Goal: Task Accomplishment & Management: Use online tool/utility

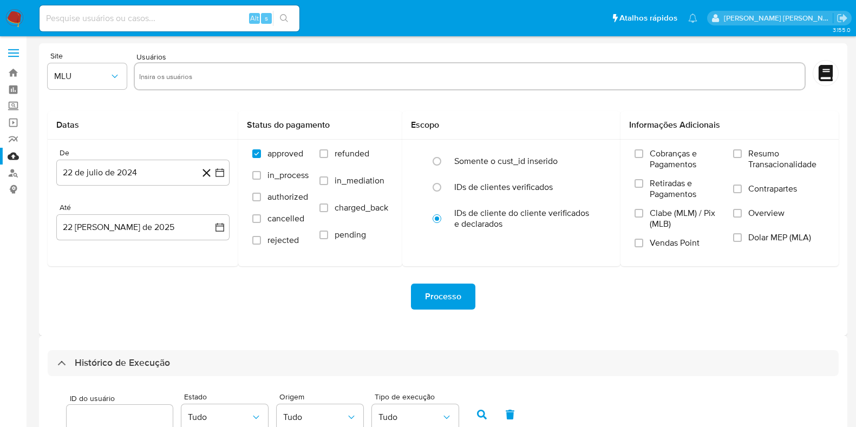
select select "10"
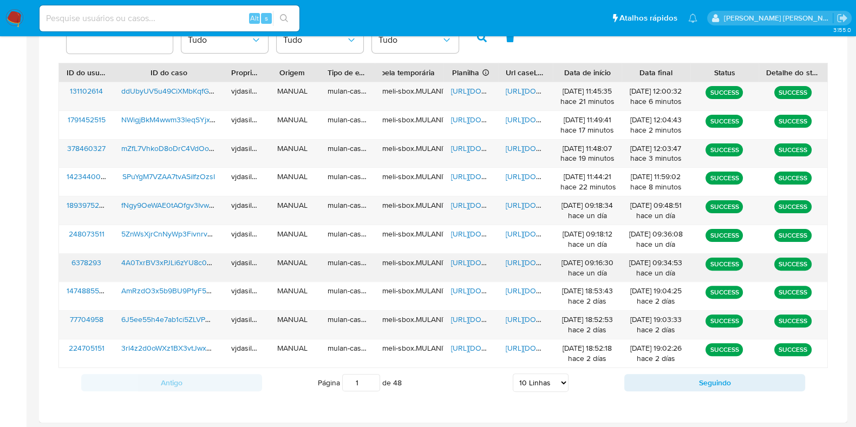
click at [521, 267] on div "https://docs.google.com/document/d/1JVERwH5t-AVwJAzyXcDeb6ZrdVcw99uZ3243X3xdV9U…" at bounding box center [525, 268] width 55 height 28
click at [521, 261] on span "https://docs.google.com/document/d/1JVERwH5t-AVwJAzyXcDeb6ZrdVcw99uZ3243X3xdV9U…" at bounding box center [543, 262] width 75 height 11
click at [534, 261] on span "https://docs.google.com/document/d/1JVERwH5t-AVwJAzyXcDeb6ZrdVcw99uZ3243X3xdV9U…" at bounding box center [543, 262] width 75 height 11
click at [471, 260] on span "https://docs.google.com/spreadsheets/d/16QBkm3cmHhqW4lt8msx4YgbLq8wH9L7VT60t224…" at bounding box center [488, 262] width 75 height 11
click at [181, 262] on span "4A0TxrBV3xPJLi6zYU8c0vGI" at bounding box center [169, 262] width 96 height 11
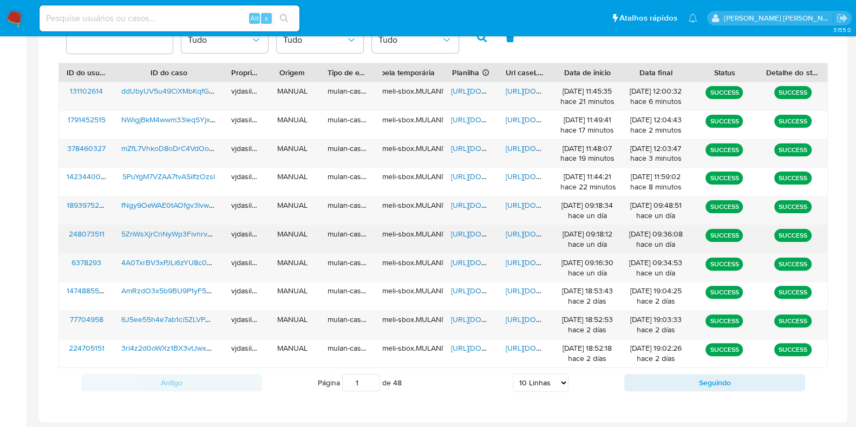
click at [523, 232] on span "https://docs.google.com/document/d/1YJtwQx_S446WzI0EfzyhNbElXPYnqT9ZBpp5EkUm12k…" at bounding box center [543, 233] width 75 height 11
click at [469, 231] on span "https://docs.google.com/spreadsheets/d/1I-Bc25GJwVfPlbXFCkPIRErX37V5Oaw7_5j7xMP…" at bounding box center [488, 233] width 75 height 11
click at [173, 232] on span "5ZnWsXjrCnNyWp3Fivnrv3i6" at bounding box center [169, 233] width 96 height 11
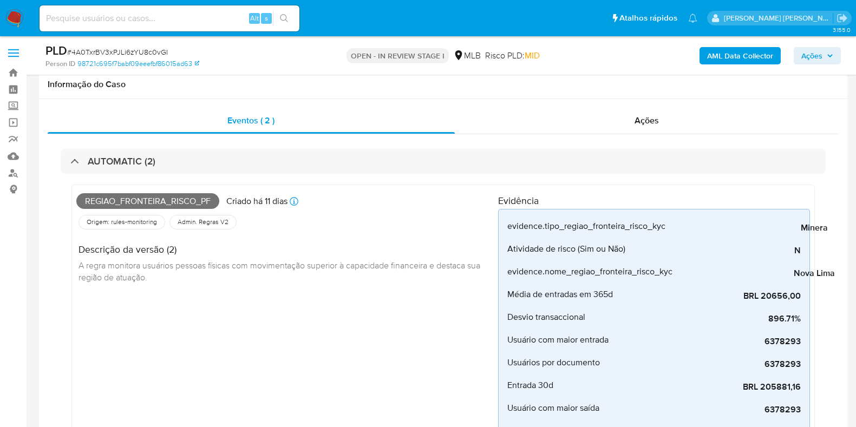
select select "10"
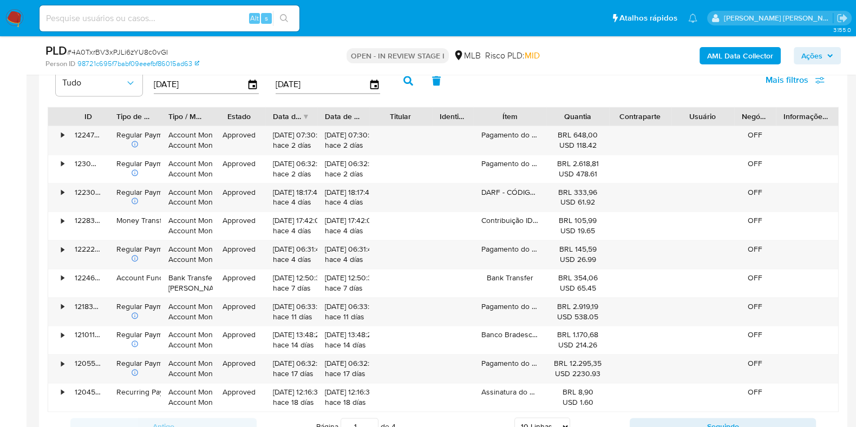
scroll to position [1882, 0]
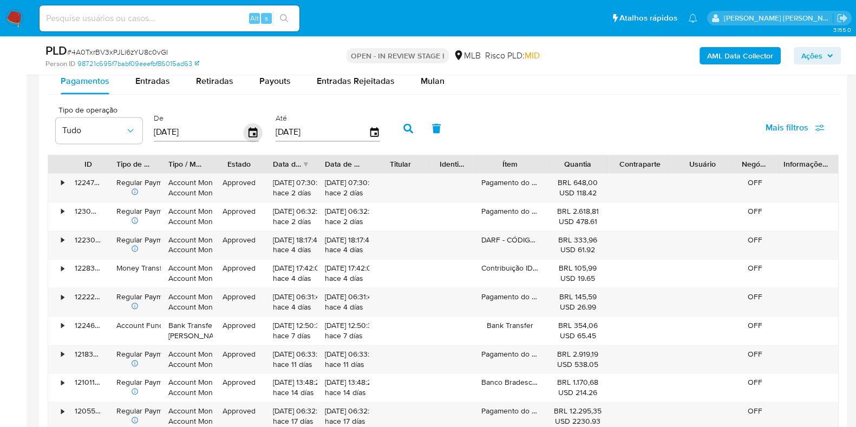
click at [249, 129] on icon "button" at bounding box center [253, 132] width 19 height 19
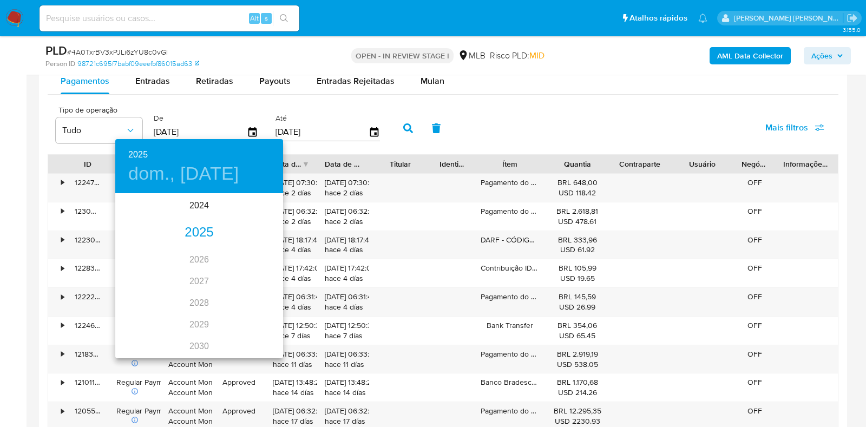
click at [200, 234] on div "2025" at bounding box center [199, 233] width 168 height 22
click at [146, 218] on div "ene." at bounding box center [143, 215] width 56 height 41
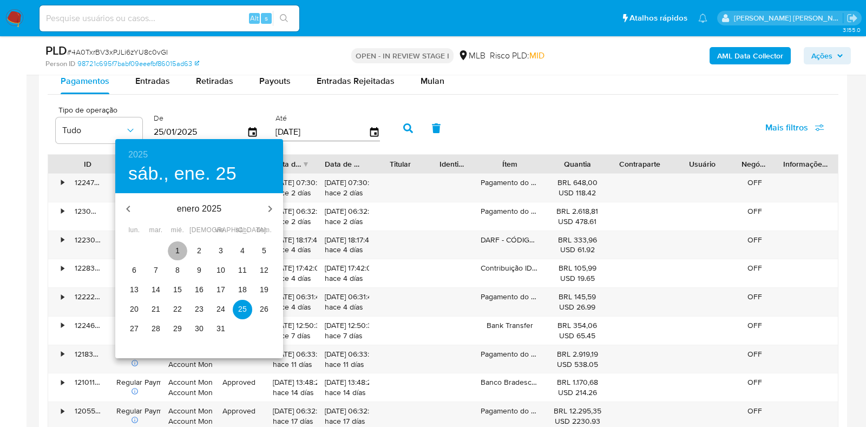
click at [178, 253] on p "1" at bounding box center [177, 250] width 4 height 11
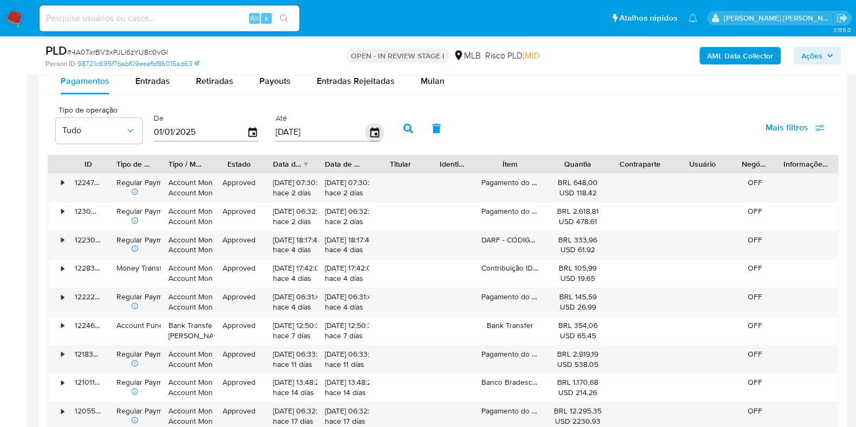
click at [365, 128] on icon "button" at bounding box center [374, 132] width 19 height 19
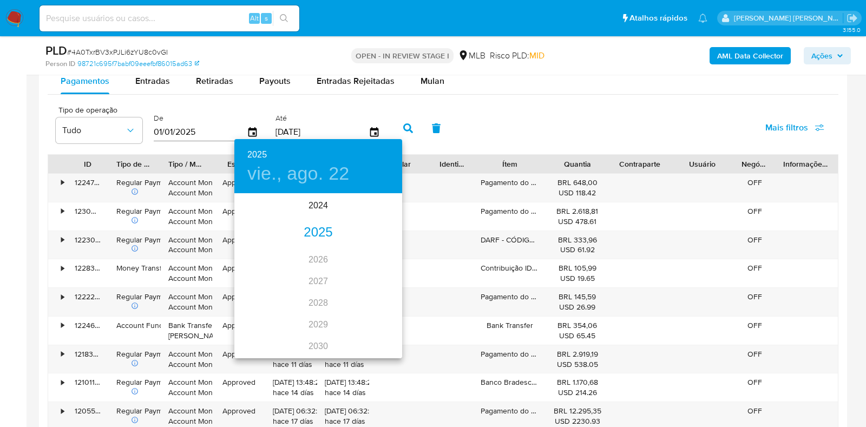
click at [320, 232] on div "2025" at bounding box center [318, 233] width 168 height 22
click at [374, 253] on div "jun." at bounding box center [375, 256] width 56 height 41
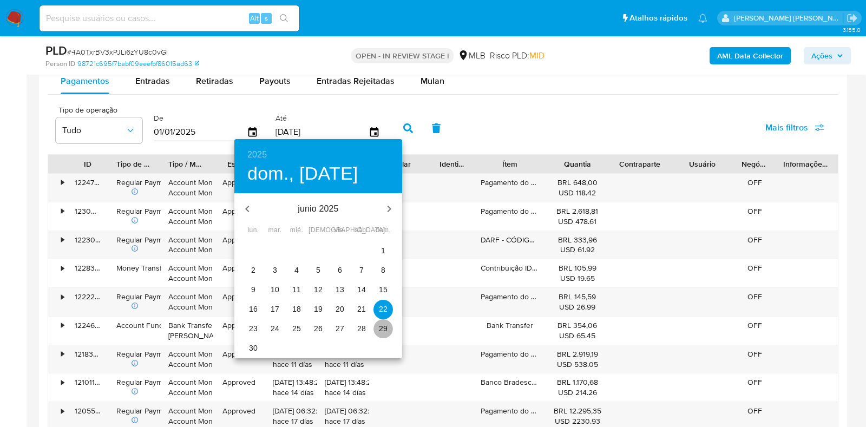
click at [386, 331] on p "29" at bounding box center [383, 328] width 9 height 11
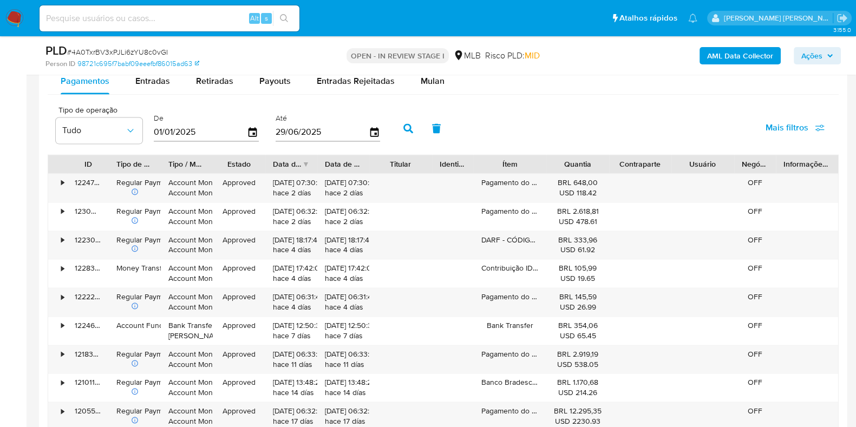
click at [403, 125] on icon "button" at bounding box center [408, 128] width 10 height 10
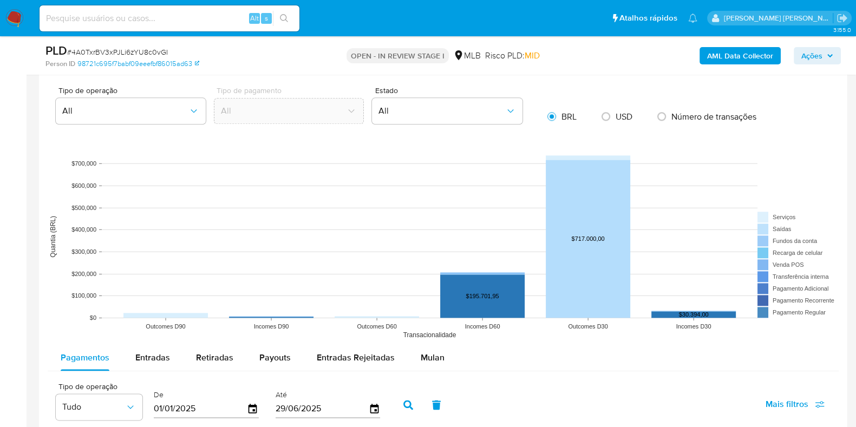
scroll to position [1602, 0]
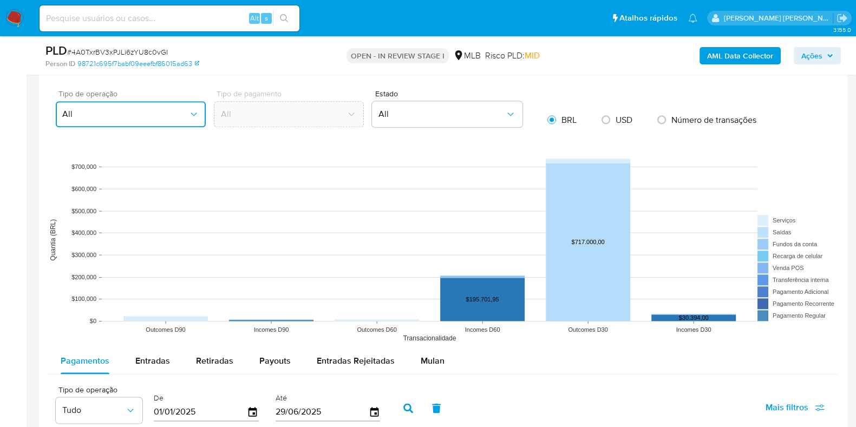
click at [184, 114] on span "All" at bounding box center [125, 114] width 126 height 11
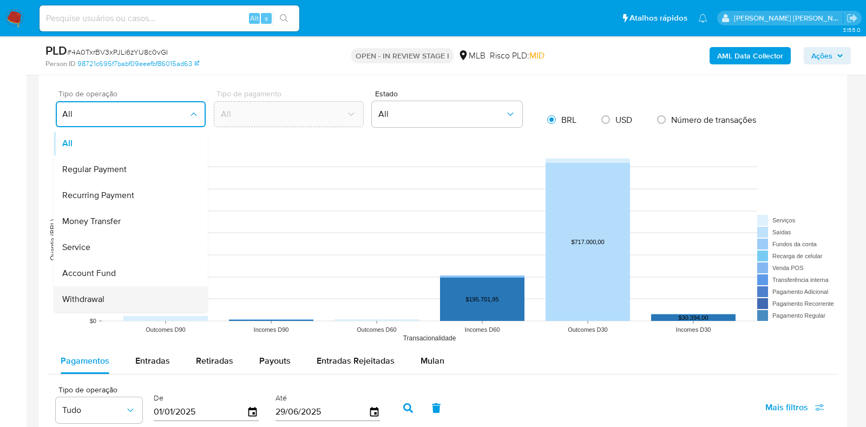
click at [160, 298] on div "Withdrawal" at bounding box center [127, 299] width 130 height 26
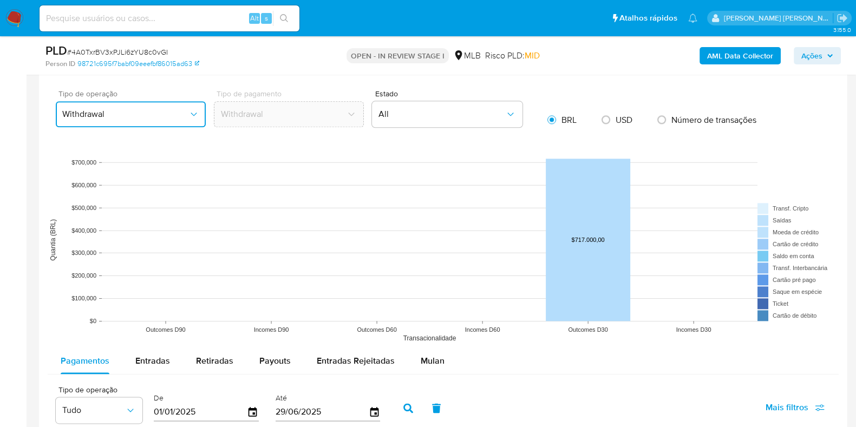
click at [191, 113] on icon "button" at bounding box center [194, 114] width 6 height 3
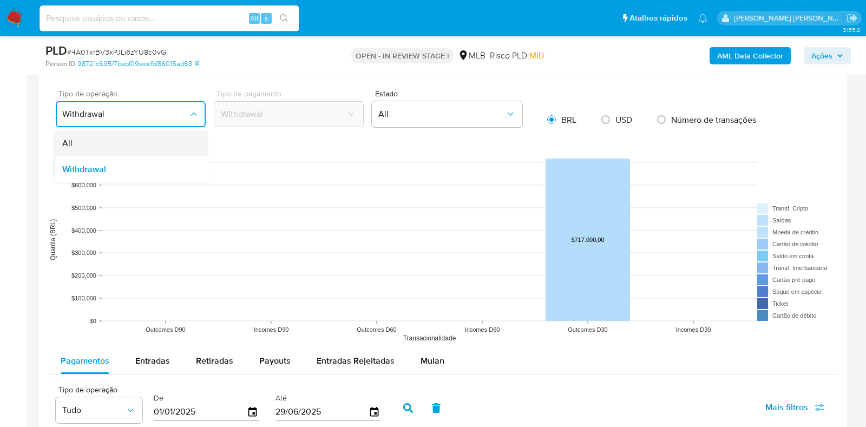
click at [152, 152] on div "All" at bounding box center [127, 143] width 130 height 26
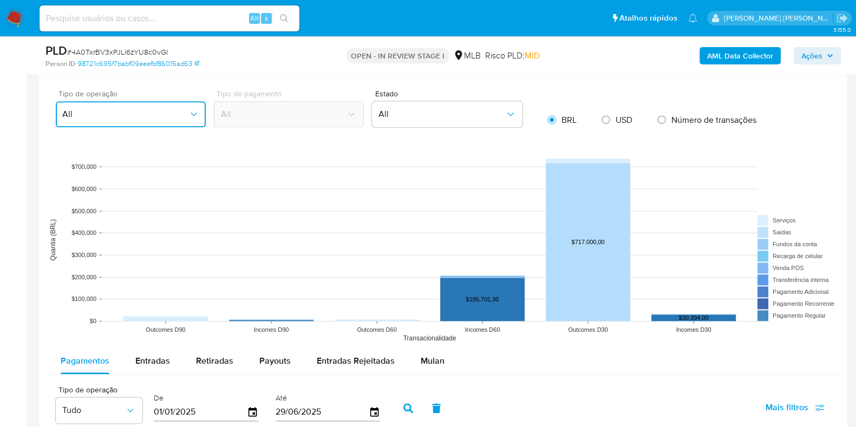
click at [197, 118] on button "All" at bounding box center [131, 114] width 150 height 26
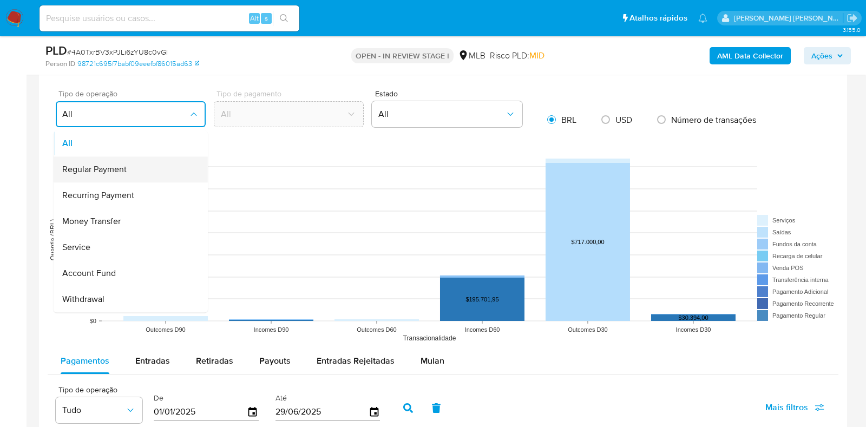
click at [175, 170] on div "Regular Payment" at bounding box center [127, 169] width 130 height 26
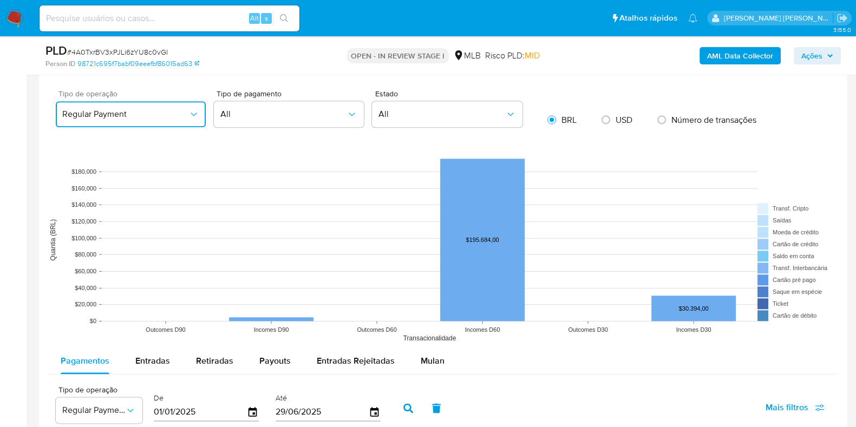
click at [195, 109] on icon "button" at bounding box center [193, 114] width 11 height 11
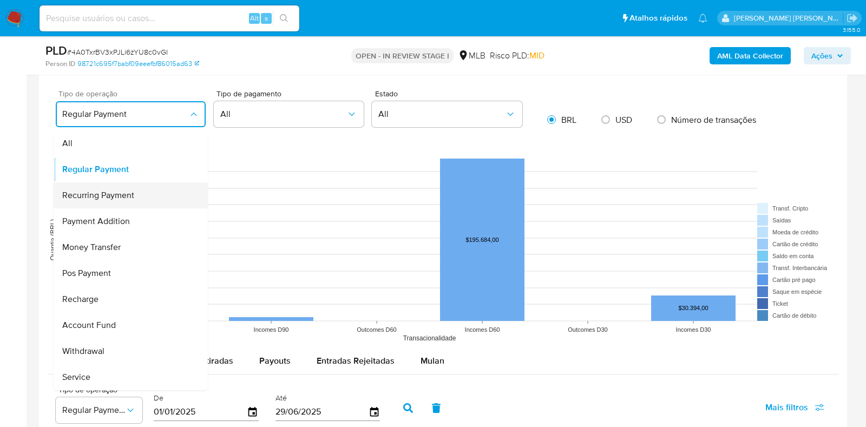
click at [166, 199] on div "Recurring Payment" at bounding box center [127, 195] width 130 height 26
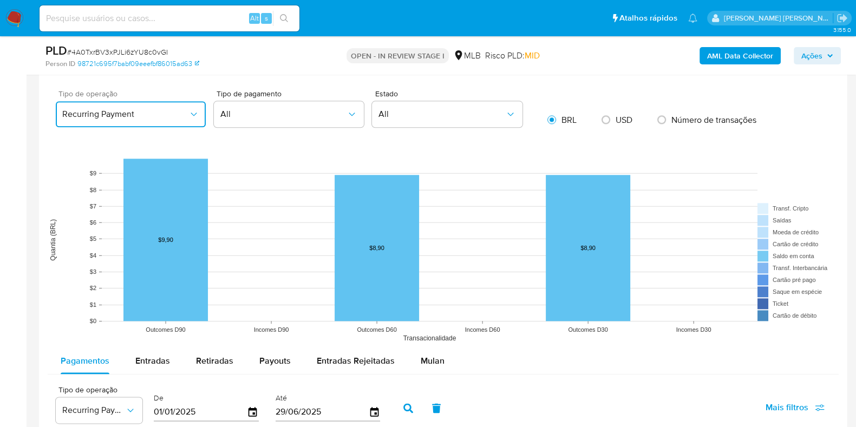
click at [195, 115] on icon "button" at bounding box center [193, 114] width 11 height 11
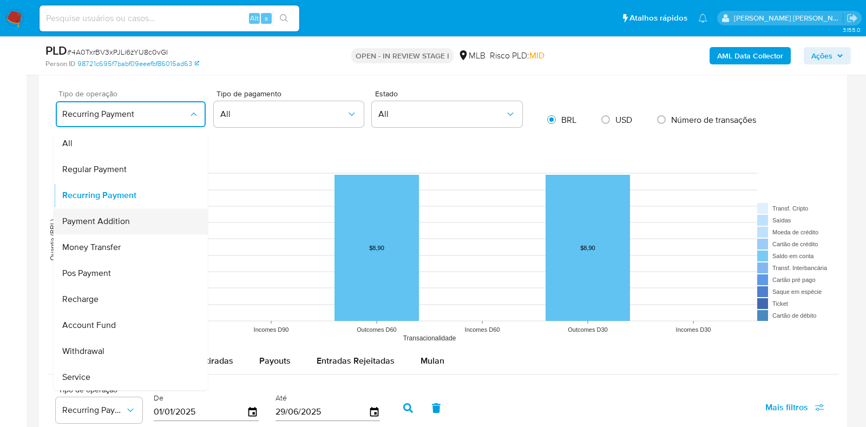
click at [166, 219] on div "Payment Addition" at bounding box center [127, 221] width 130 height 26
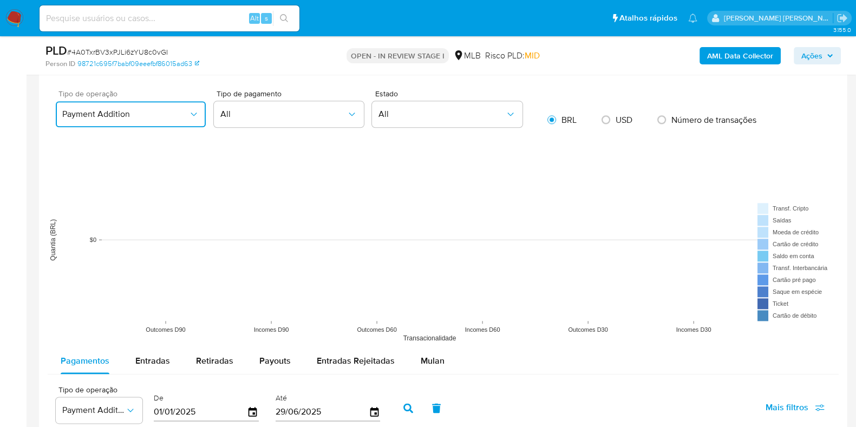
click at [193, 101] on button "Payment Addition" at bounding box center [131, 114] width 150 height 26
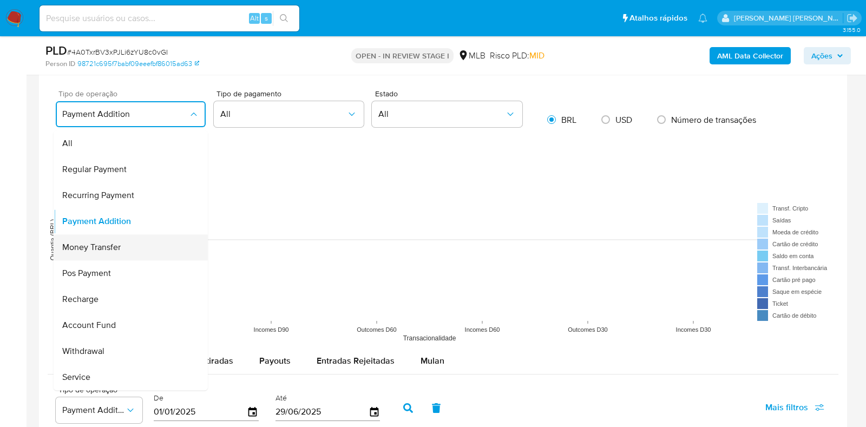
click at [159, 237] on div "Money Transfer" at bounding box center [127, 247] width 130 height 26
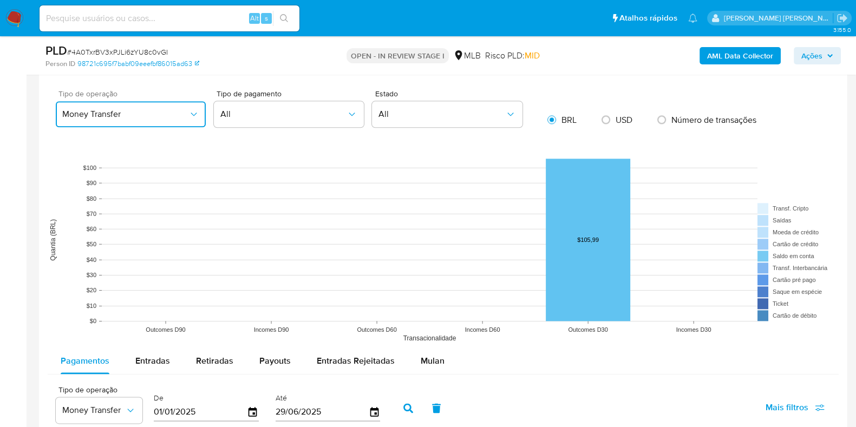
click at [195, 115] on icon "button" at bounding box center [193, 114] width 11 height 11
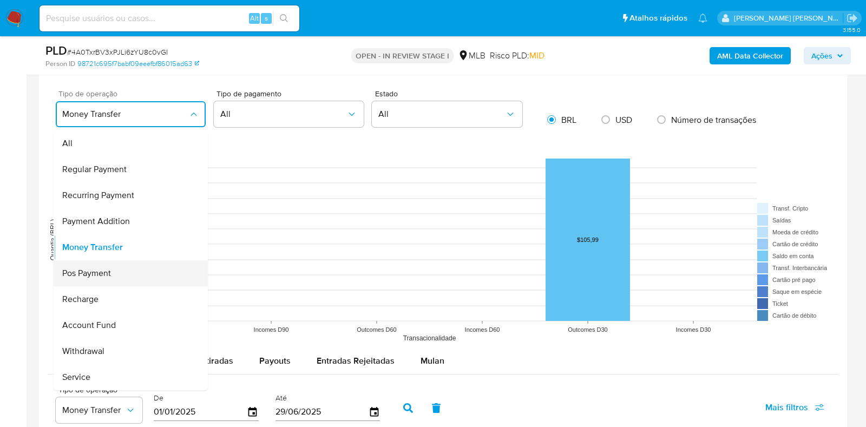
click at [148, 273] on div "Pos Payment" at bounding box center [127, 273] width 130 height 26
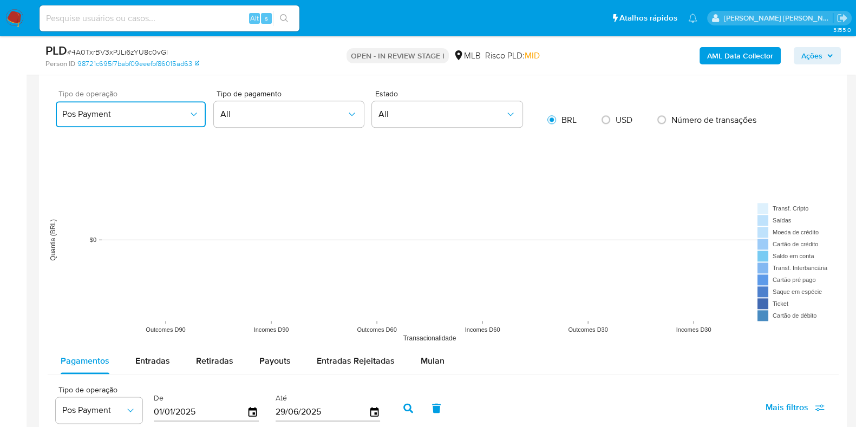
click at [194, 105] on button "Pos Payment" at bounding box center [131, 114] width 150 height 26
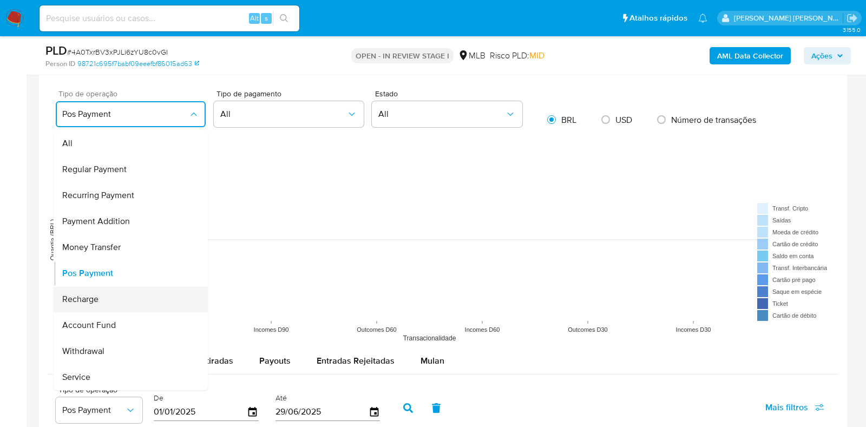
click at [141, 298] on div "Recharge" at bounding box center [127, 299] width 130 height 26
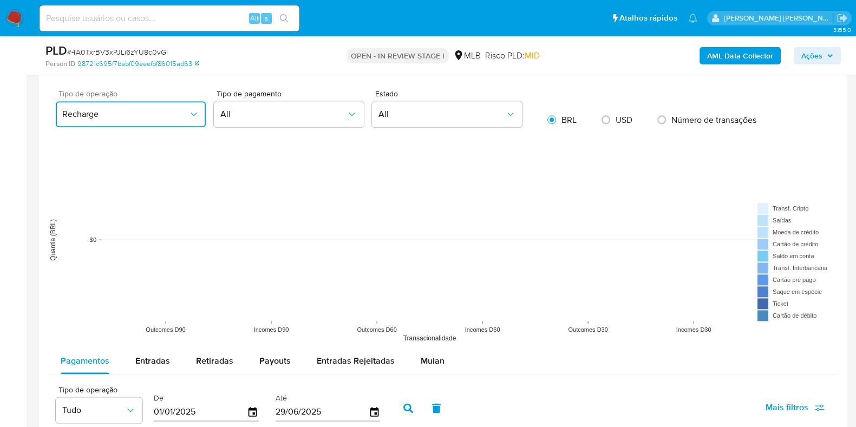
click at [194, 110] on icon "button" at bounding box center [193, 114] width 11 height 11
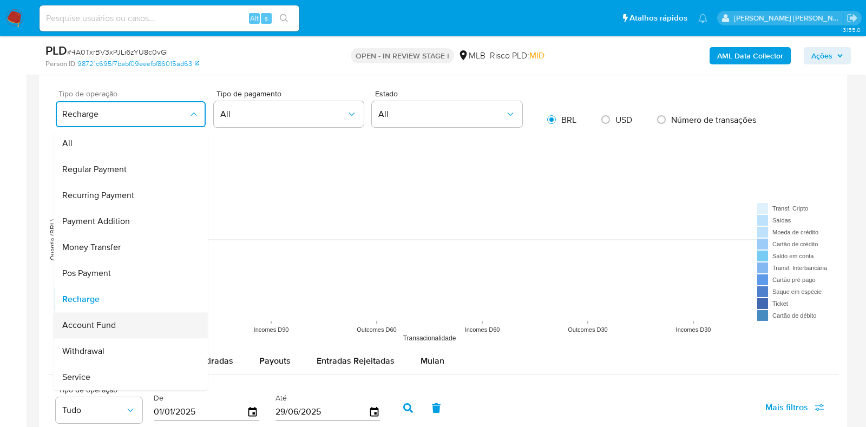
click at [140, 321] on div "Account Fund" at bounding box center [127, 325] width 130 height 26
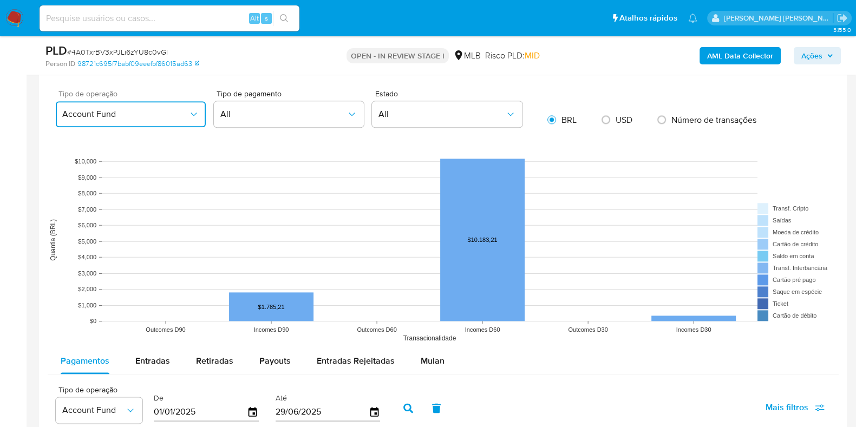
click at [190, 116] on icon "button" at bounding box center [193, 114] width 11 height 11
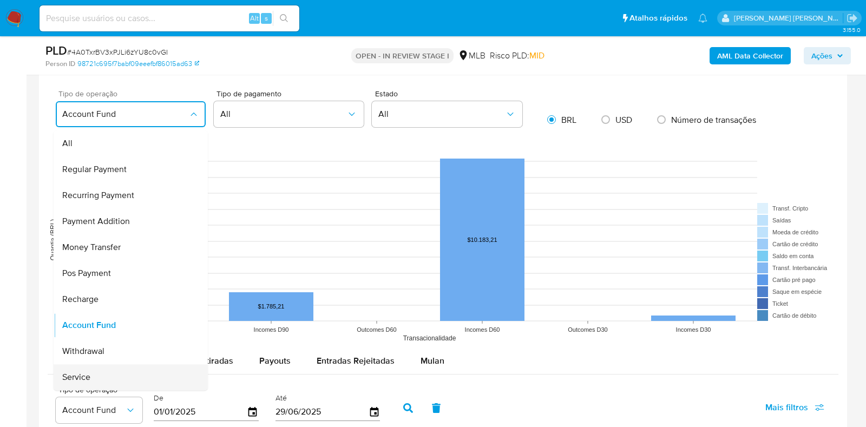
click at [123, 375] on div "Service" at bounding box center [127, 377] width 130 height 26
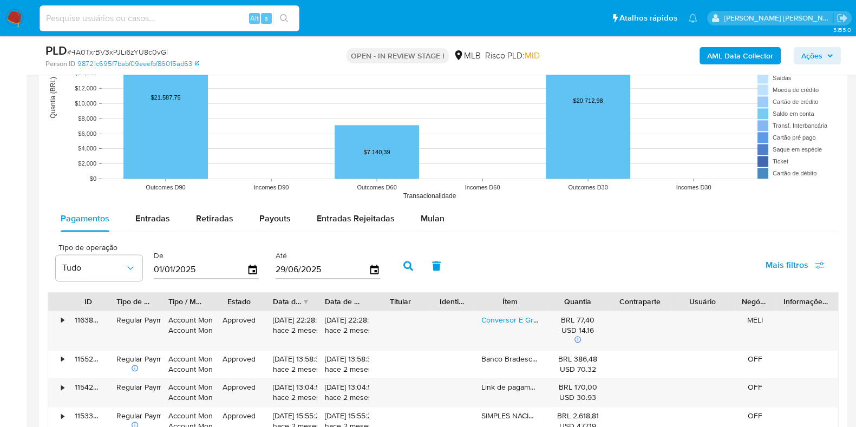
scroll to position [1754, 0]
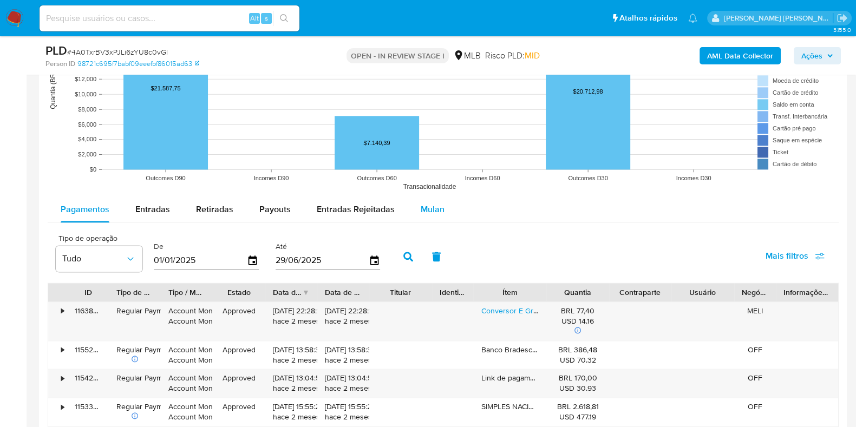
click at [428, 205] on span "Mulan" at bounding box center [433, 209] width 24 height 12
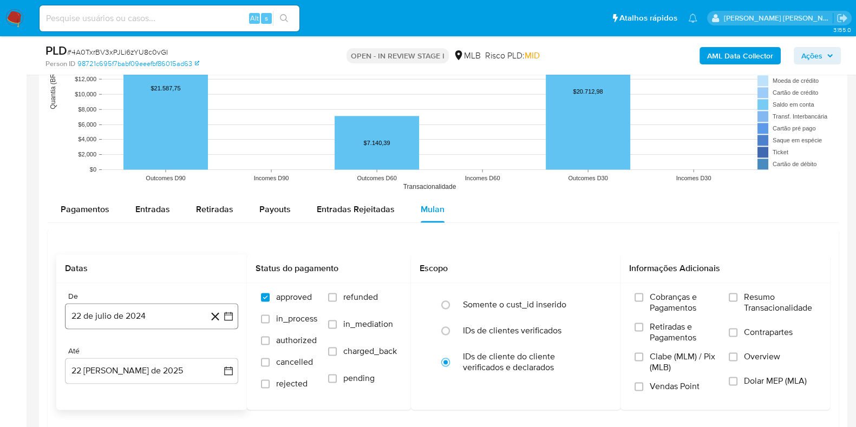
click at [179, 312] on button "22 de julio de 2024" at bounding box center [151, 316] width 173 height 26
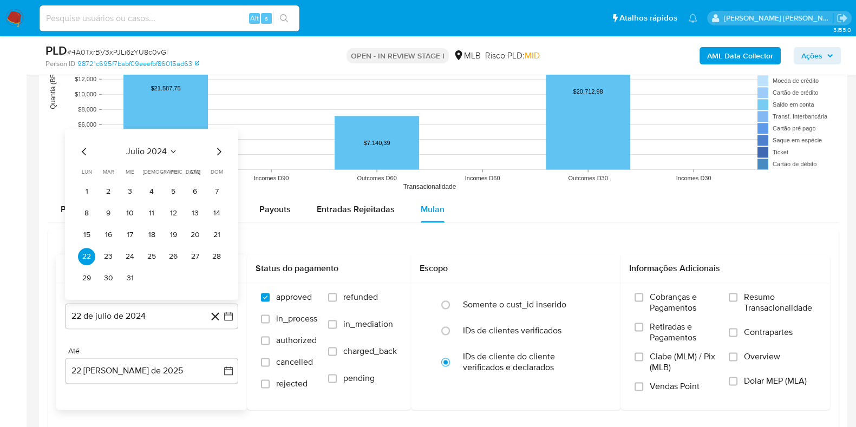
click at [145, 154] on span "julio 2024" at bounding box center [146, 151] width 41 height 11
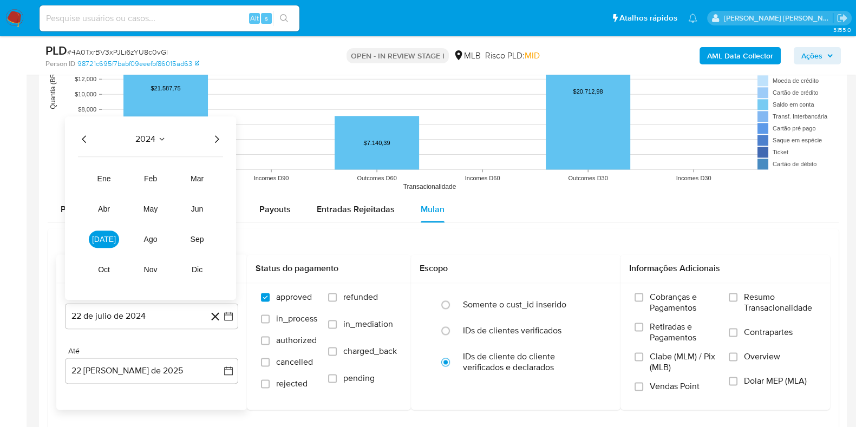
click at [216, 143] on icon "Año siguiente" at bounding box center [216, 139] width 13 height 13
click at [198, 207] on span "jun" at bounding box center [197, 209] width 12 height 9
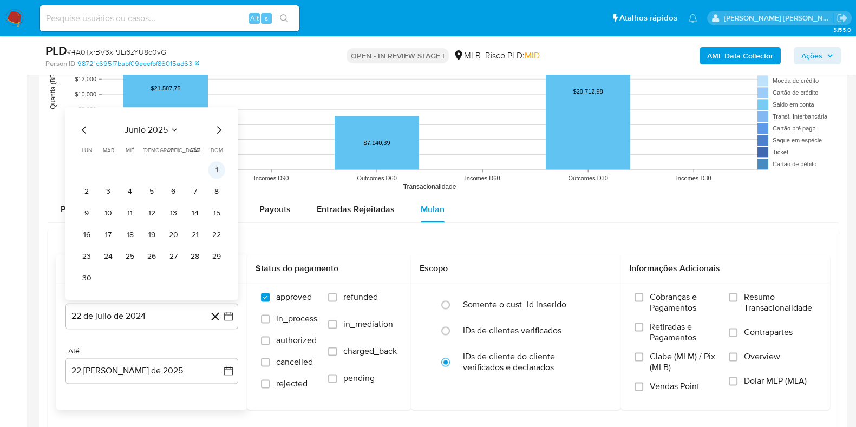
click at [212, 171] on button "1" at bounding box center [216, 169] width 17 height 17
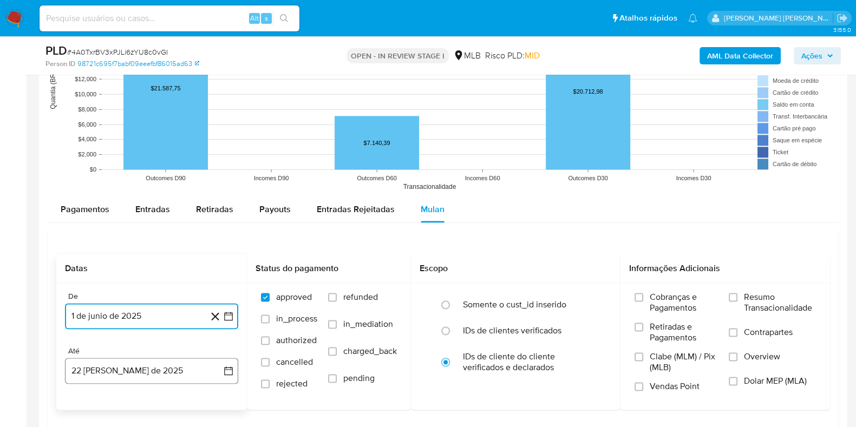
click at [145, 364] on button "22 de agosto de 2025" at bounding box center [151, 371] width 173 height 26
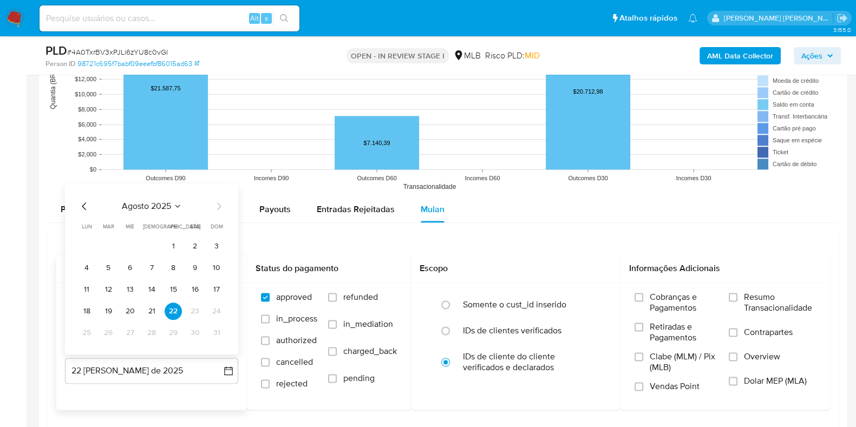
click at [146, 207] on span "agosto 2025" at bounding box center [146, 206] width 49 height 11
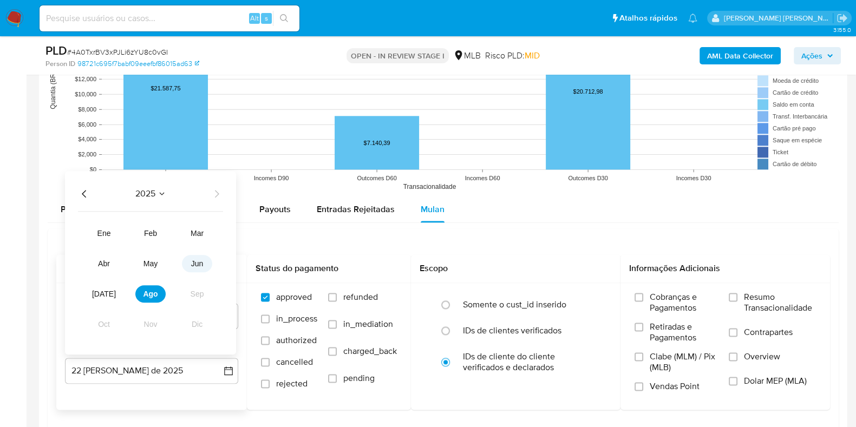
click at [200, 259] on span "jun" at bounding box center [197, 263] width 12 height 9
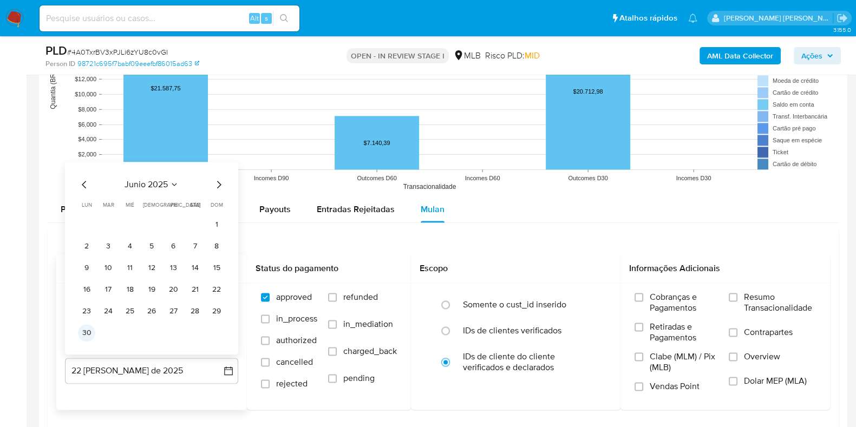
click at [89, 328] on button "30" at bounding box center [86, 332] width 17 height 17
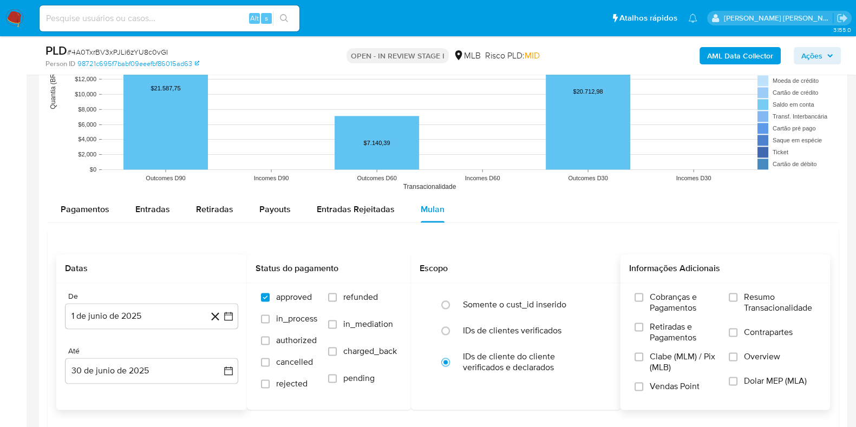
click at [731, 299] on label "Resumo Transacionalidade" at bounding box center [772, 309] width 87 height 35
click at [731, 299] on input "Resumo Transacionalidade" at bounding box center [733, 297] width 9 height 9
click at [740, 323] on label "Resumo Transacionalidade" at bounding box center [772, 309] width 87 height 35
click at [737, 302] on input "Resumo Transacionalidade" at bounding box center [733, 297] width 9 height 9
click at [755, 334] on span "Contrapartes" at bounding box center [768, 332] width 49 height 11
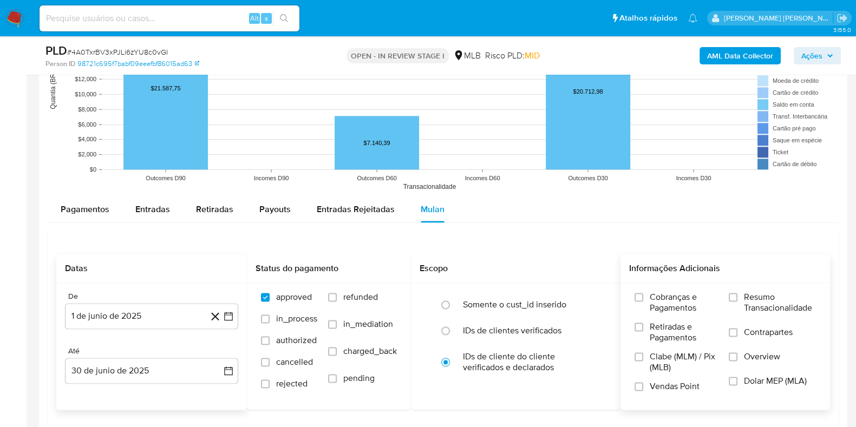
click at [737, 334] on input "Contrapartes" at bounding box center [733, 332] width 9 height 9
click at [748, 306] on span "Resumo Transacionalidade" at bounding box center [780, 303] width 72 height 22
click at [737, 302] on input "Resumo Transacionalidade" at bounding box center [733, 297] width 9 height 9
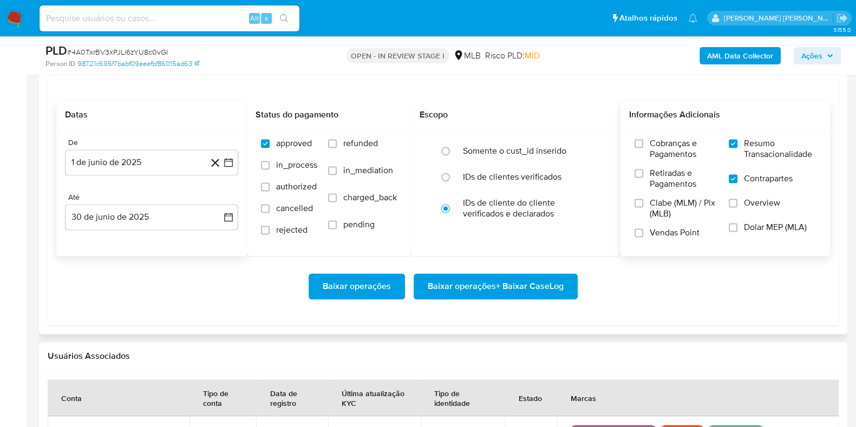
scroll to position [1950, 0]
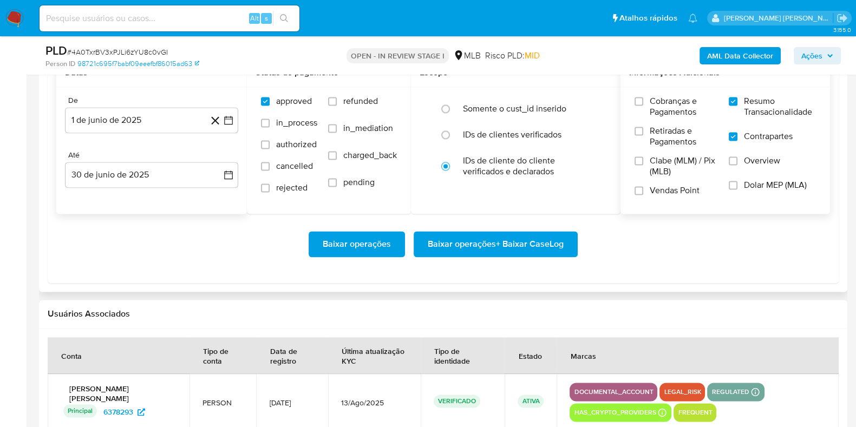
click at [445, 245] on span "Baixar operações + Baixar CaseLog" at bounding box center [496, 244] width 136 height 24
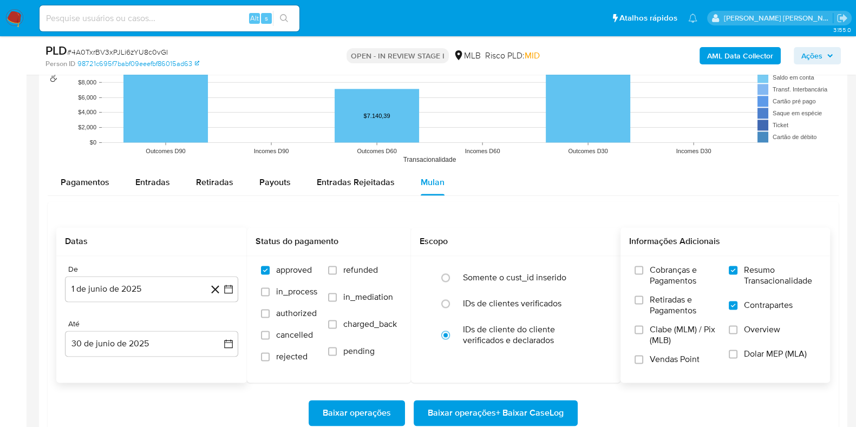
scroll to position [1762, 0]
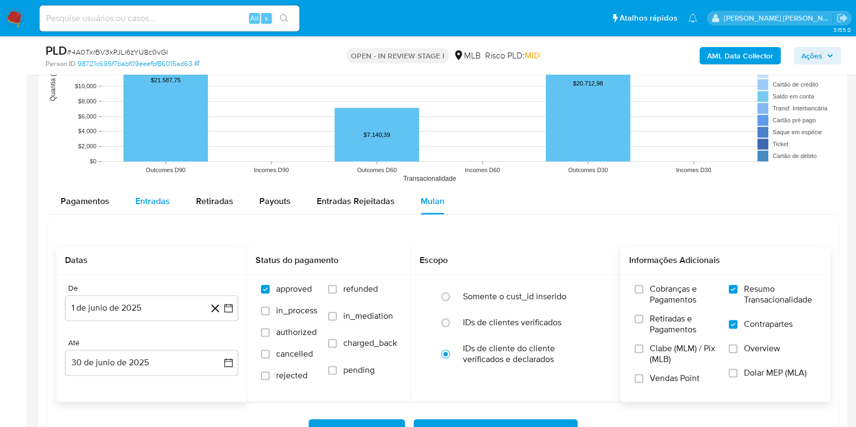
click at [170, 202] on button "Entradas" at bounding box center [152, 201] width 61 height 26
select select "10"
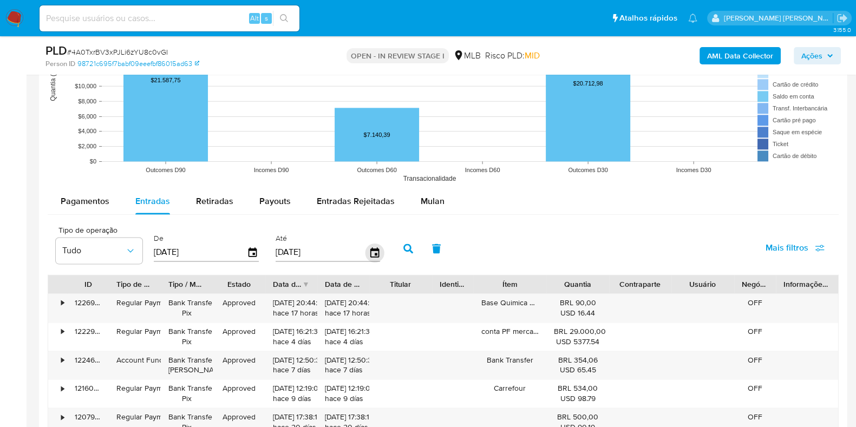
click at [368, 253] on icon "button" at bounding box center [374, 252] width 19 height 19
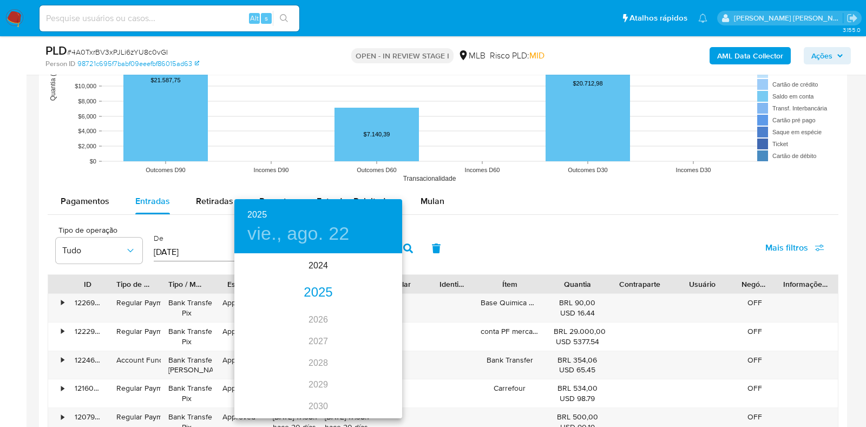
click at [317, 296] on div "2025" at bounding box center [318, 293] width 168 height 22
click at [371, 318] on div "jun." at bounding box center [375, 316] width 56 height 41
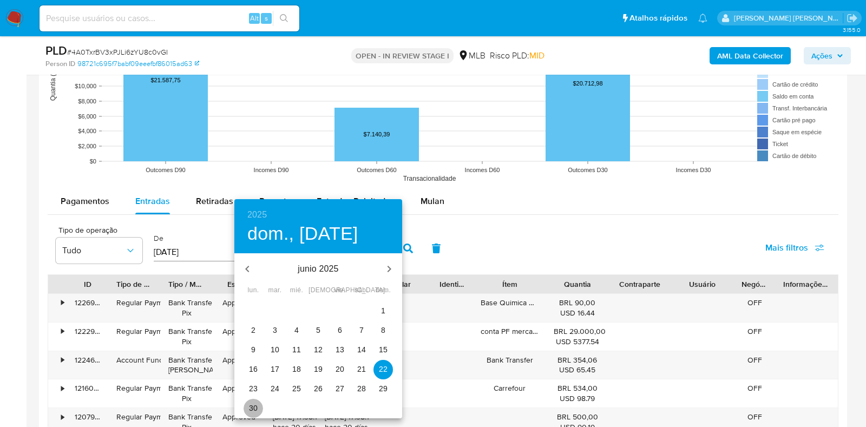
click at [259, 408] on span "30" at bounding box center [253, 408] width 19 height 11
type input "30/06/2025"
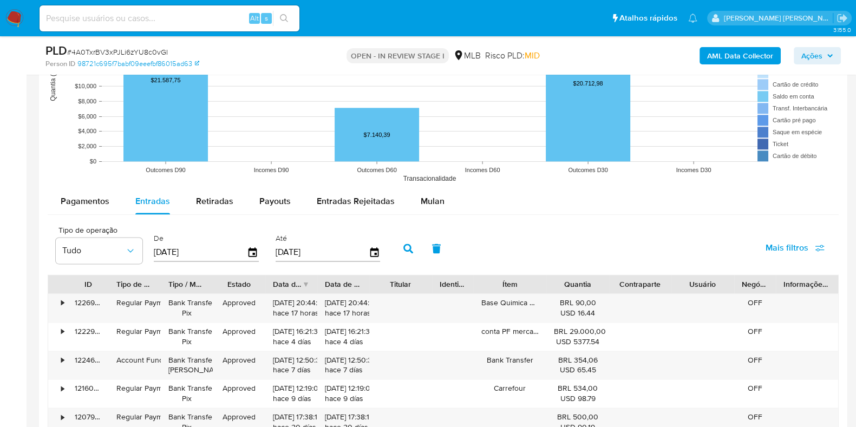
click at [409, 245] on button "button" at bounding box center [408, 249] width 28 height 26
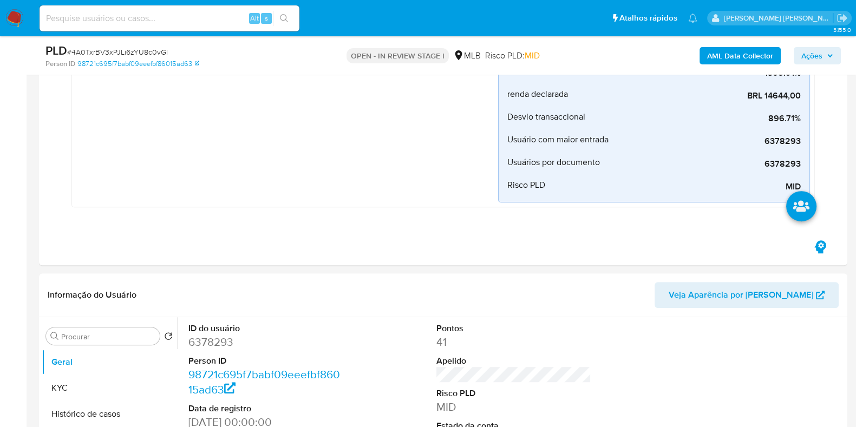
scroll to position [618, 0]
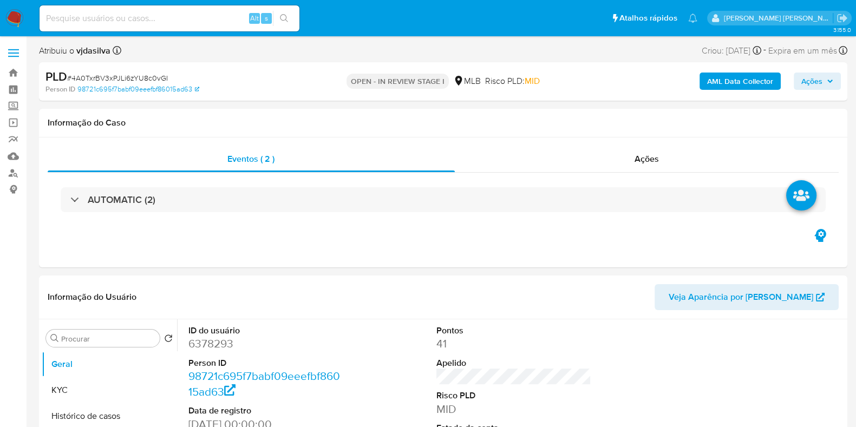
select select "10"
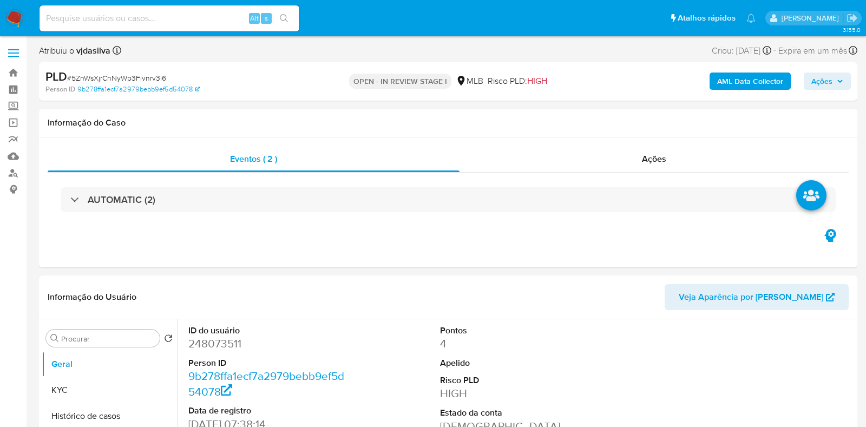
select select "10"
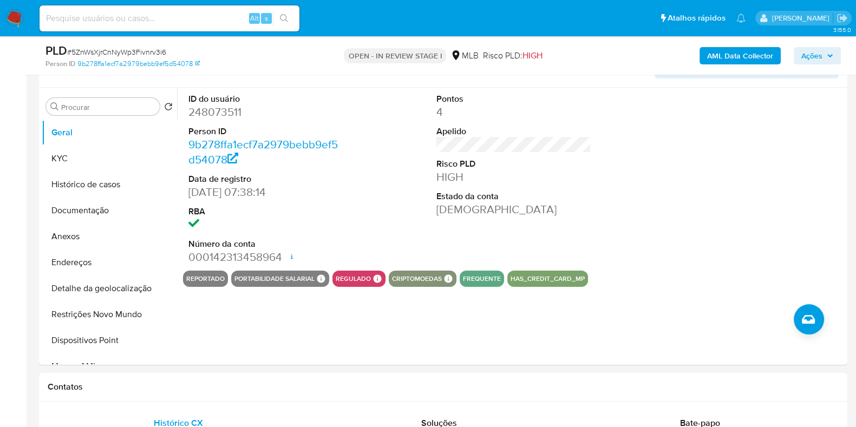
scroll to position [195, 0]
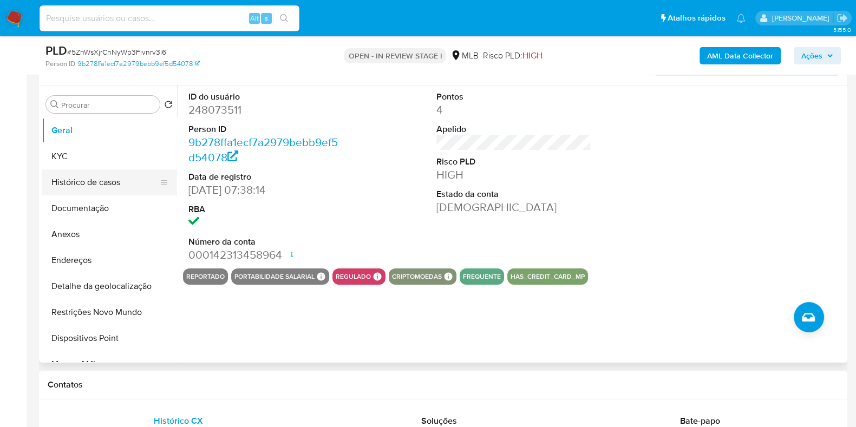
click at [82, 170] on button "Histórico de casos" at bounding box center [105, 182] width 127 height 26
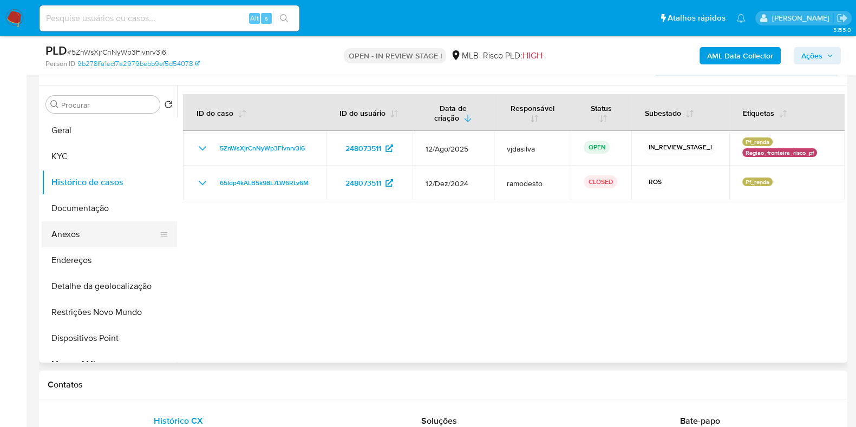
click at [102, 234] on button "Anexos" at bounding box center [105, 234] width 127 height 26
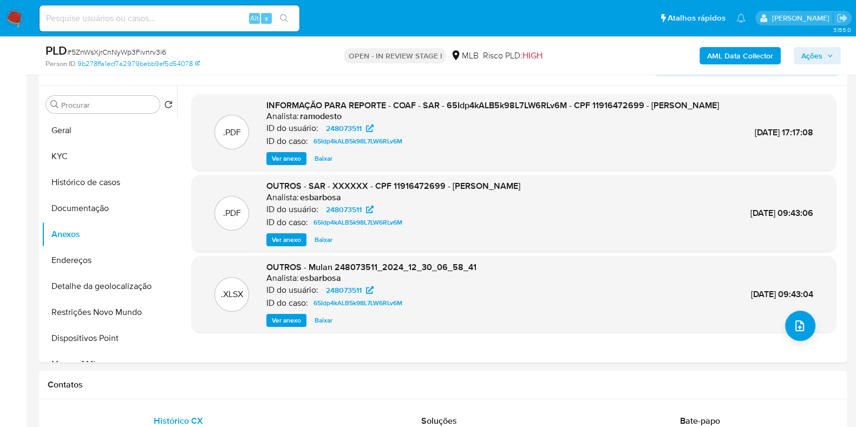
click at [759, 55] on b "AML Data Collector" at bounding box center [740, 55] width 66 height 17
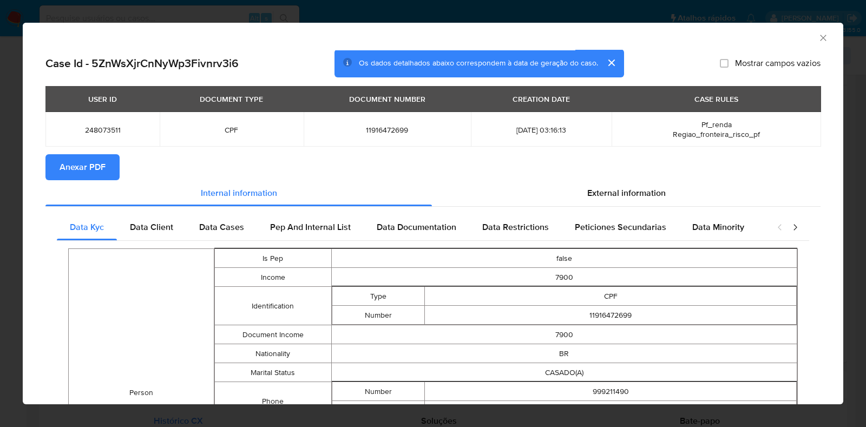
click at [84, 174] on span "Anexar PDF" at bounding box center [83, 167] width 46 height 24
click at [818, 36] on icon "Fechar a janela" at bounding box center [823, 37] width 11 height 11
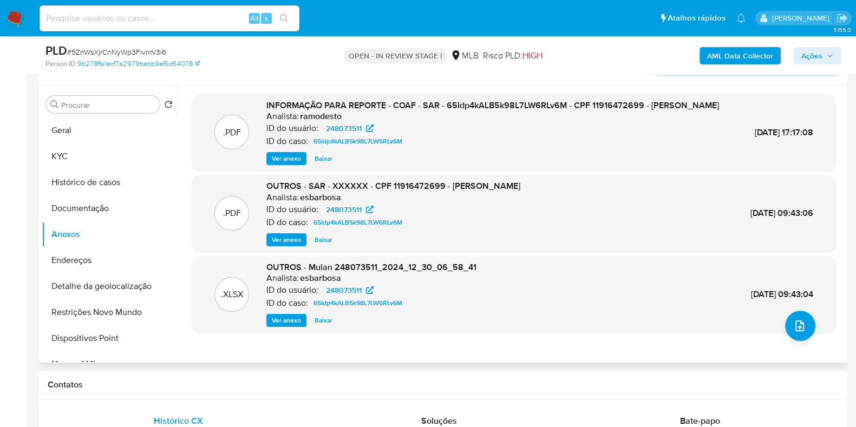
click at [283, 164] on span "Ver anexo" at bounding box center [286, 158] width 29 height 11
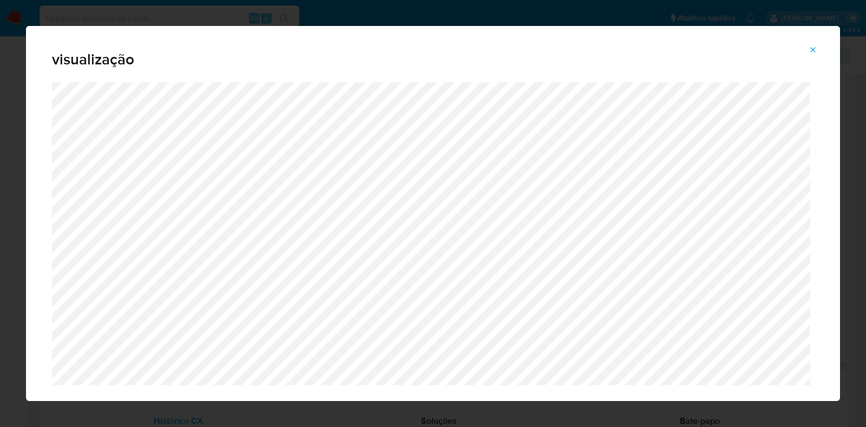
click at [813, 48] on icon "Attachment preview" at bounding box center [813, 49] width 9 height 9
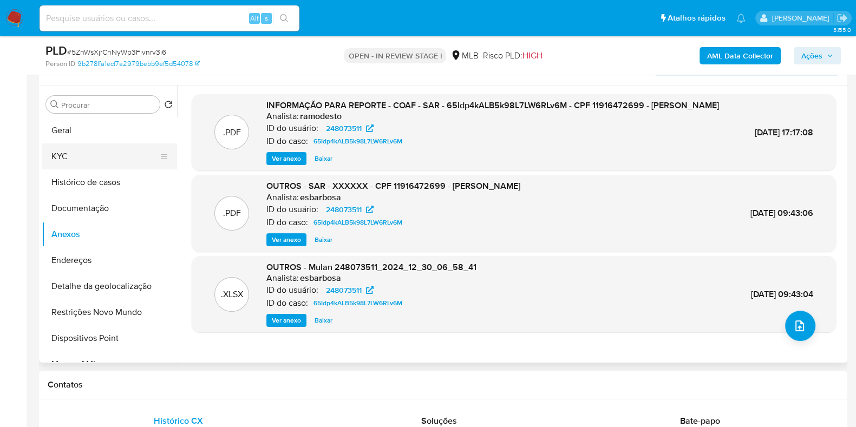
click at [83, 143] on button "KYC" at bounding box center [105, 156] width 127 height 26
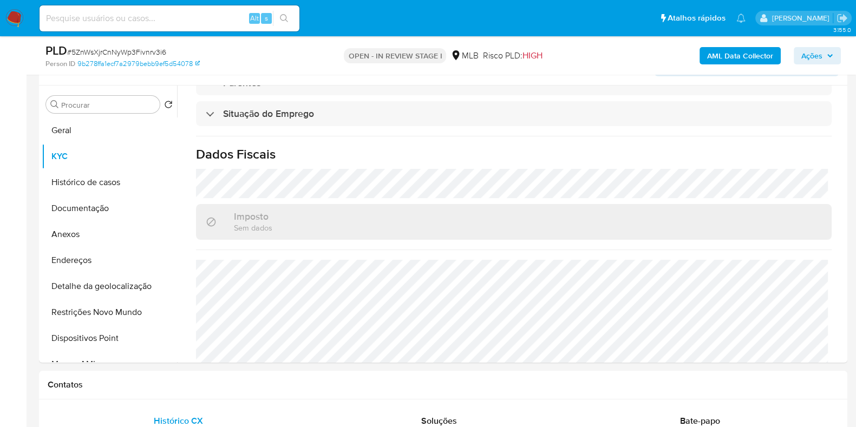
scroll to position [471, 0]
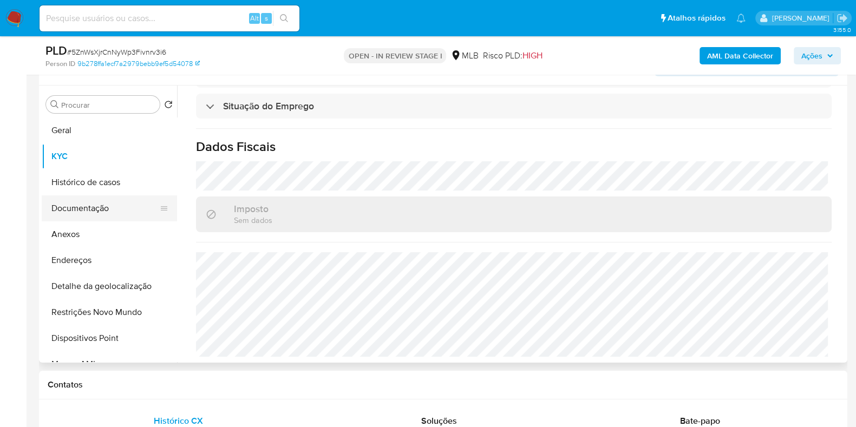
click at [120, 207] on button "Documentação" at bounding box center [105, 208] width 127 height 26
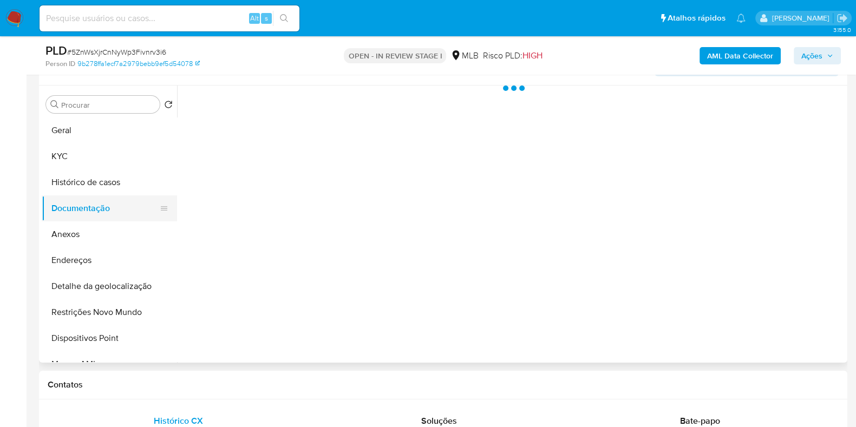
scroll to position [0, 0]
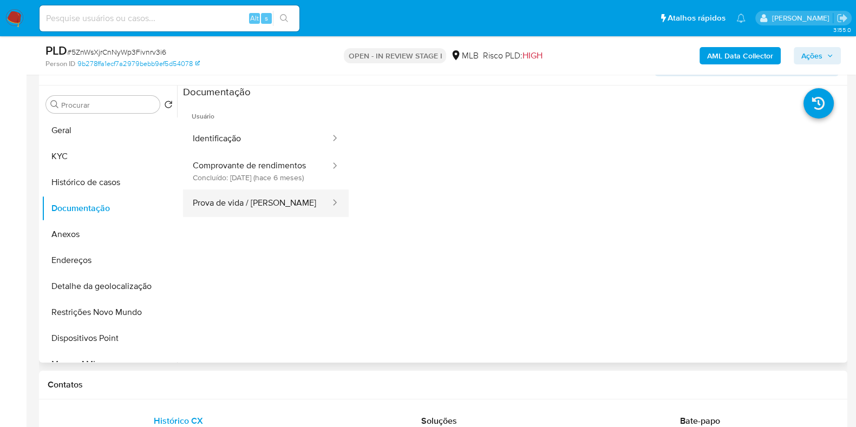
click at [255, 210] on button "Prova de vida / Selfie" at bounding box center [257, 204] width 148 height 28
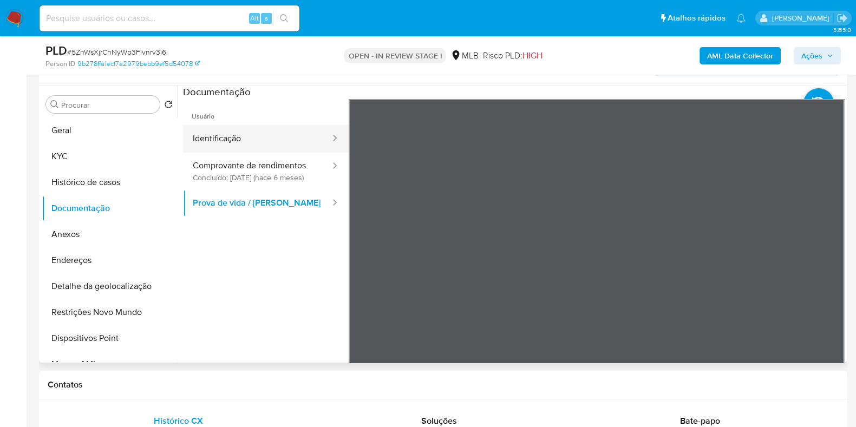
click at [253, 140] on button "Identificação" at bounding box center [257, 139] width 148 height 28
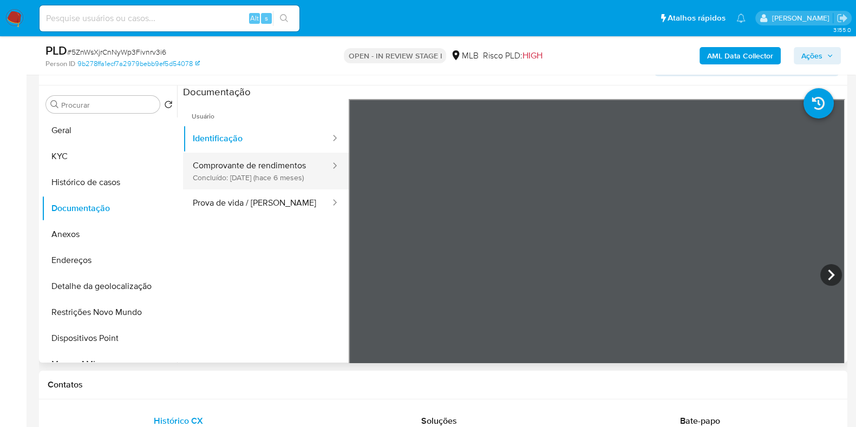
click at [259, 169] on button "Comprovante de rendimentos Concluído: 06/03/2025 (hace 6 meses)" at bounding box center [257, 171] width 148 height 37
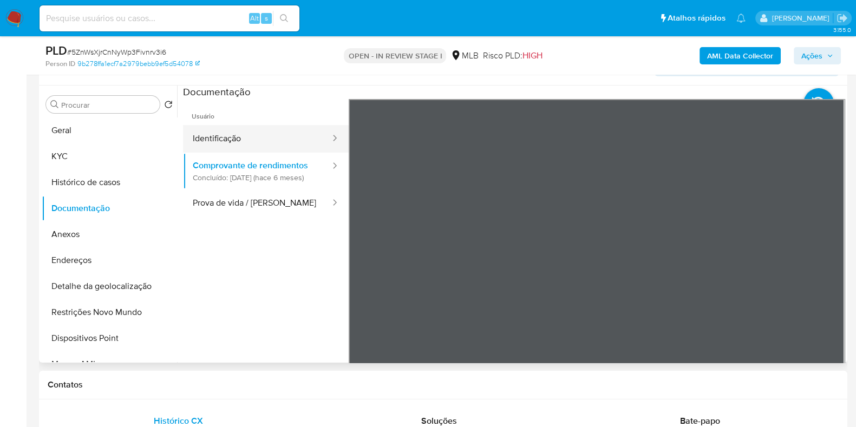
click at [255, 127] on button "Identificação" at bounding box center [257, 139] width 148 height 28
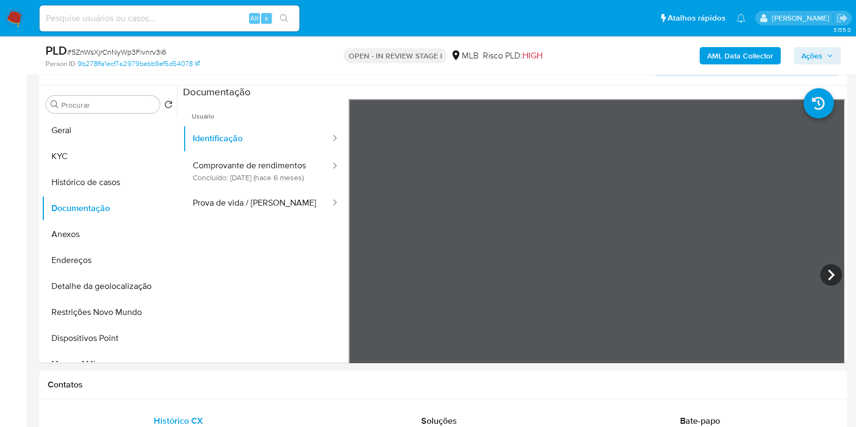
click at [267, 177] on button "Comprovante de rendimentos Concluído: 06/03/2025 (hace 6 meses)" at bounding box center [257, 171] width 148 height 37
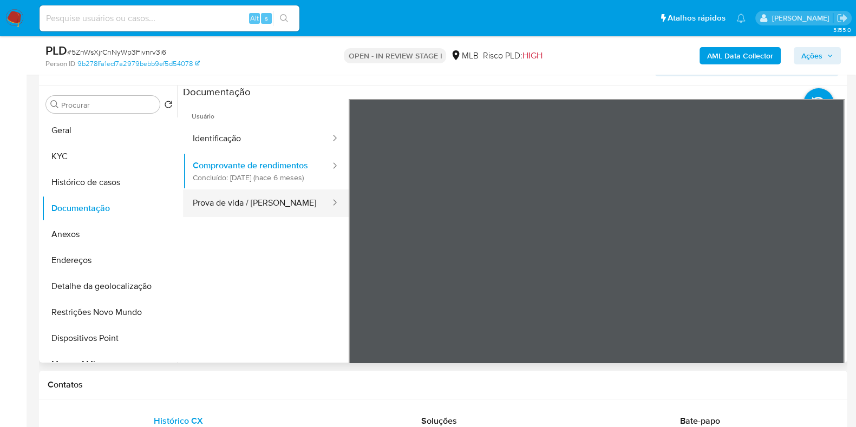
click at [243, 207] on button "Prova de vida / [PERSON_NAME]" at bounding box center [257, 204] width 148 height 28
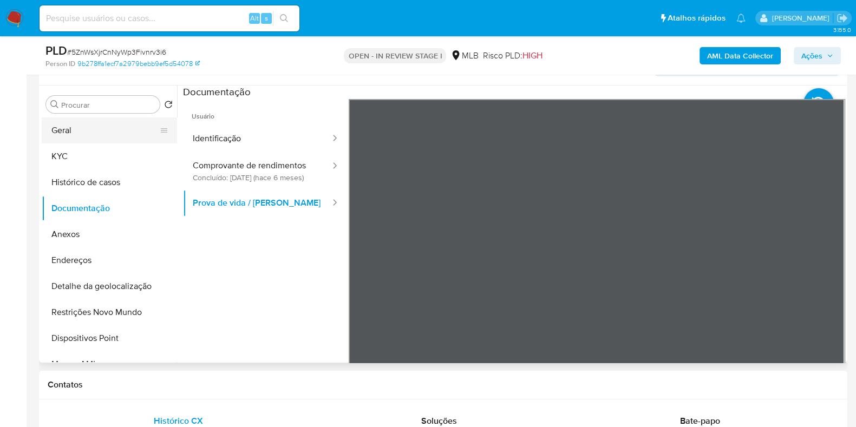
click at [108, 131] on button "Geral" at bounding box center [105, 130] width 127 height 26
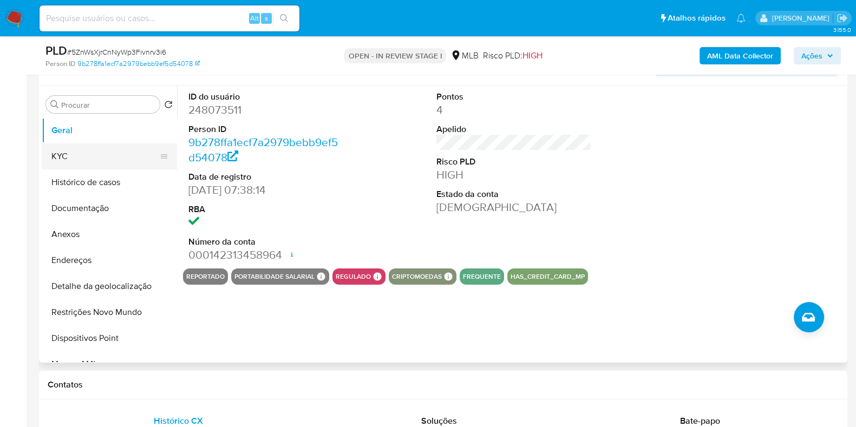
click at [106, 153] on button "KYC" at bounding box center [105, 156] width 127 height 26
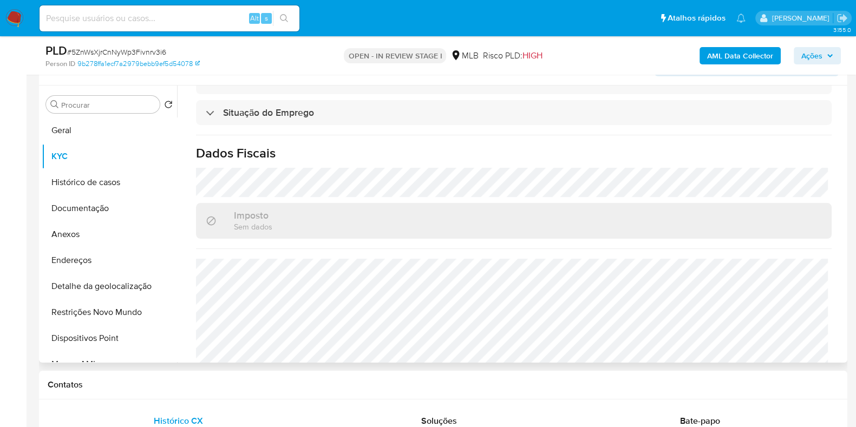
scroll to position [471, 0]
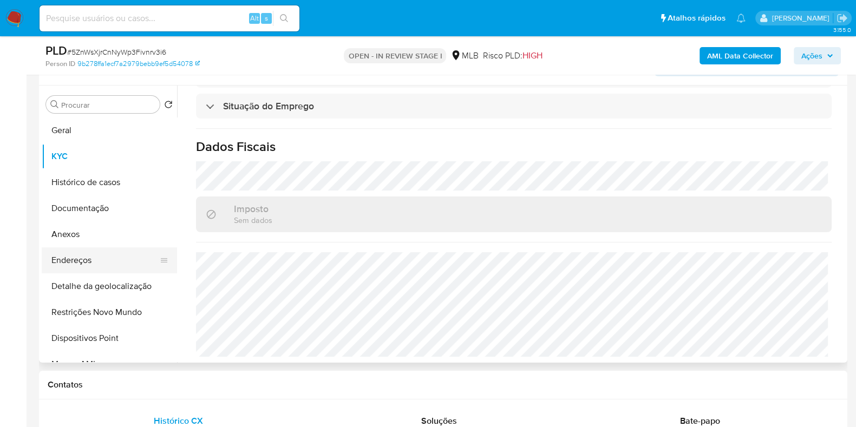
click at [105, 260] on button "Endereços" at bounding box center [105, 260] width 127 height 26
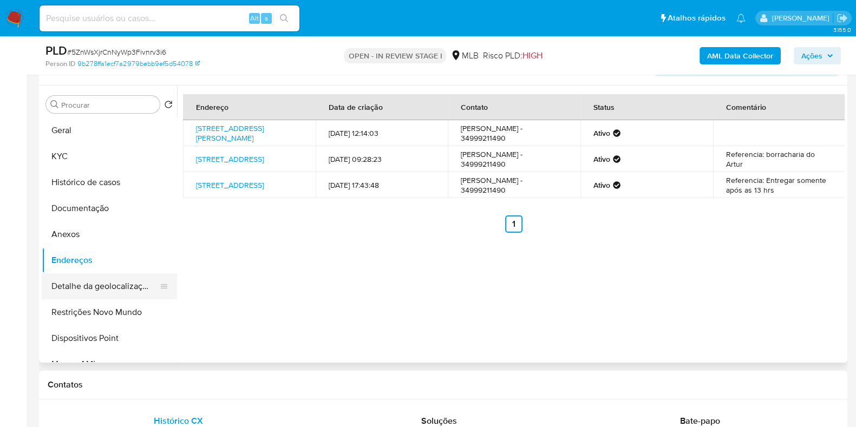
click at [136, 285] on button "Detalhe da geolocalização" at bounding box center [105, 286] width 127 height 26
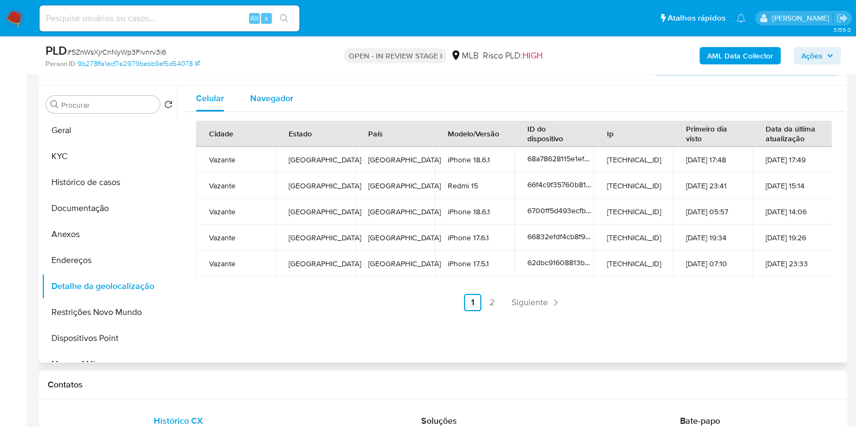
click at [286, 102] on span "Navegador" at bounding box center [271, 98] width 43 height 12
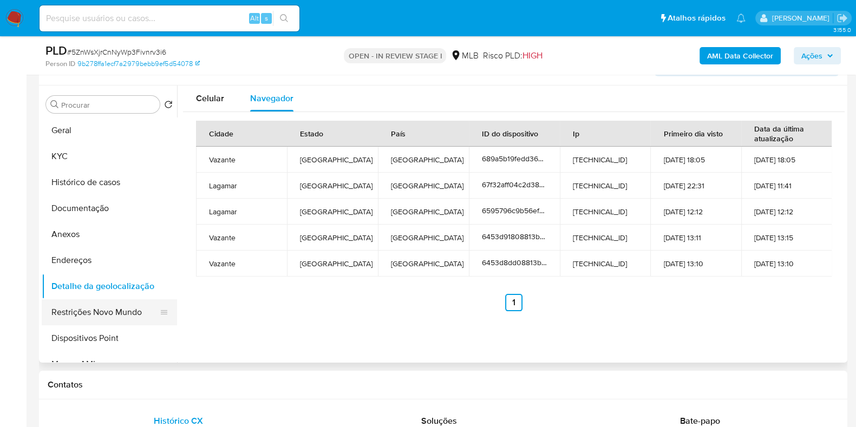
click at [139, 310] on button "Restrições Novo Mundo" at bounding box center [105, 312] width 127 height 26
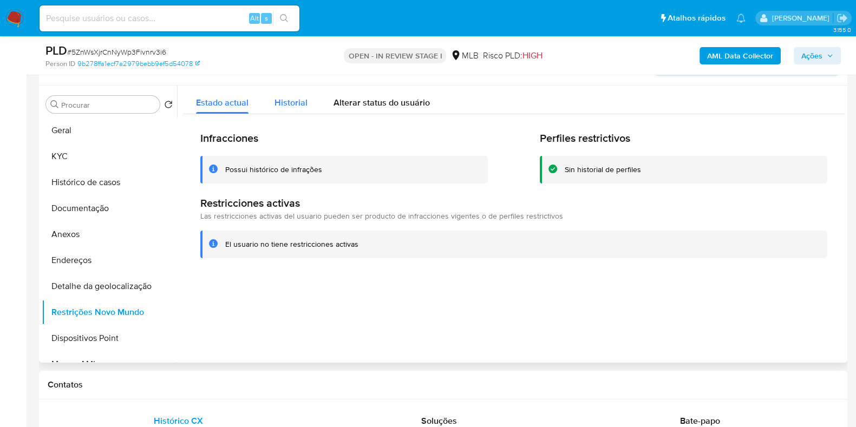
click at [301, 101] on span "Historial" at bounding box center [291, 102] width 33 height 12
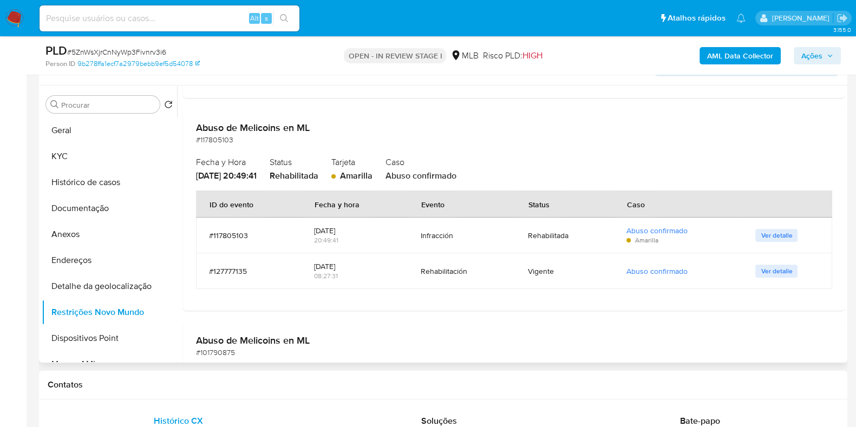
scroll to position [272, 0]
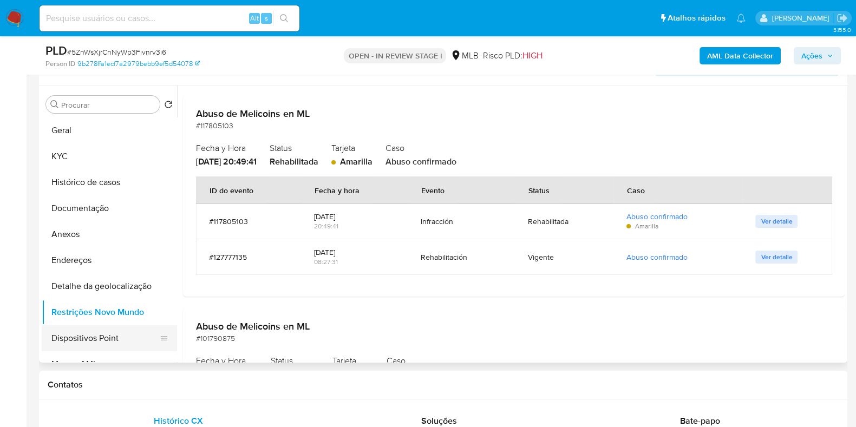
click at [116, 339] on button "Dispositivos Point" at bounding box center [105, 338] width 127 height 26
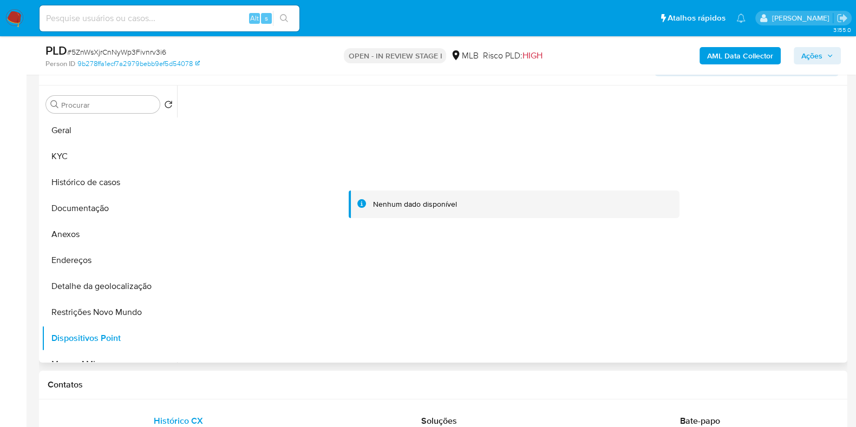
drag, startPoint x: 177, startPoint y: 168, endPoint x: 173, endPoint y: 232, distance: 64.0
click at [173, 232] on div "Procurar Retornar ao pedido padrão Geral KYC Histórico de casos Documentação An…" at bounding box center [443, 224] width 803 height 277
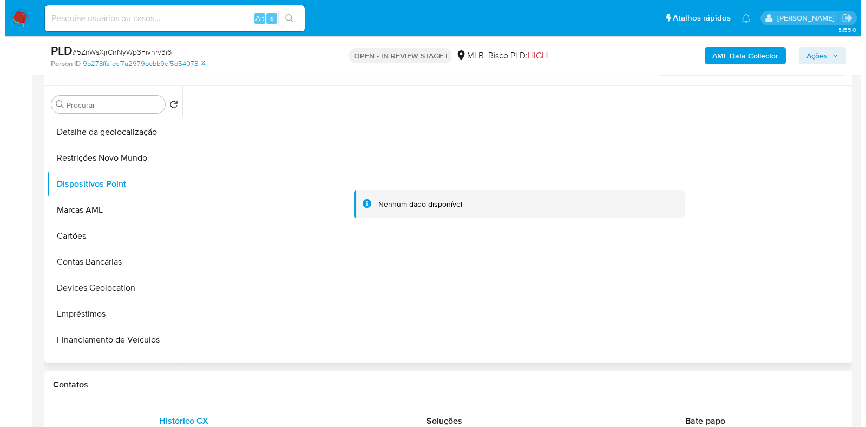
scroll to position [150, 0]
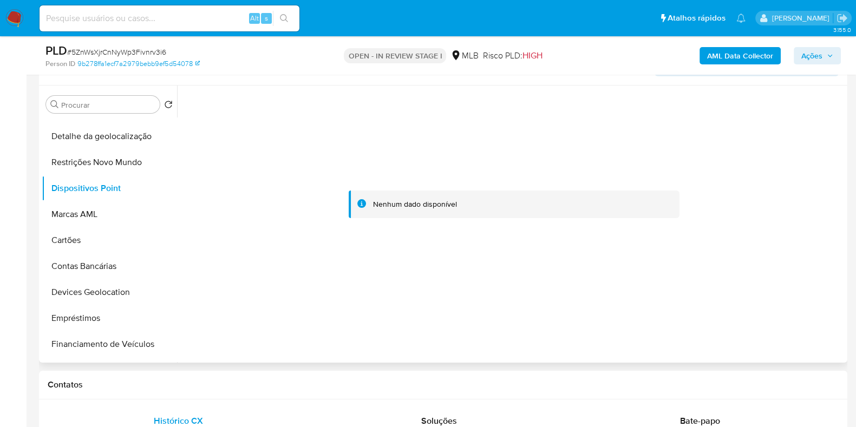
click at [219, 228] on div at bounding box center [514, 205] width 662 height 238
click at [748, 51] on b "AML Data Collector" at bounding box center [740, 55] width 66 height 17
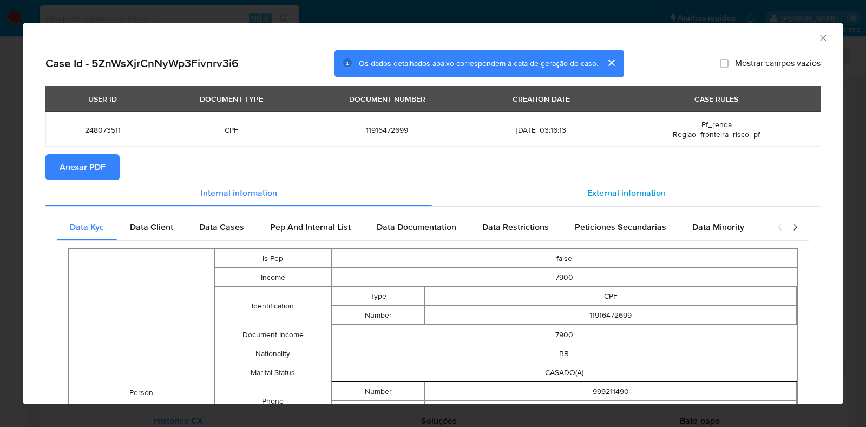
click at [623, 197] on span "External information" at bounding box center [626, 193] width 79 height 12
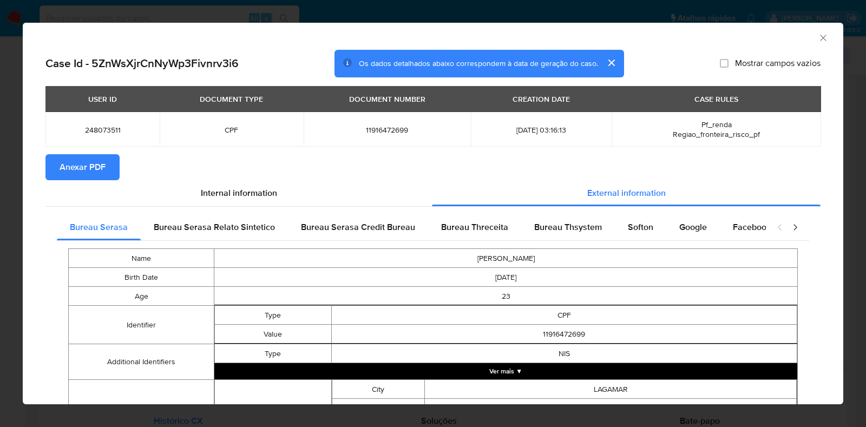
click at [514, 381] on td "LAGAMAR" at bounding box center [611, 389] width 372 height 19
click at [510, 365] on button "Ver mais ▼" at bounding box center [505, 371] width 583 height 16
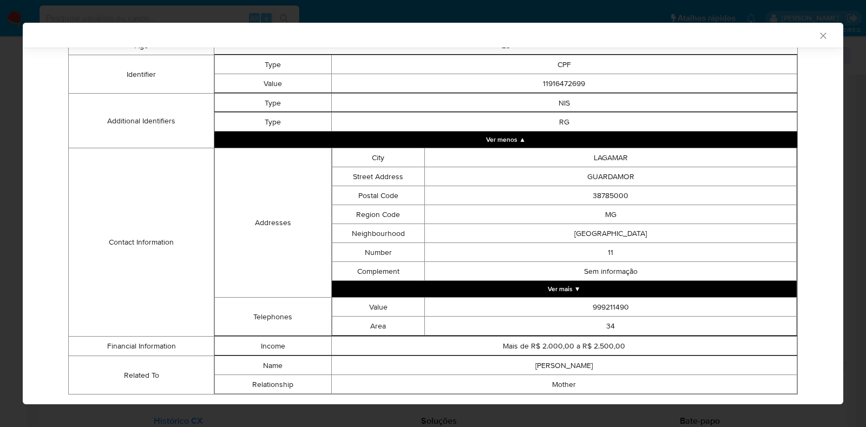
scroll to position [279, 0]
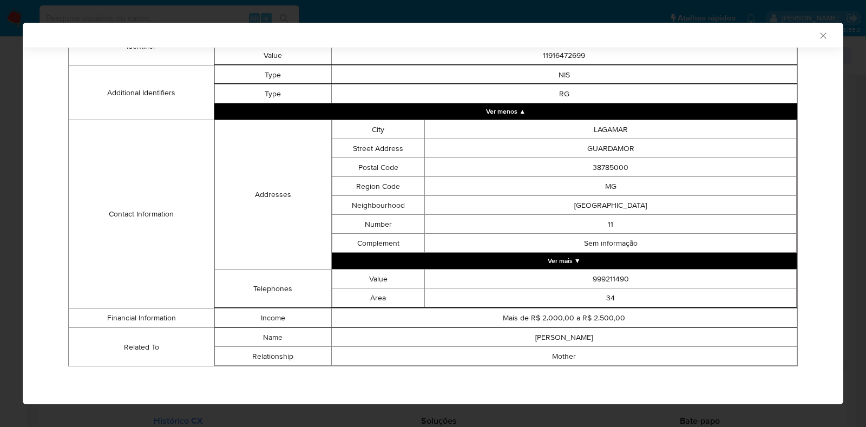
click at [661, 250] on td "Sem informação" at bounding box center [611, 243] width 372 height 19
click at [661, 260] on button "Ver mais ▼" at bounding box center [565, 261] width 466 height 16
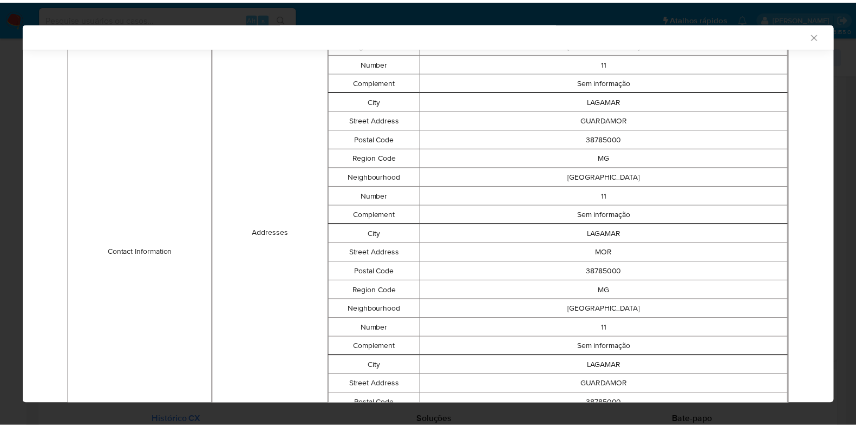
scroll to position [680, 0]
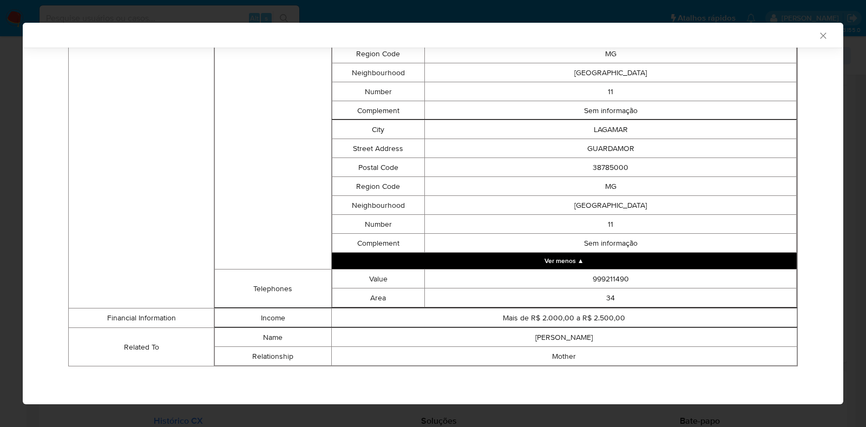
click at [818, 35] on icon "Fechar a janela" at bounding box center [823, 35] width 11 height 11
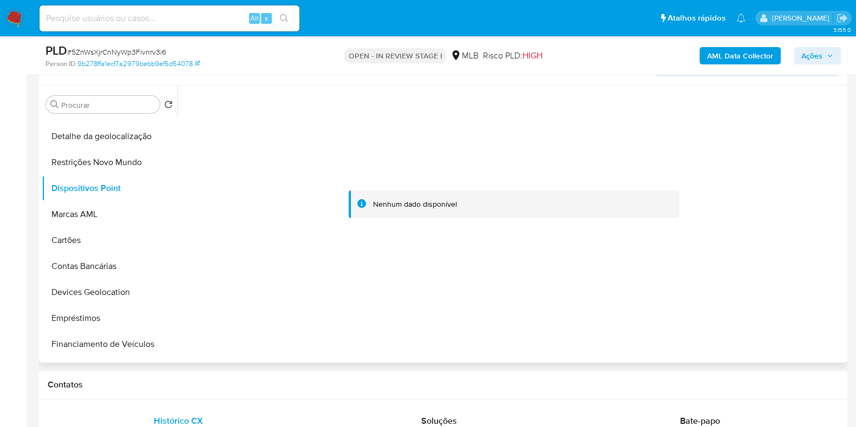
scroll to position [0, 0]
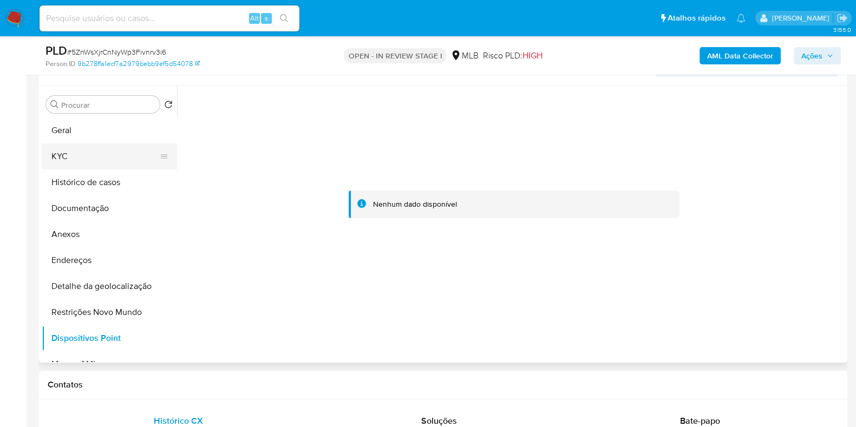
click at [139, 154] on button "KYC" at bounding box center [105, 156] width 127 height 26
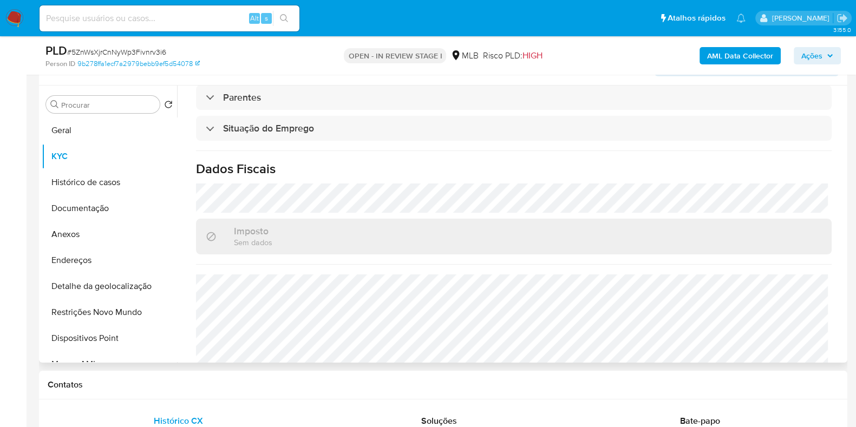
scroll to position [460, 0]
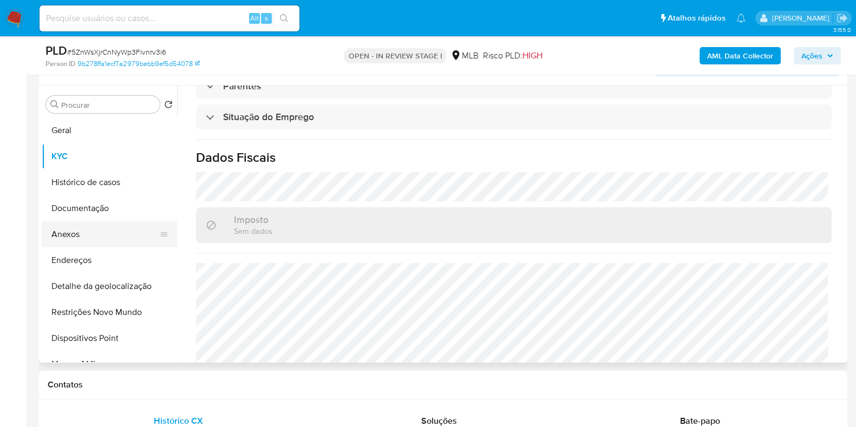
click at [118, 233] on button "Anexos" at bounding box center [105, 234] width 127 height 26
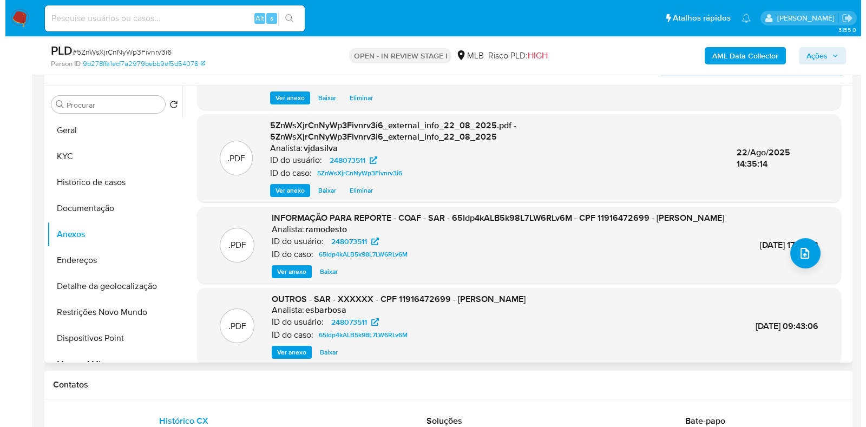
scroll to position [81, 0]
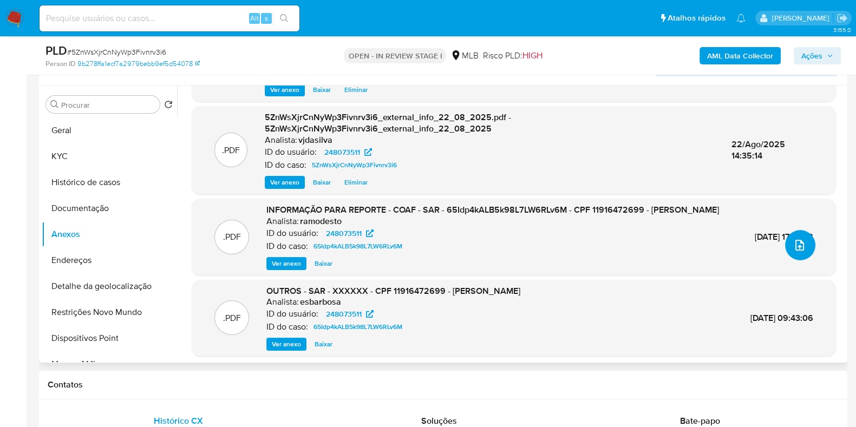
click at [799, 254] on button "upload-file" at bounding box center [800, 245] width 30 height 30
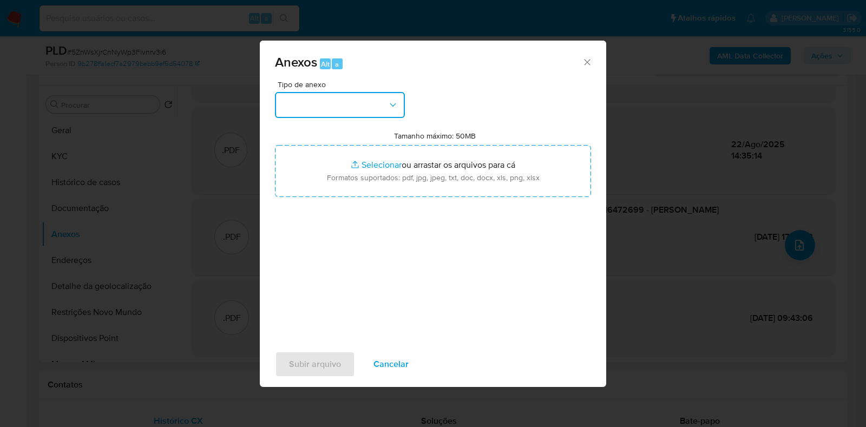
click at [387, 110] on button "button" at bounding box center [340, 105] width 130 height 26
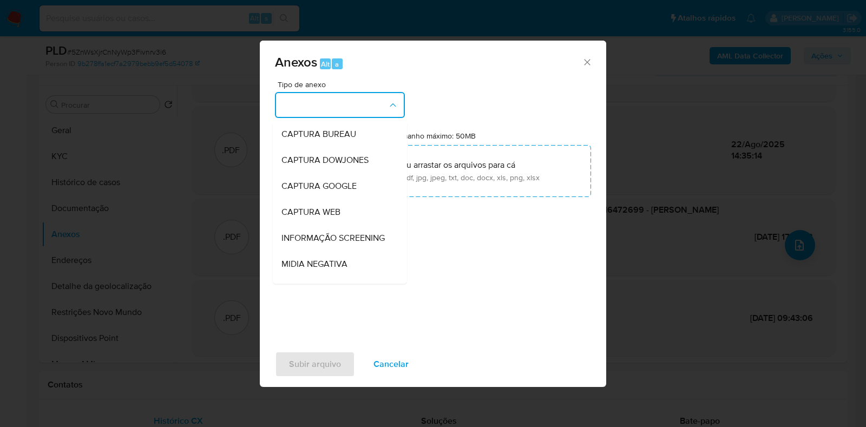
scroll to position [167, 0]
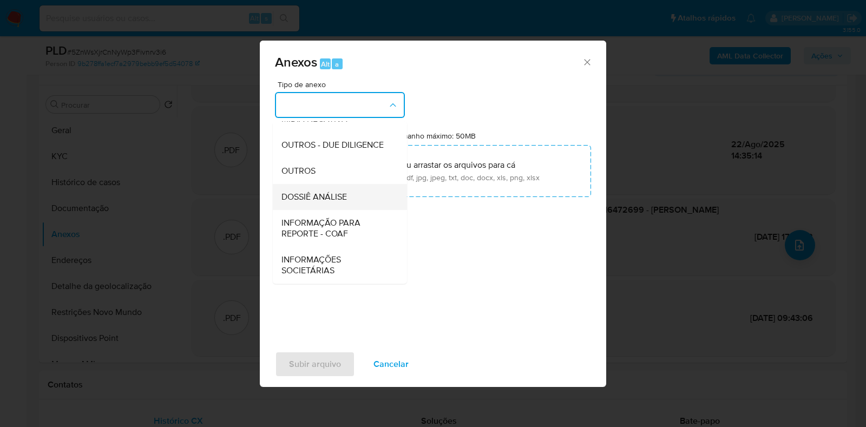
click at [341, 198] on span "DOSSIÊ ANÁLISE" at bounding box center [315, 197] width 66 height 11
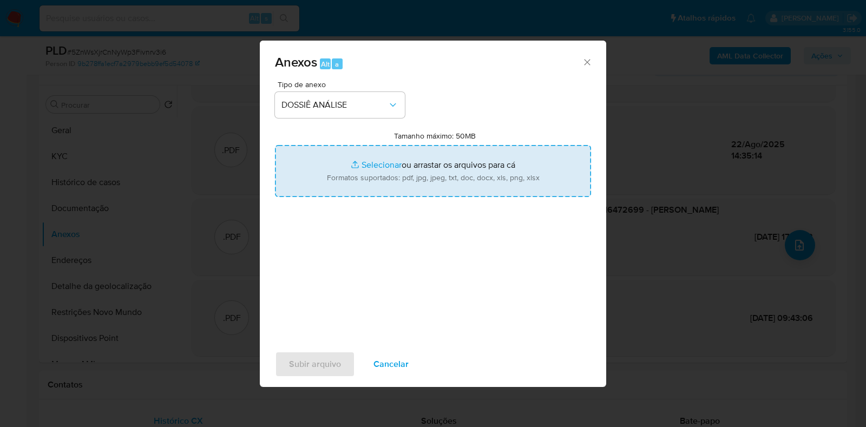
type input "C:\fakepath\SAR - XXXX - CPF 11916472699 - KAYLLA EDUARDA MOISES ARAUJO (1).pdf"
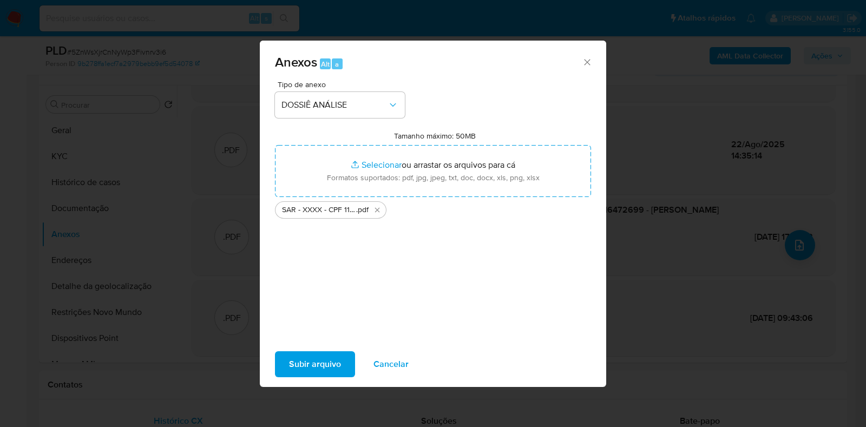
click at [325, 364] on span "Subir arquivo" at bounding box center [315, 364] width 52 height 24
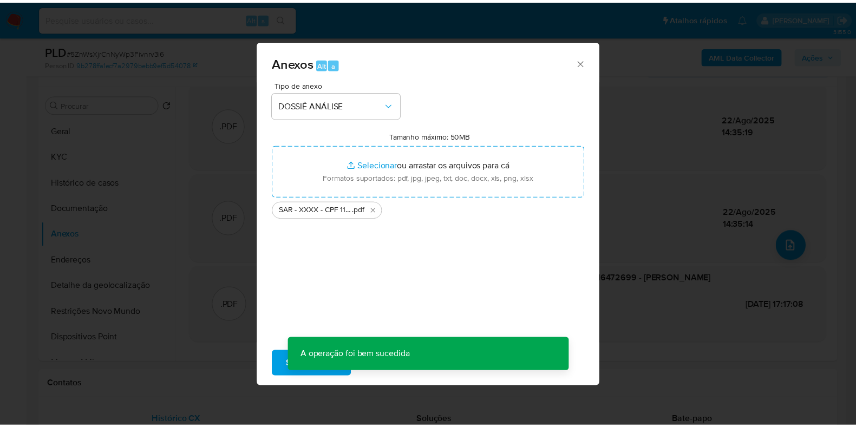
scroll to position [113, 0]
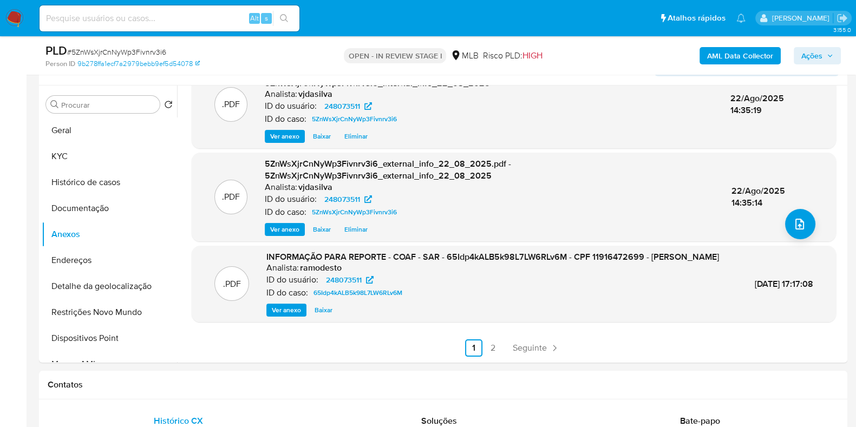
click at [830, 51] on span "Ações" at bounding box center [817, 55] width 32 height 15
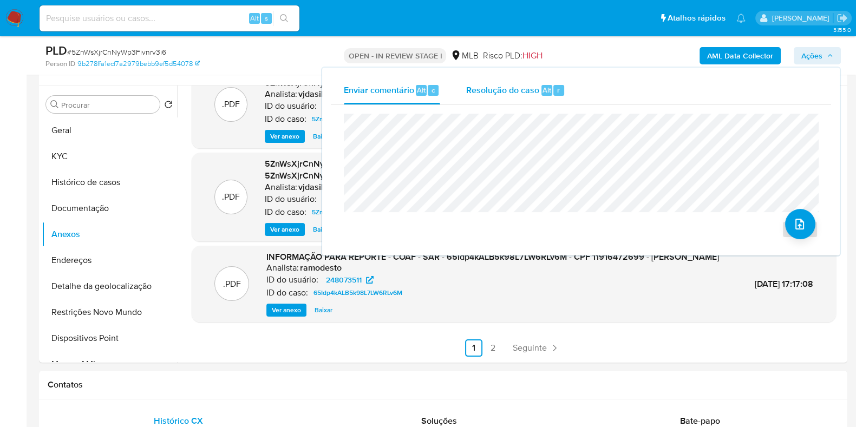
click at [505, 97] on div "Resolução do caso Alt r" at bounding box center [515, 90] width 99 height 28
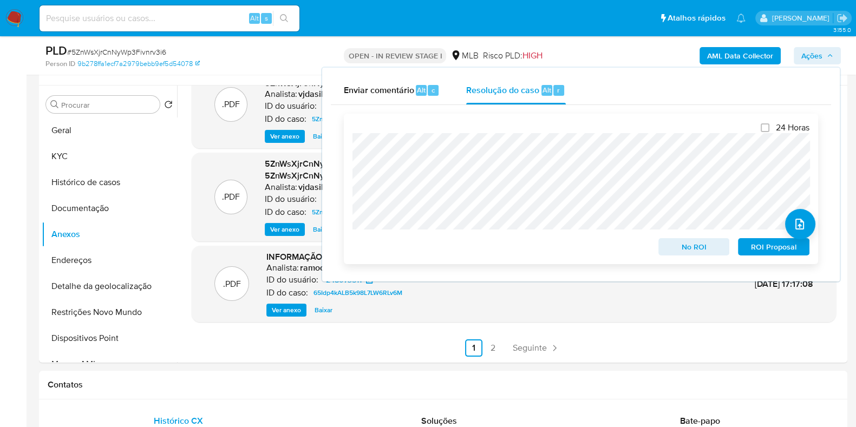
click at [776, 247] on span "ROI Proposal" at bounding box center [774, 246] width 56 height 15
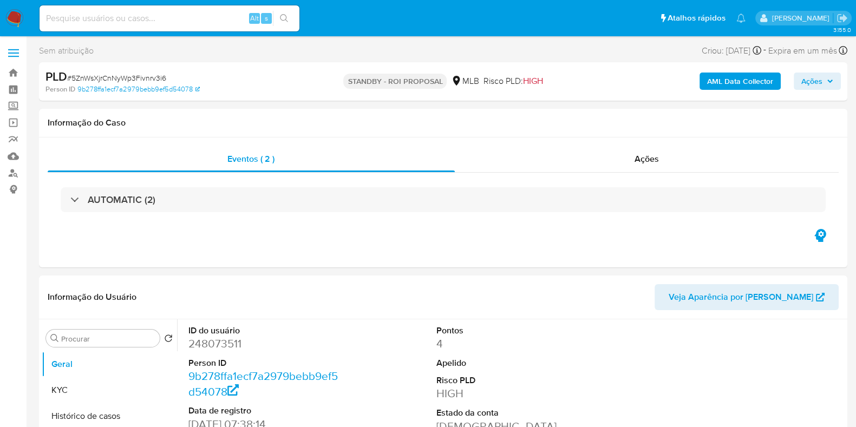
select select "10"
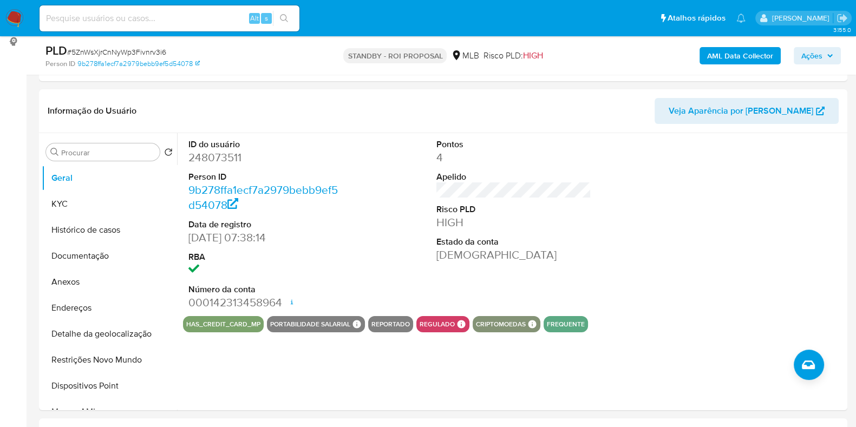
scroll to position [149, 0]
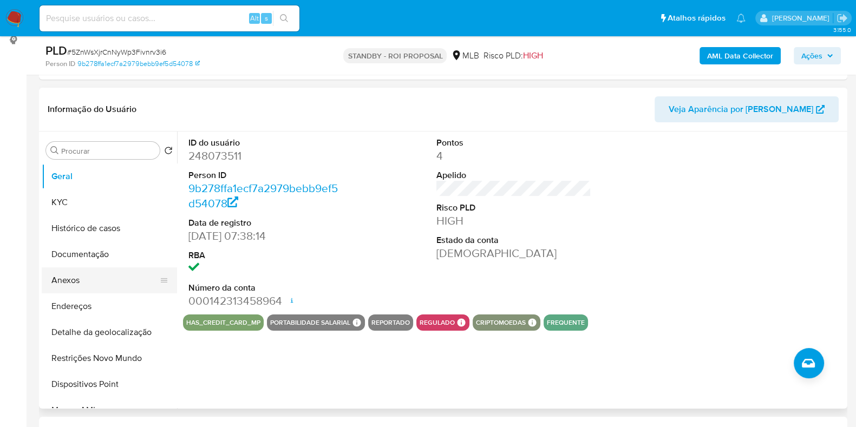
click at [104, 284] on button "Anexos" at bounding box center [105, 280] width 127 height 26
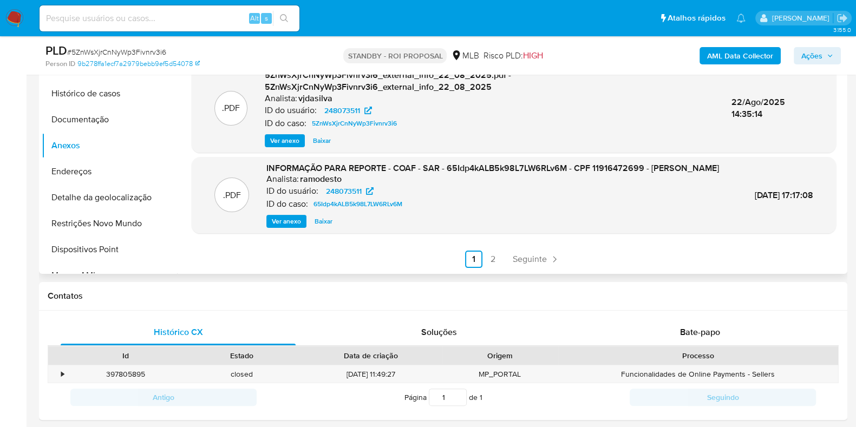
scroll to position [126, 0]
drag, startPoint x: 736, startPoint y: 184, endPoint x: 792, endPoint y: 184, distance: 55.8
click at [792, 184] on div ".PDF INFORMAÇÃO PARA REPORTE - COAF - SAR - 65Idp4kALB5k98L7LW6RLv6M - CPF 1191…" at bounding box center [514, 195] width 634 height 66
copy span "07/Jan/2025"
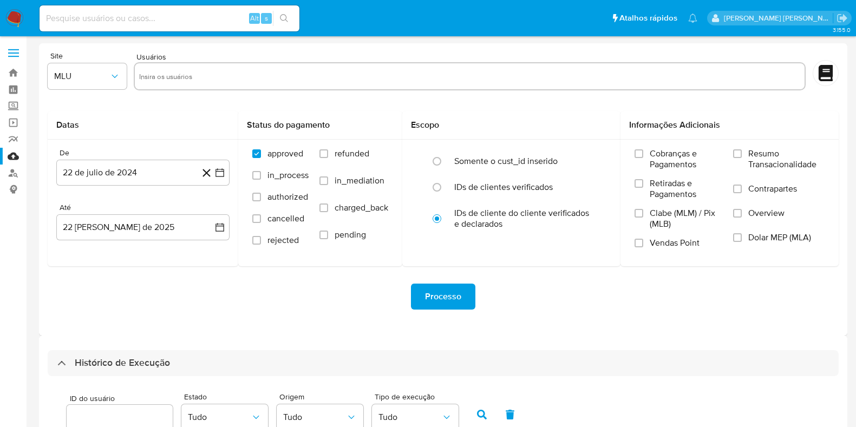
select select "10"
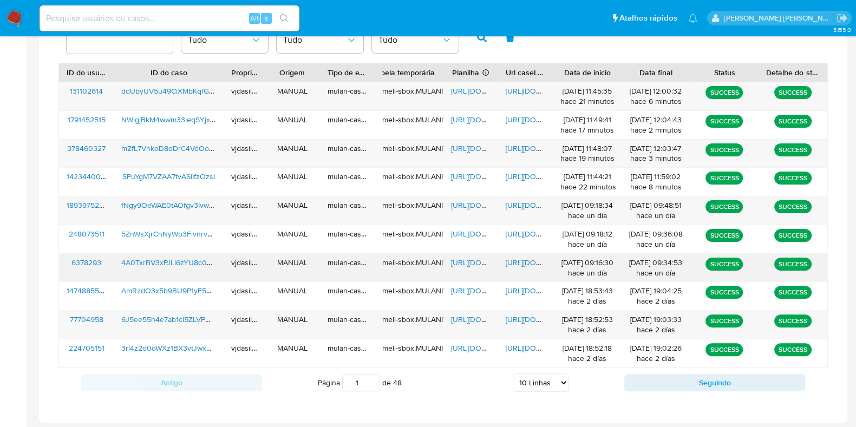
click at [524, 265] on span "[URL][DOMAIN_NAME]" at bounding box center [543, 262] width 75 height 11
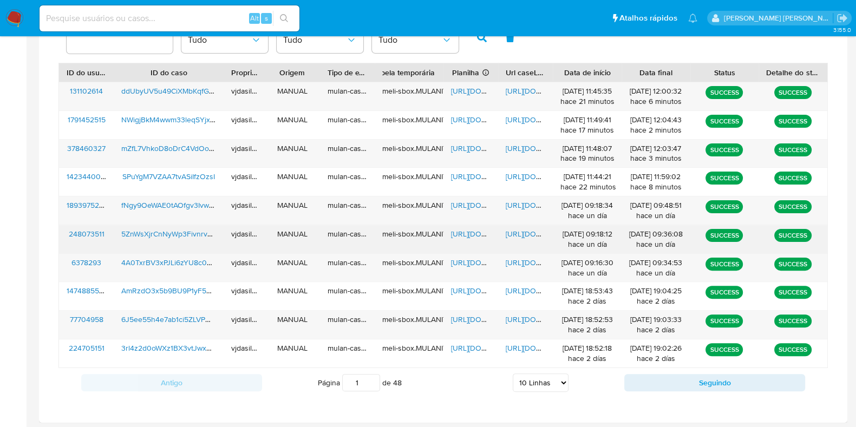
click at [531, 234] on span "[URL][DOMAIN_NAME]" at bounding box center [543, 233] width 75 height 11
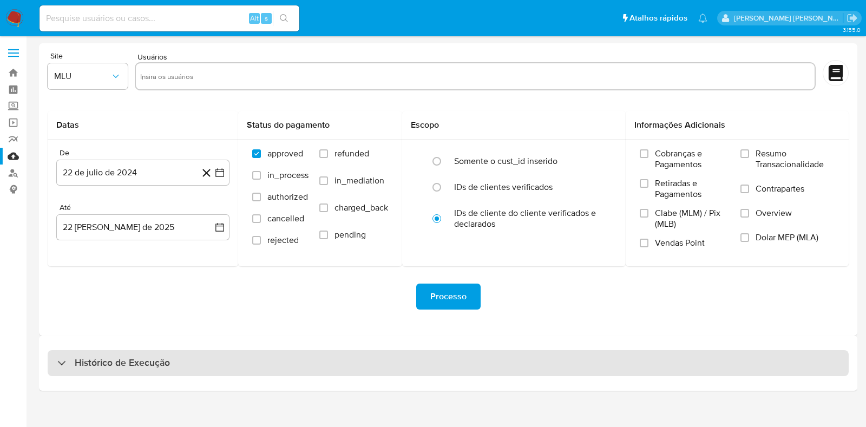
click at [100, 365] on h3 "Histórico de Execução" at bounding box center [122, 363] width 95 height 13
select select "10"
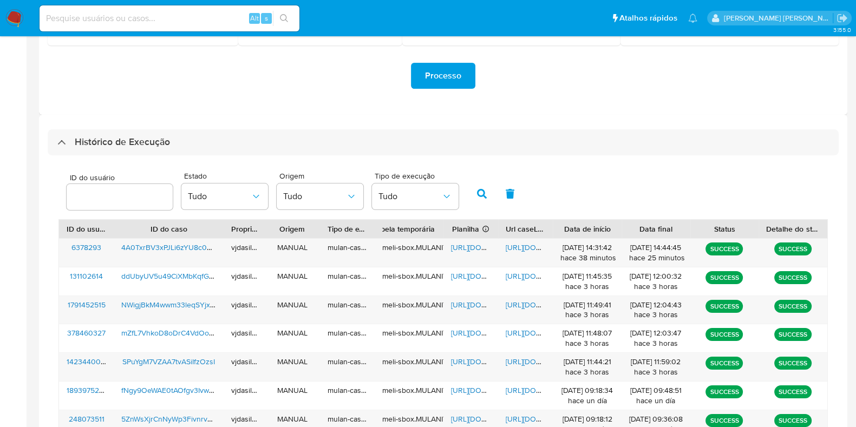
scroll to position [239, 0]
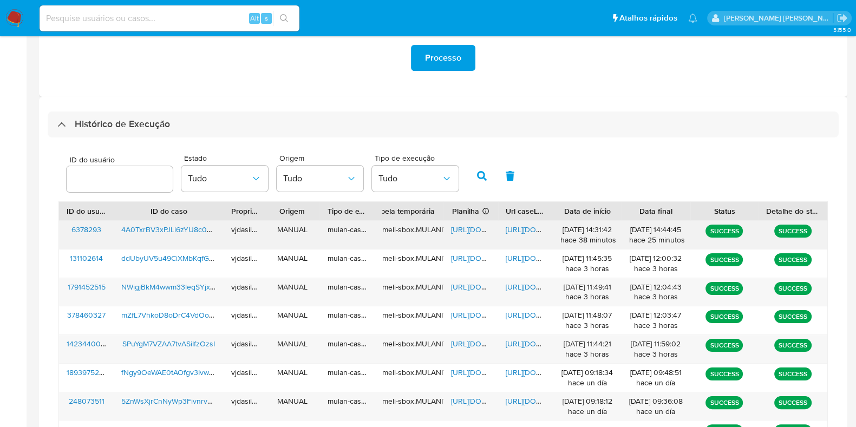
click at [518, 228] on span "https://docs.google.com/document/d/12svkam9n1MKGeqN06NnJTK2sZkeeroK7Mc8VIeGxzhM…" at bounding box center [543, 229] width 75 height 11
click at [181, 232] on span "4A0TxrBV3xPJLi6zYU8c0vGI" at bounding box center [169, 229] width 96 height 11
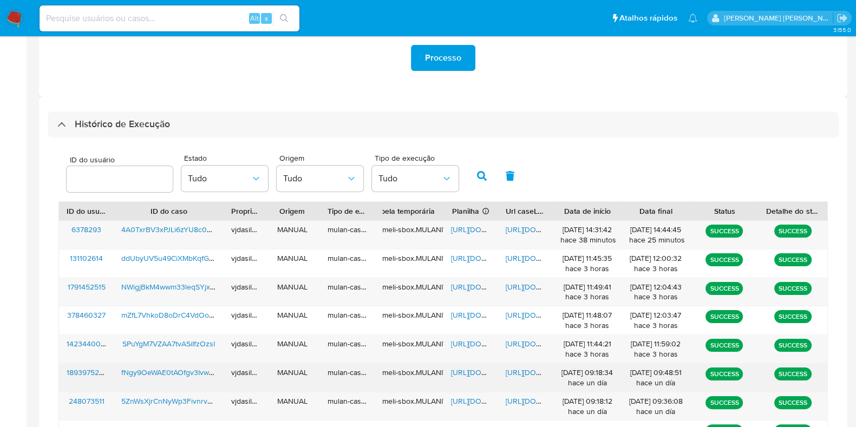
click at [519, 368] on span "https://docs.google.com/document/d/1ko798o9H__EeOsh5PeCYdJWjHccHKkJSbjFqAni0lFs…" at bounding box center [543, 372] width 75 height 11
click at [460, 369] on span "https://docs.google.com/spreadsheets/d/1b_T9gslfITtnvwjY5DraM0RqRP8TBE_qnhv8n_s…" at bounding box center [488, 372] width 75 height 11
click at [172, 373] on span "fNgy9OeWAE0tAOfgv3IvwP8J" at bounding box center [171, 372] width 100 height 11
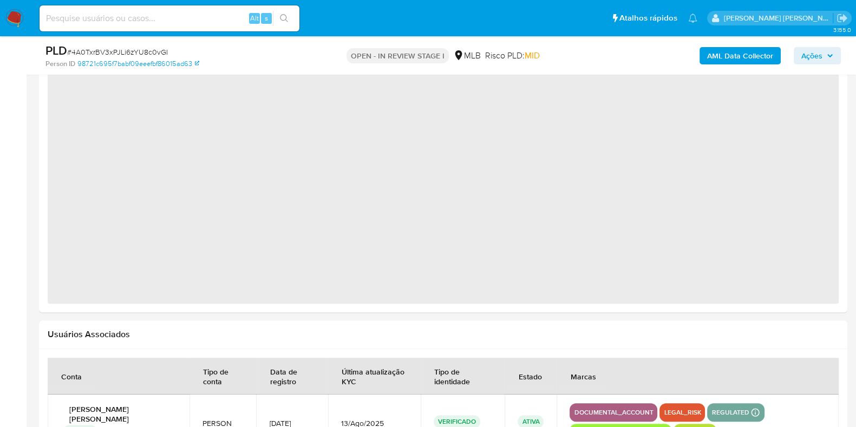
select select "10"
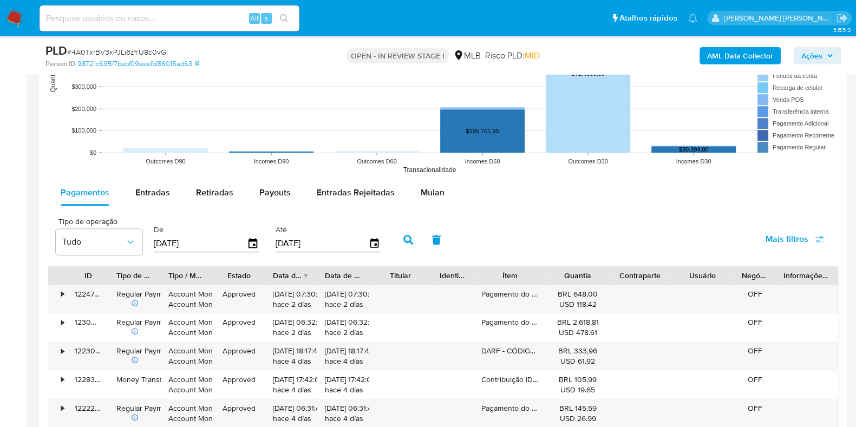
scroll to position [1118, 0]
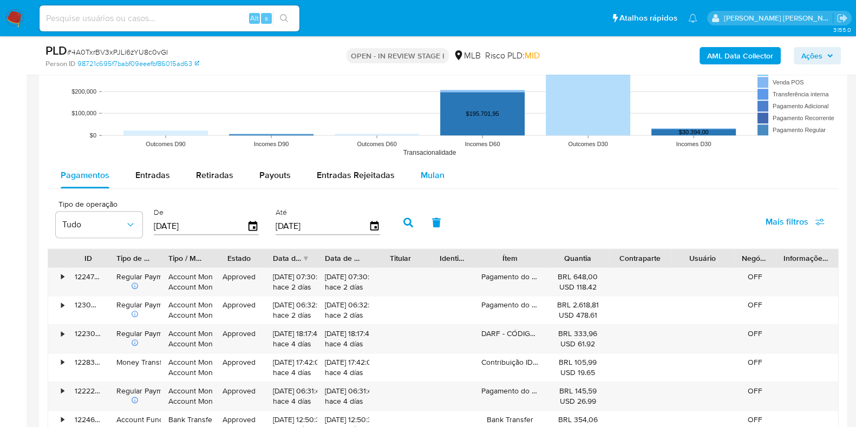
click at [433, 174] on span "Mulan" at bounding box center [433, 175] width 24 height 12
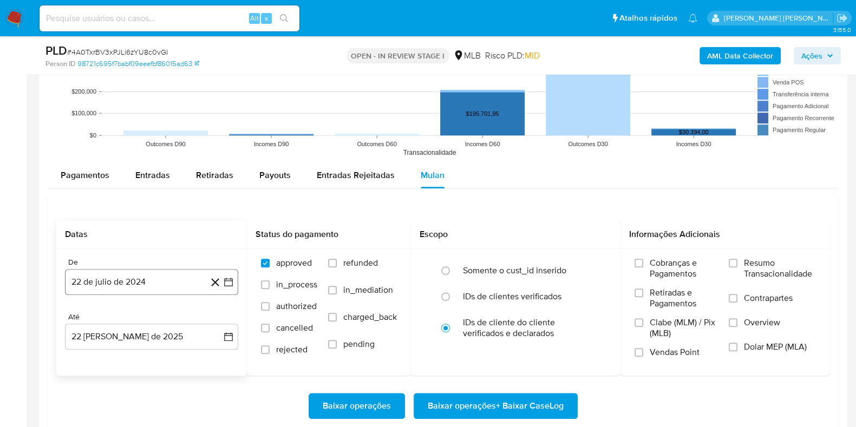
click at [189, 283] on button "22 de julio de 2024" at bounding box center [151, 282] width 173 height 26
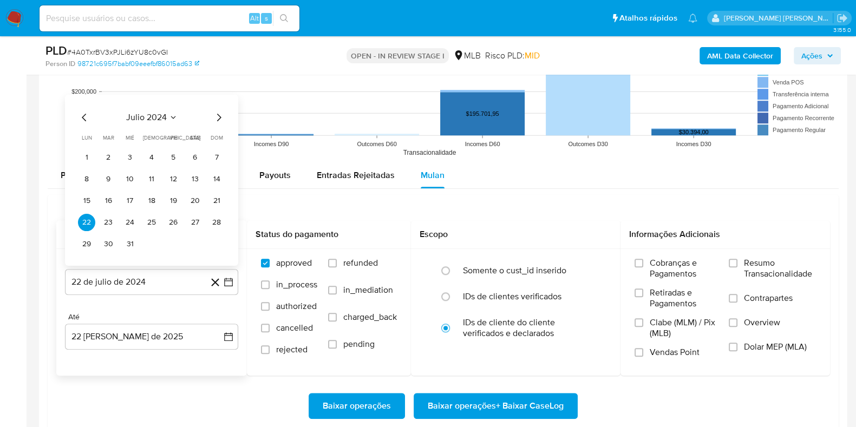
click at [168, 116] on button "julio 2024" at bounding box center [151, 117] width 51 height 11
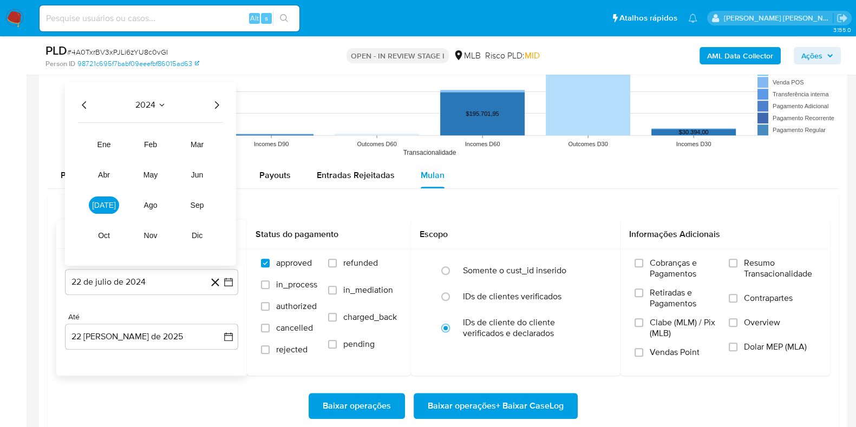
click at [217, 105] on icon "Año siguiente" at bounding box center [216, 104] width 13 height 13
click at [108, 150] on button "ene" at bounding box center [104, 143] width 30 height 17
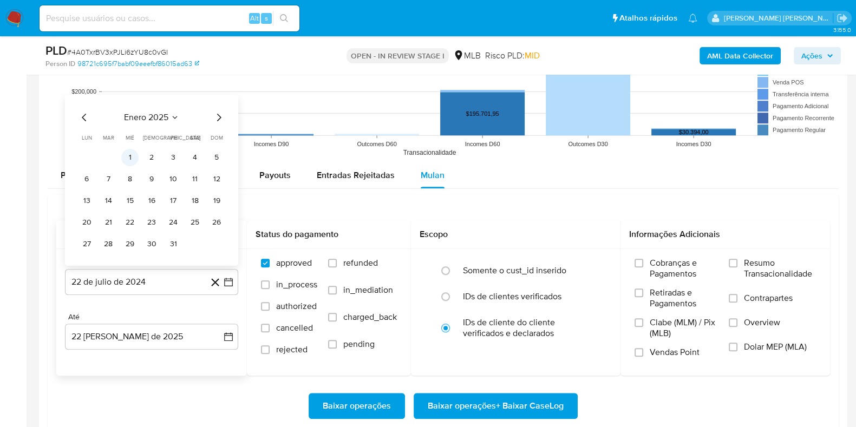
click at [127, 155] on button "1" at bounding box center [129, 156] width 17 height 17
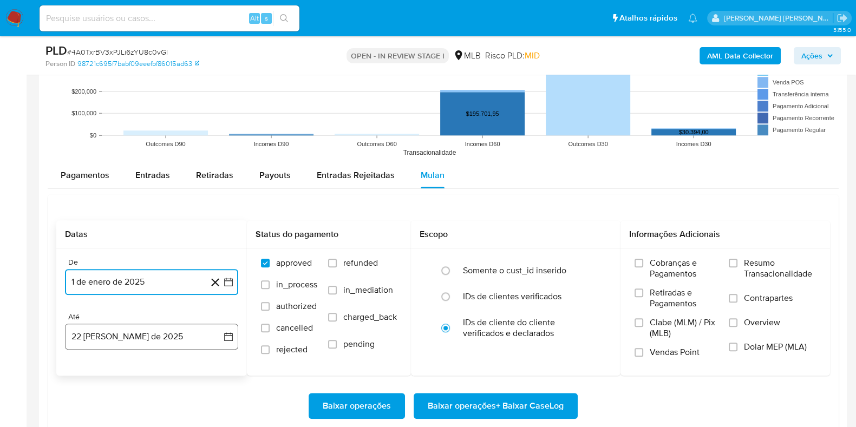
click at [180, 335] on button "22 de agosto de 2025" at bounding box center [151, 337] width 173 height 26
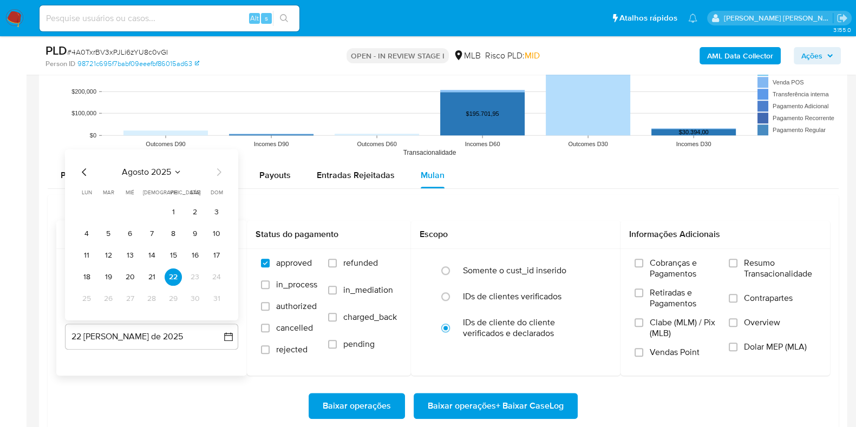
click at [86, 174] on icon "Mes anterior" at bounding box center [84, 171] width 13 height 13
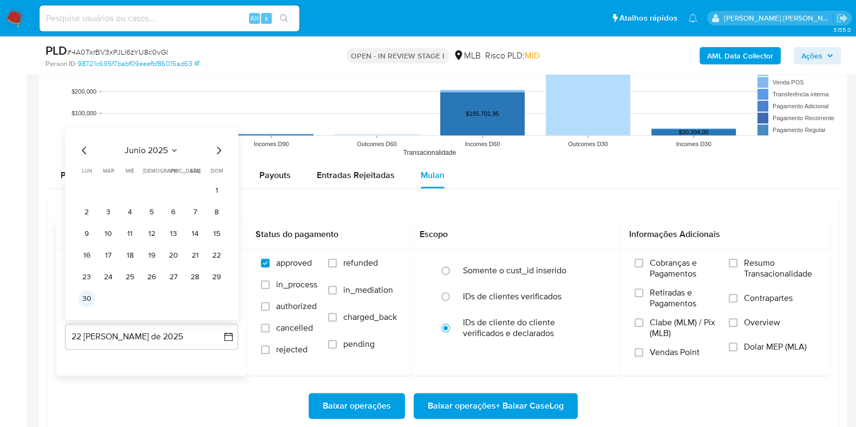
click at [89, 296] on button "30" at bounding box center [86, 298] width 17 height 17
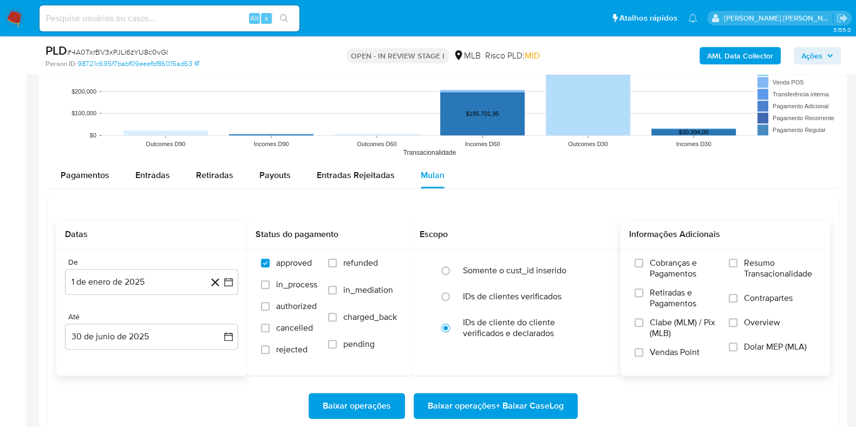
click at [772, 264] on span "Resumo Transacionalidade" at bounding box center [780, 269] width 72 height 22
click at [737, 264] on input "Resumo Transacionalidade" at bounding box center [733, 263] width 9 height 9
click at [748, 298] on span "Contrapartes" at bounding box center [768, 298] width 49 height 11
click at [737, 298] on input "Contrapartes" at bounding box center [733, 298] width 9 height 9
click at [561, 399] on span "Baixar operações + Baixar CaseLog" at bounding box center [496, 406] width 136 height 24
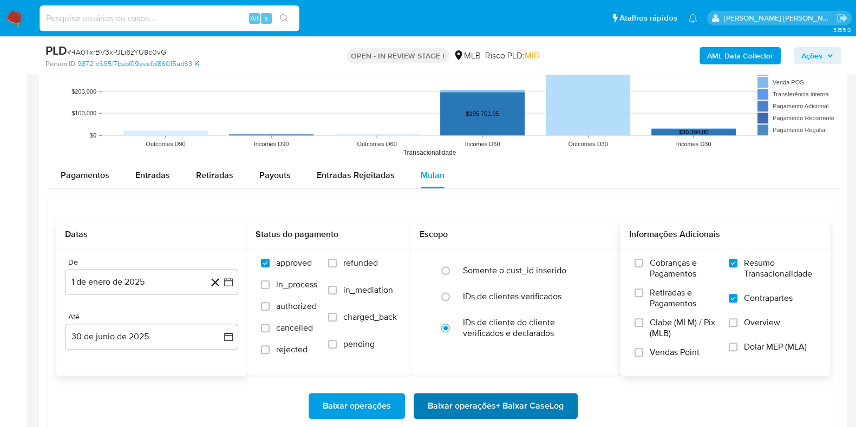
scroll to position [1539, 0]
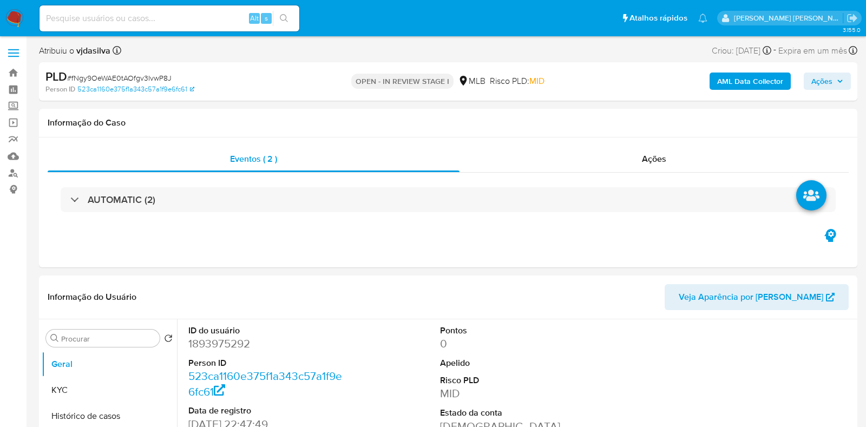
select select "10"
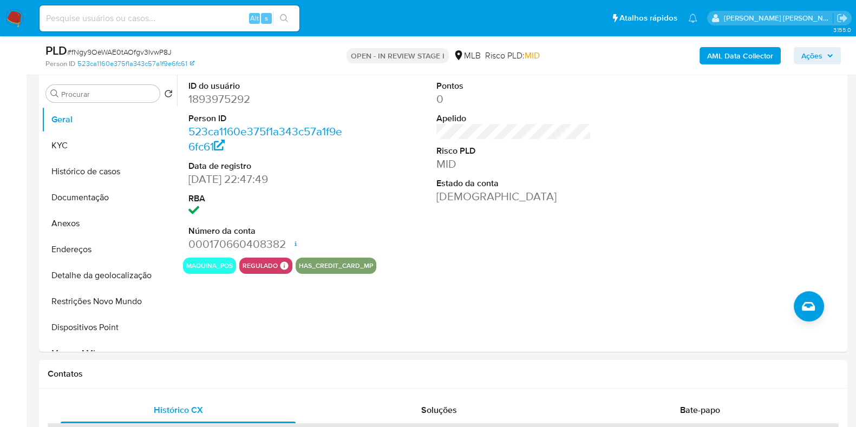
scroll to position [241, 0]
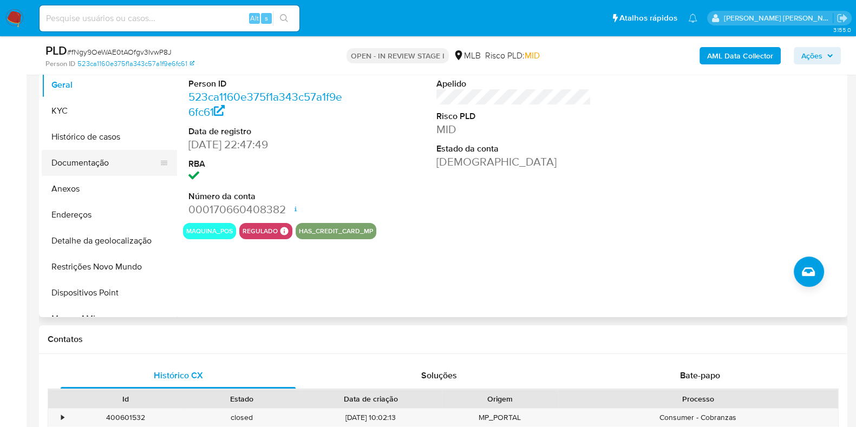
click at [106, 164] on button "Documentação" at bounding box center [105, 163] width 127 height 26
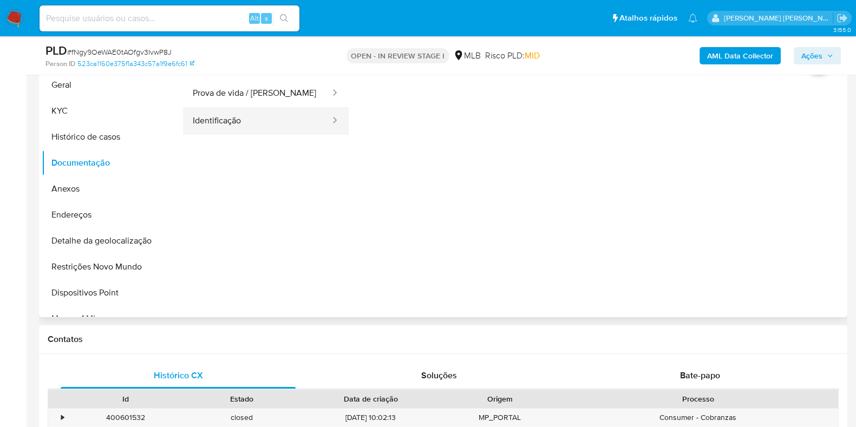
click at [249, 120] on button "Identificação" at bounding box center [257, 121] width 148 height 28
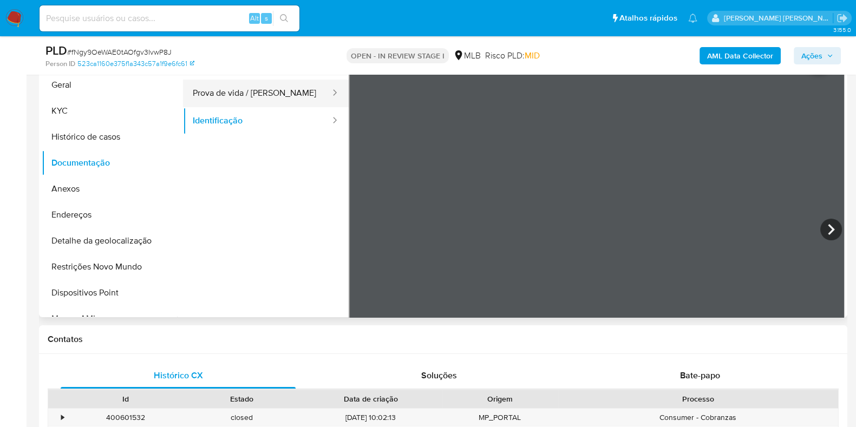
click at [264, 88] on button "Prova de vida / [PERSON_NAME]" at bounding box center [257, 94] width 148 height 28
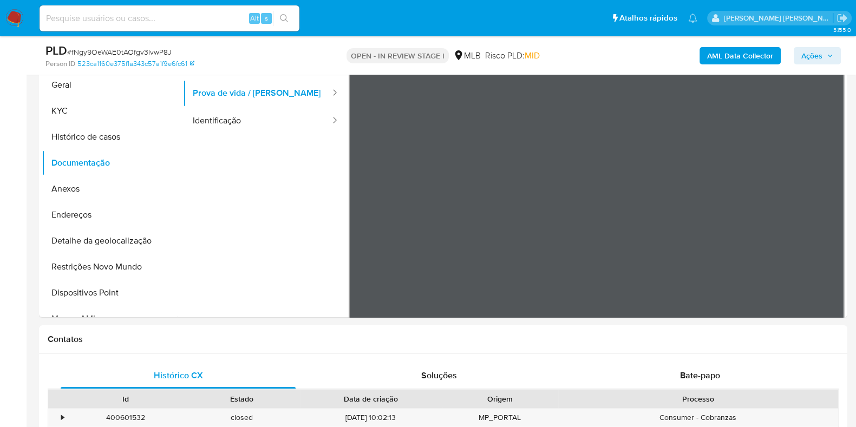
scroll to position [226, 0]
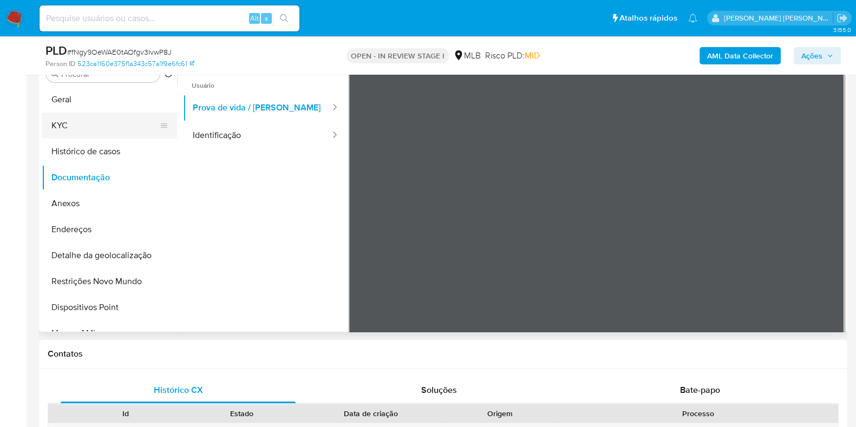
click at [125, 132] on button "KYC" at bounding box center [105, 126] width 127 height 26
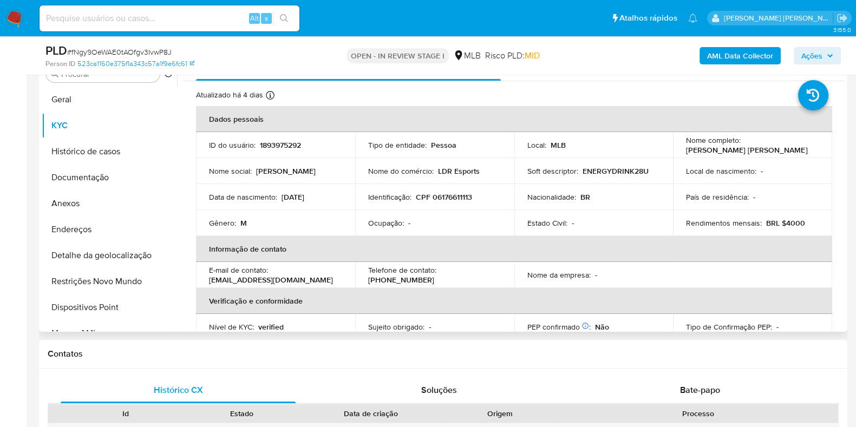
drag, startPoint x: 846, startPoint y: 126, endPoint x: 836, endPoint y: 199, distance: 73.8
click at [835, 208] on div "Procurar Retornar ao pedido padrão [PERSON_NAME] Histórico de casos Documentaçã…" at bounding box center [443, 193] width 808 height 277
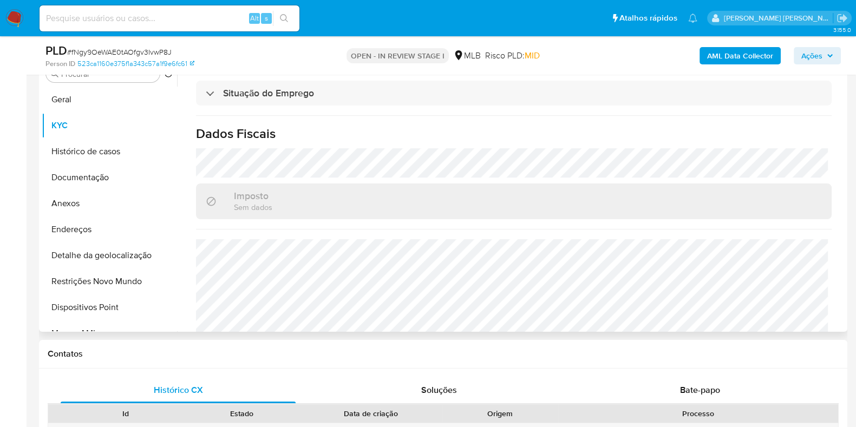
scroll to position [471, 0]
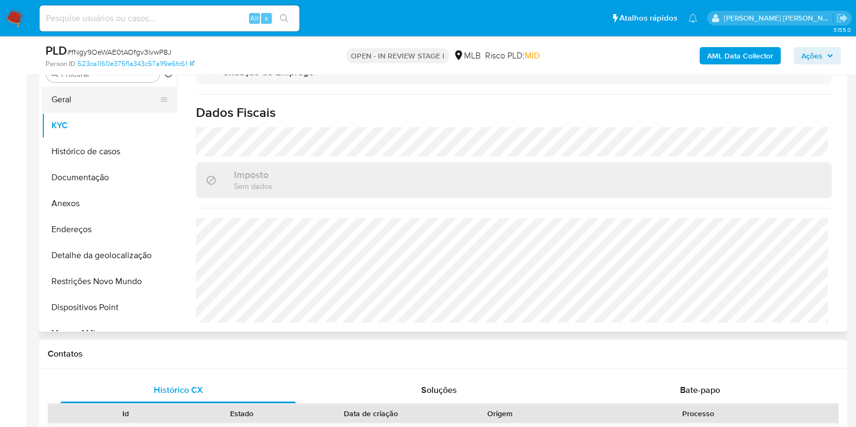
click at [98, 101] on button "Geral" at bounding box center [105, 100] width 127 height 26
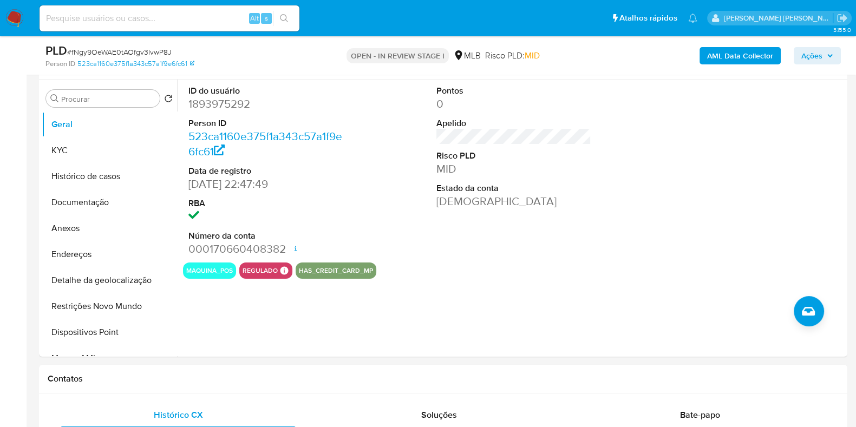
scroll to position [169, 0]
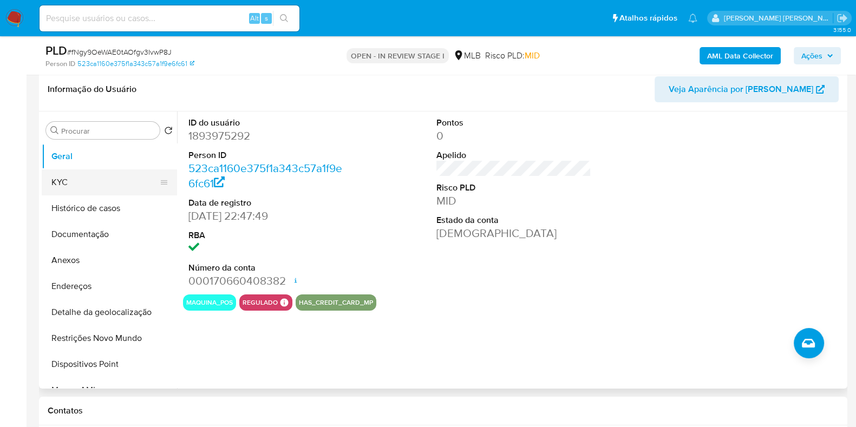
click at [93, 183] on button "KYC" at bounding box center [105, 182] width 127 height 26
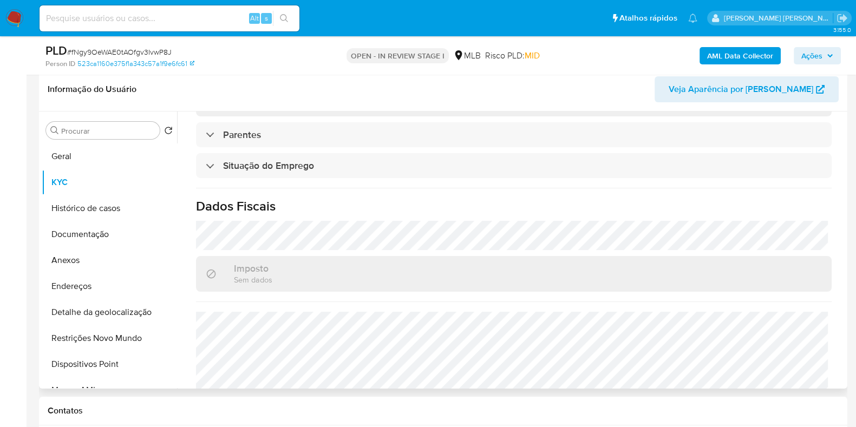
scroll to position [471, 0]
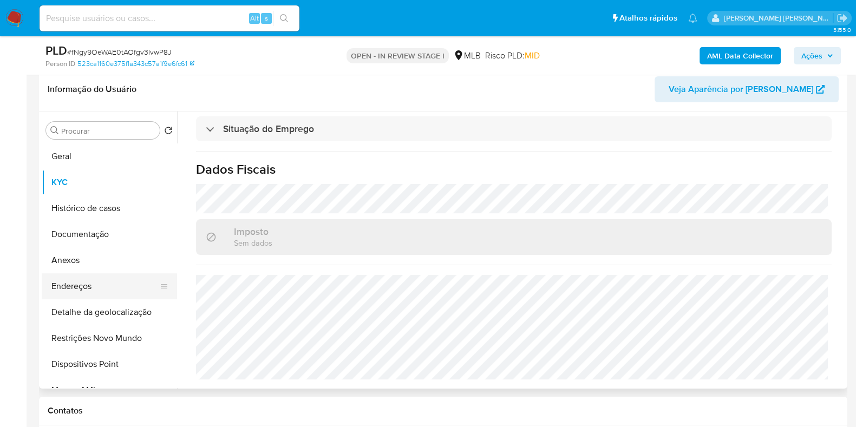
click at [118, 284] on button "Endereços" at bounding box center [105, 286] width 127 height 26
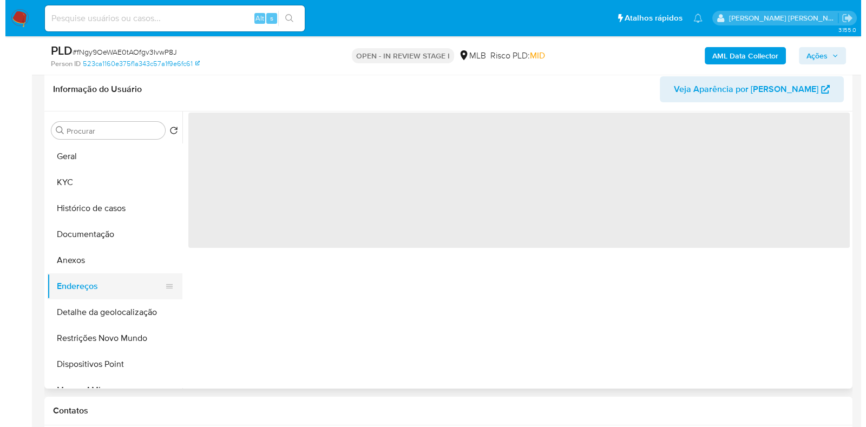
scroll to position [0, 0]
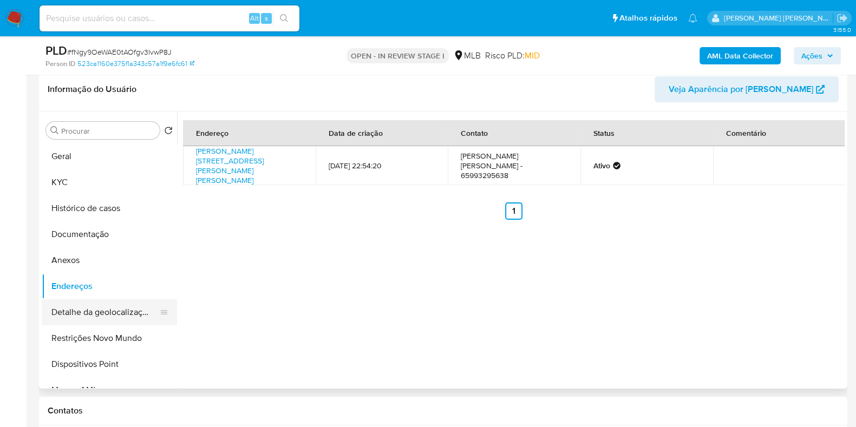
click at [97, 315] on button "Detalhe da geolocalização" at bounding box center [105, 312] width 127 height 26
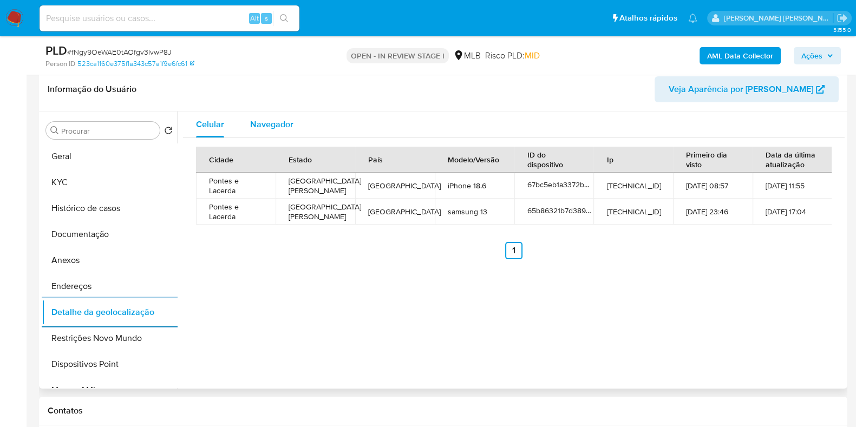
click at [287, 120] on span "Navegador" at bounding box center [271, 124] width 43 height 12
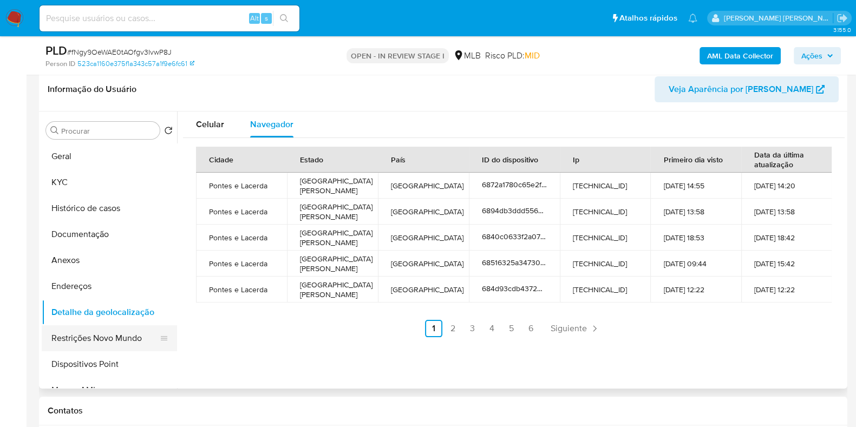
click at [107, 345] on button "Restrições Novo Mundo" at bounding box center [105, 338] width 127 height 26
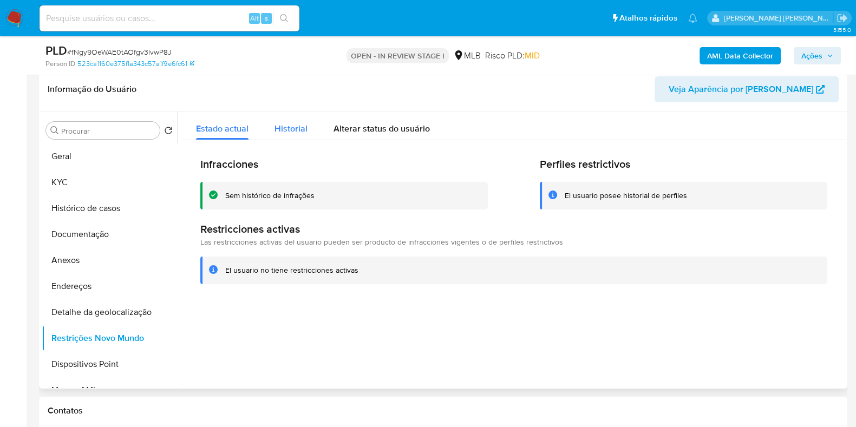
click at [287, 123] on span "Historial" at bounding box center [291, 128] width 33 height 12
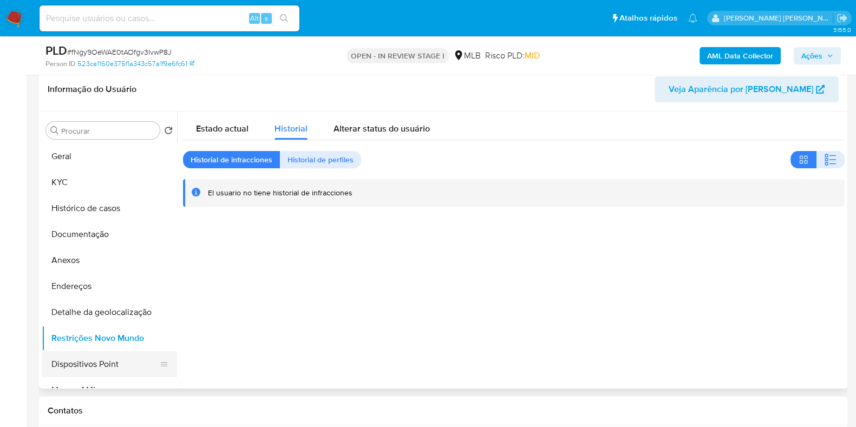
click at [111, 364] on button "Dispositivos Point" at bounding box center [105, 364] width 127 height 26
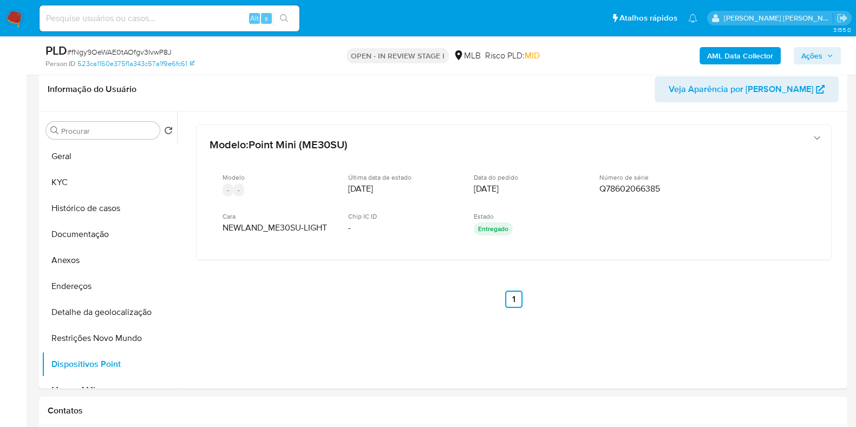
click at [709, 54] on b "AML Data Collector" at bounding box center [740, 55] width 66 height 17
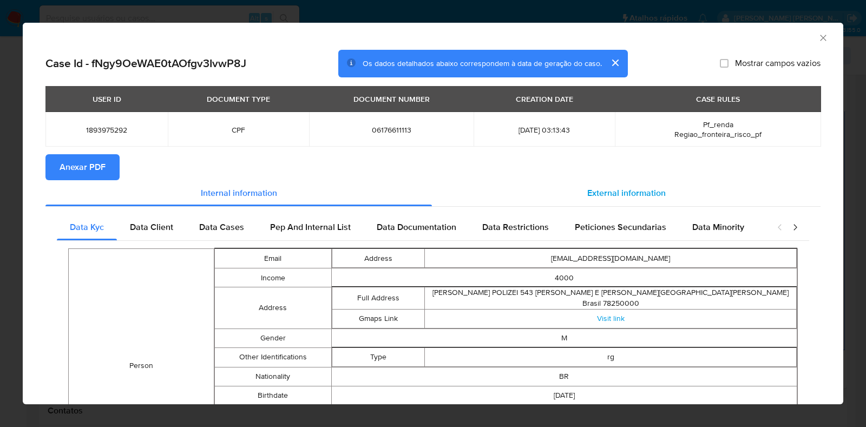
click at [608, 188] on span "External information" at bounding box center [626, 193] width 79 height 12
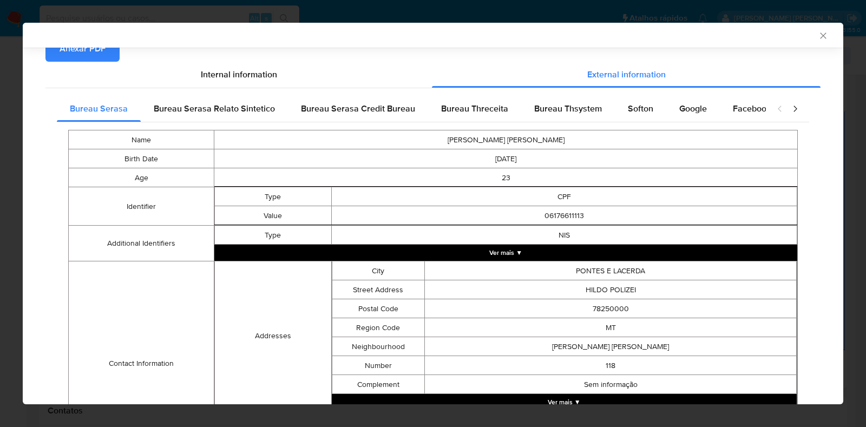
scroll to position [119, 0]
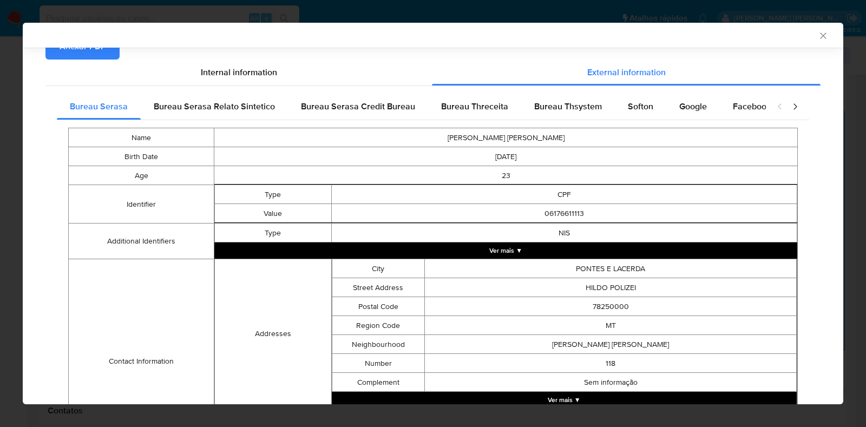
click at [617, 248] on button "Ver mais ▼" at bounding box center [505, 251] width 583 height 16
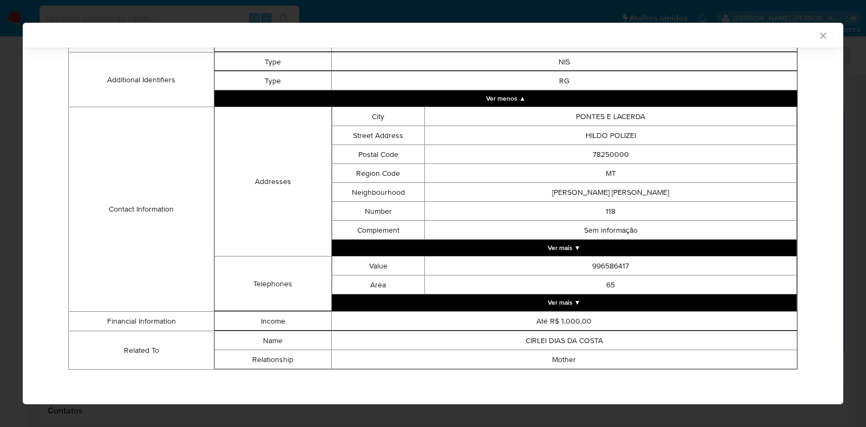
scroll to position [296, 0]
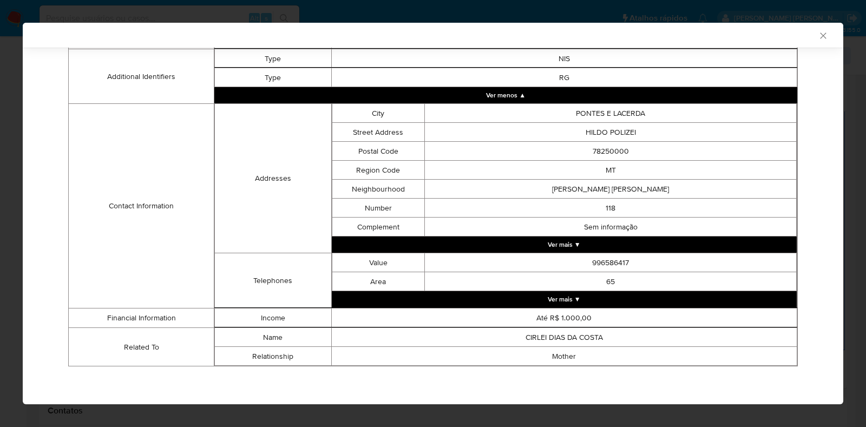
click at [629, 299] on button "Ver mais ▼" at bounding box center [565, 299] width 466 height 16
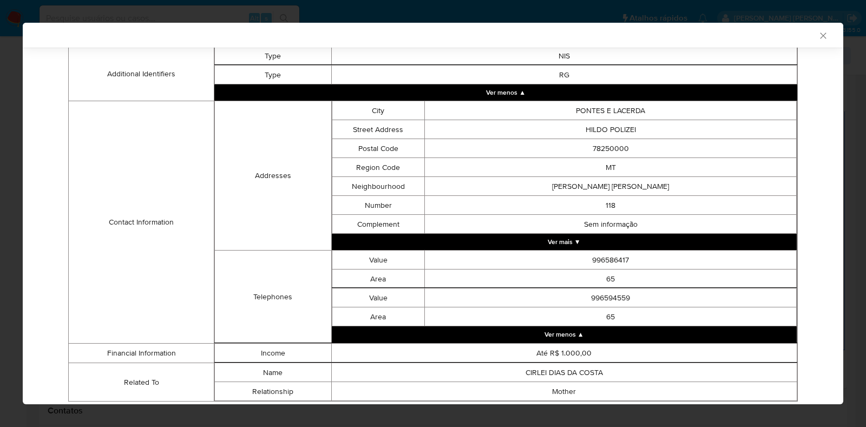
click at [674, 239] on button "Ver mais ▼" at bounding box center [565, 242] width 466 height 16
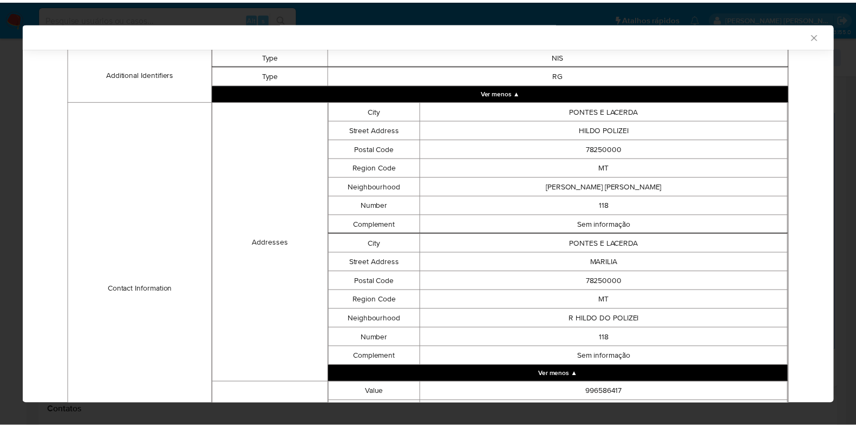
scroll to position [468, 0]
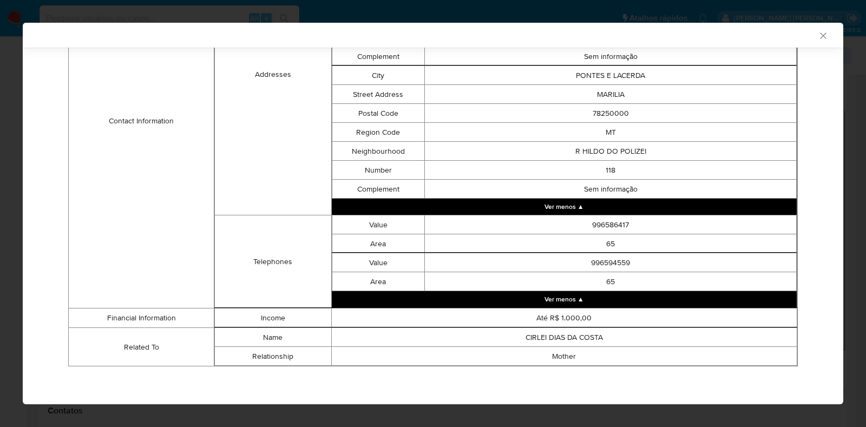
click at [818, 36] on icon "Fechar a janela" at bounding box center [823, 35] width 11 height 11
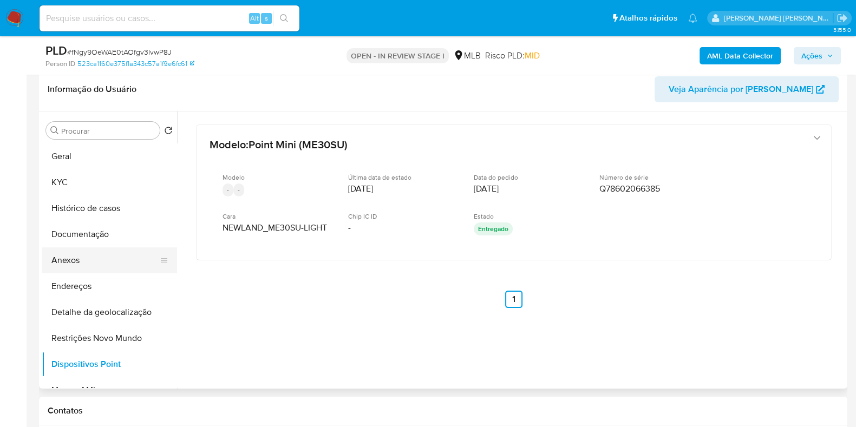
click at [92, 264] on button "Anexos" at bounding box center [105, 260] width 127 height 26
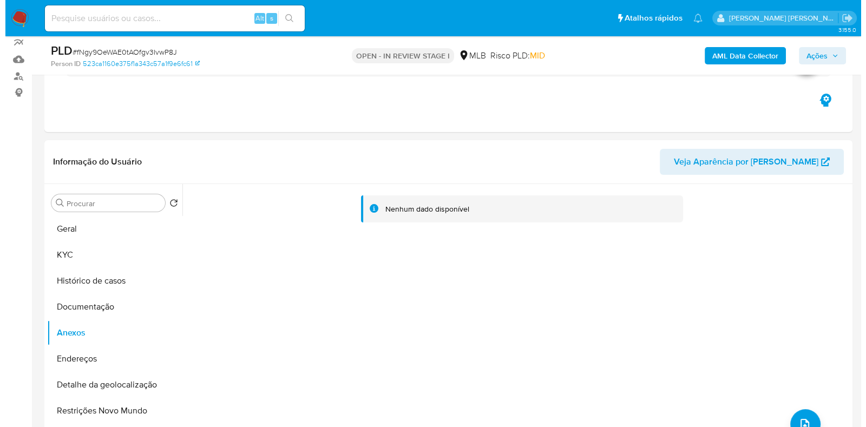
scroll to position [100, 0]
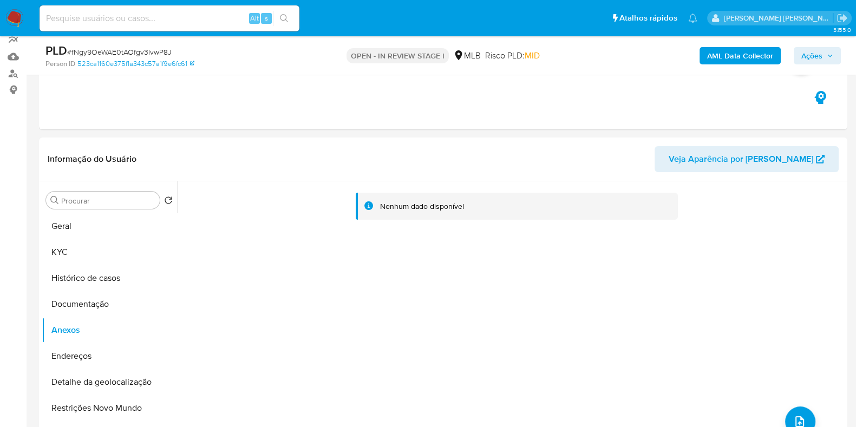
click at [755, 55] on b "AML Data Collector" at bounding box center [740, 55] width 66 height 17
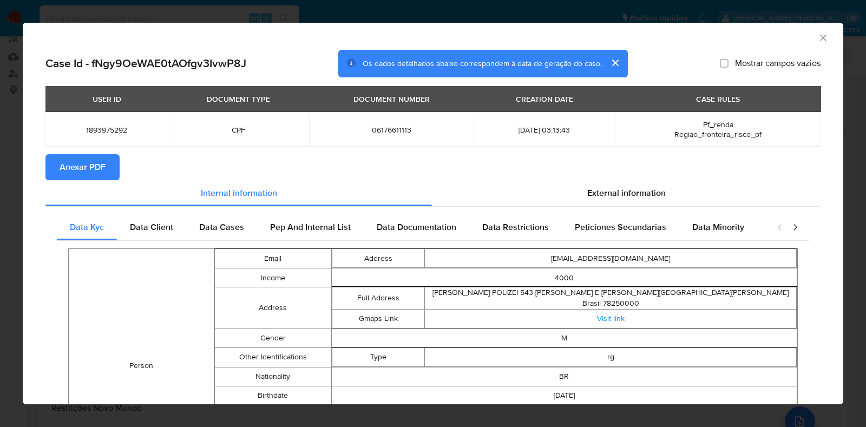
click at [96, 164] on span "Anexar PDF" at bounding box center [83, 167] width 46 height 24
click at [818, 38] on icon "Fechar a janela" at bounding box center [823, 37] width 11 height 11
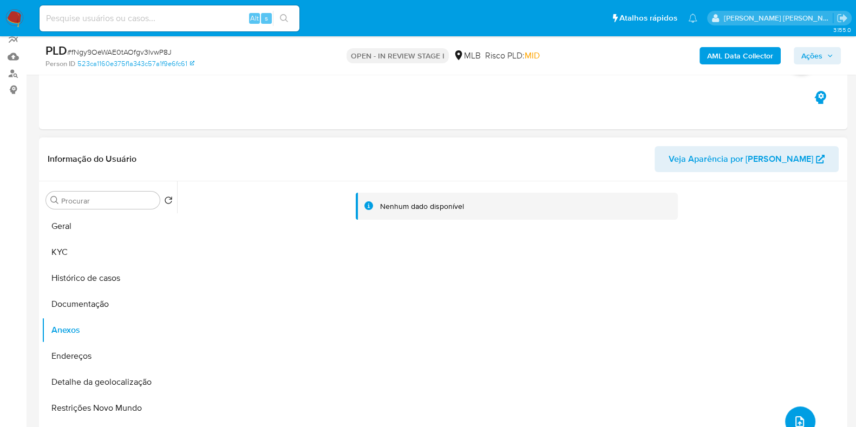
click at [793, 413] on button "upload-file" at bounding box center [800, 422] width 30 height 30
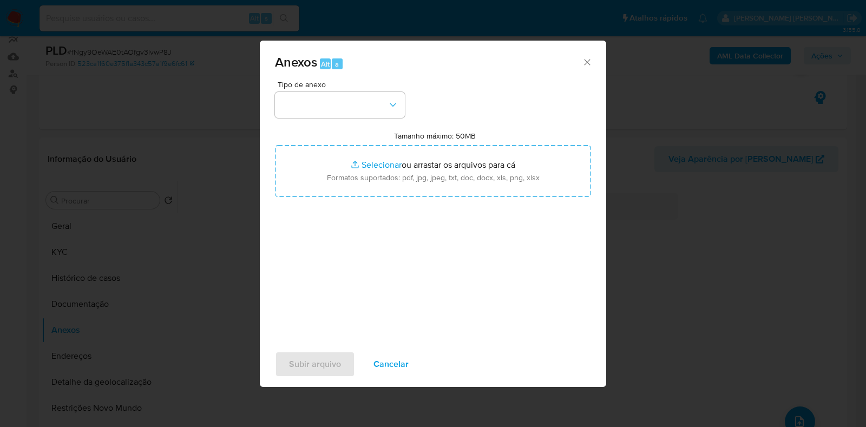
click at [371, 89] on div "Tipo de anexo" at bounding box center [340, 99] width 130 height 37
click at [385, 102] on button "button" at bounding box center [340, 105] width 130 height 26
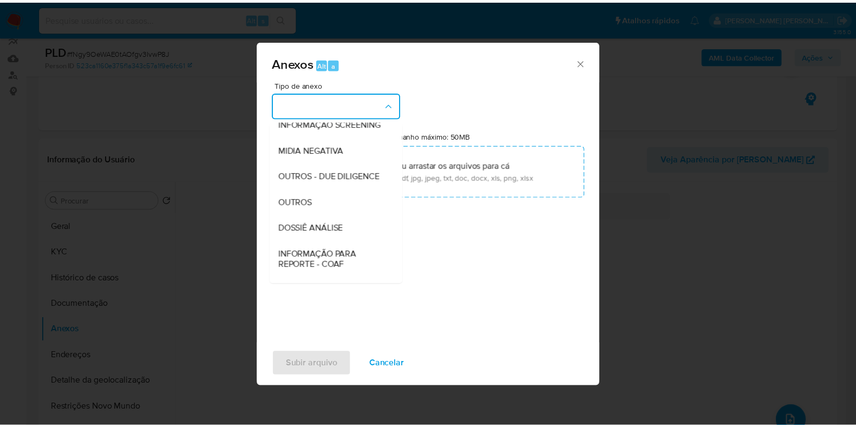
scroll to position [167, 0]
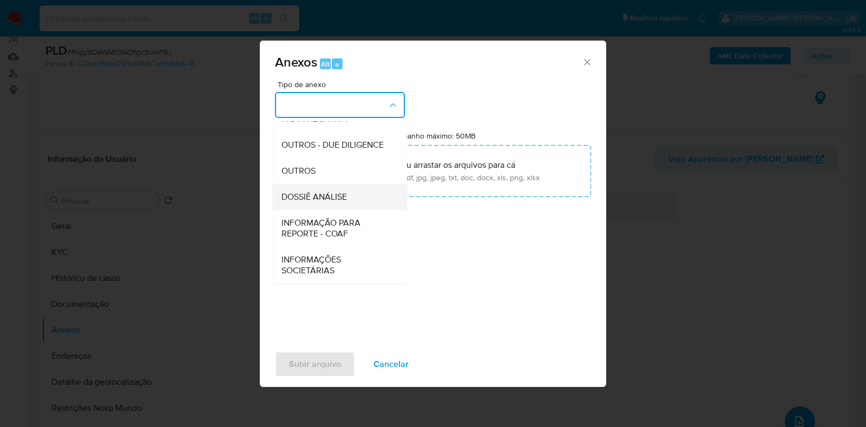
click at [356, 204] on div "DOSSIÊ ANÁLISE" at bounding box center [337, 197] width 110 height 26
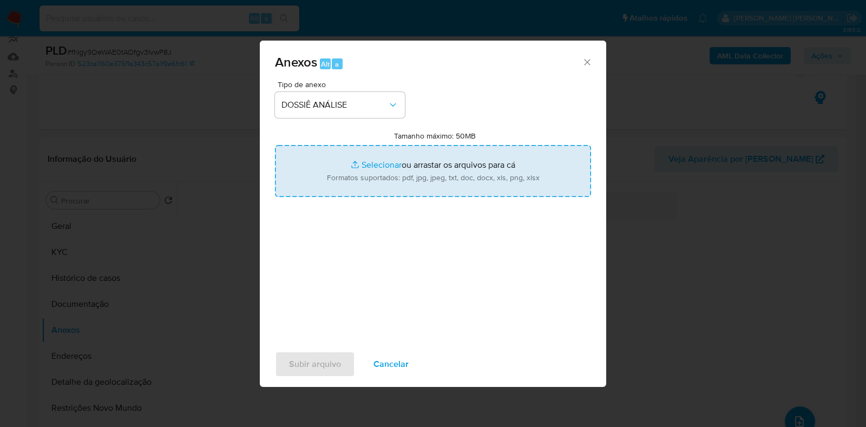
type input "C:\fakepath\SAR - XXXX - CPF 06176611113 - LUIS FELIPE COSTA SILVA.pdf"
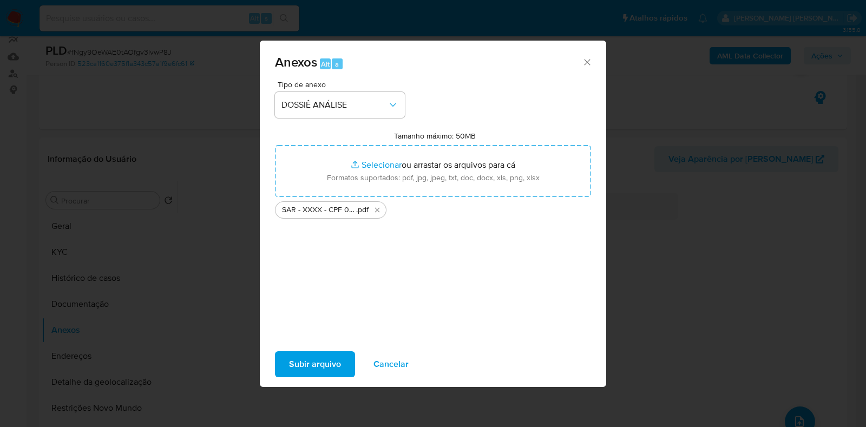
click at [333, 364] on span "Subir arquivo" at bounding box center [315, 364] width 52 height 24
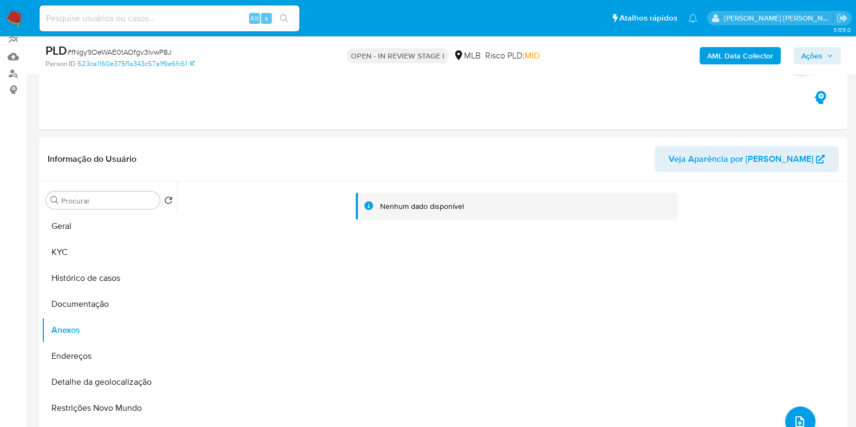
click at [823, 57] on span "Ações" at bounding box center [817, 55] width 32 height 15
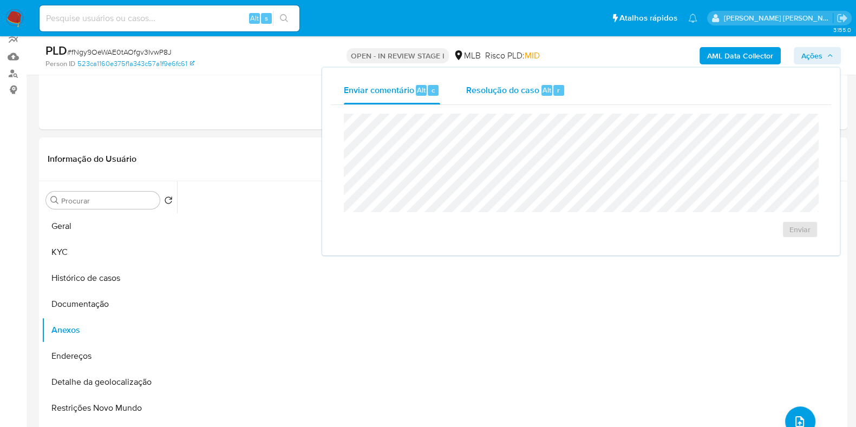
click at [512, 85] on span "Resolução do caso" at bounding box center [502, 89] width 73 height 12
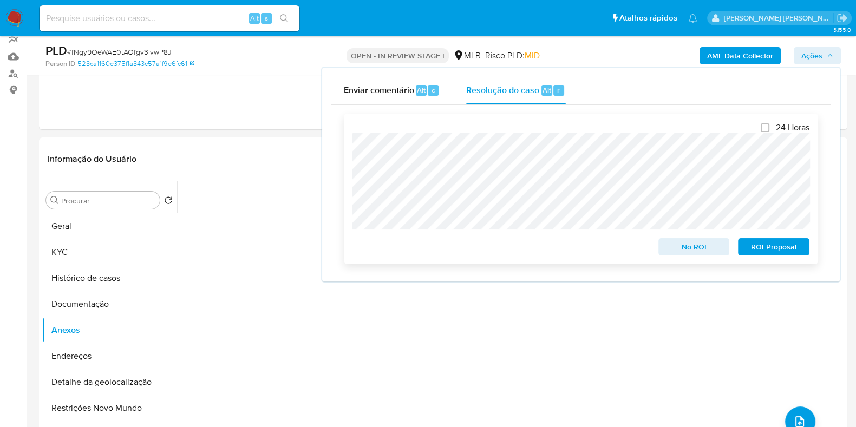
click at [772, 244] on span "ROI Proposal" at bounding box center [774, 246] width 56 height 15
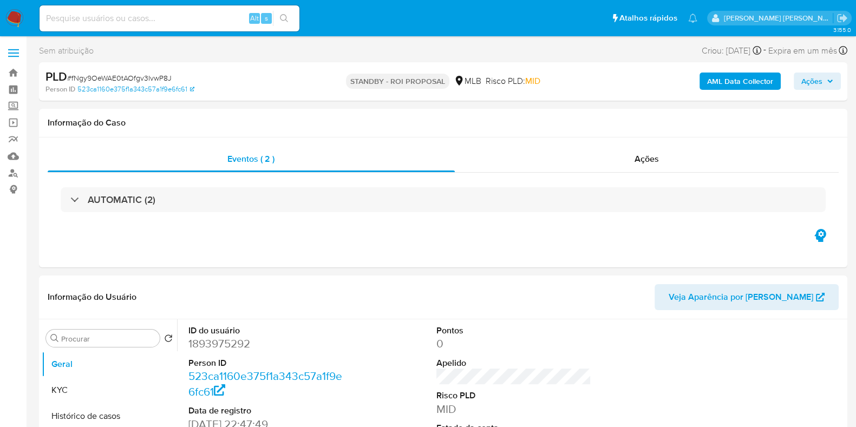
select select "10"
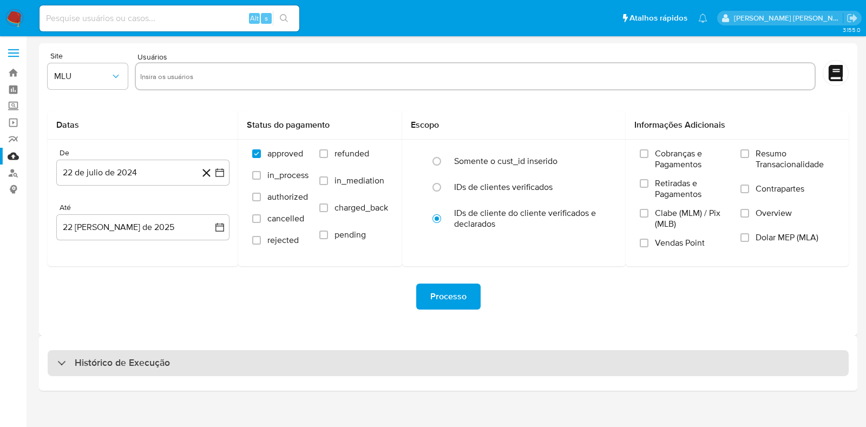
click at [112, 357] on h3 "Histórico de Execução" at bounding box center [122, 363] width 95 height 13
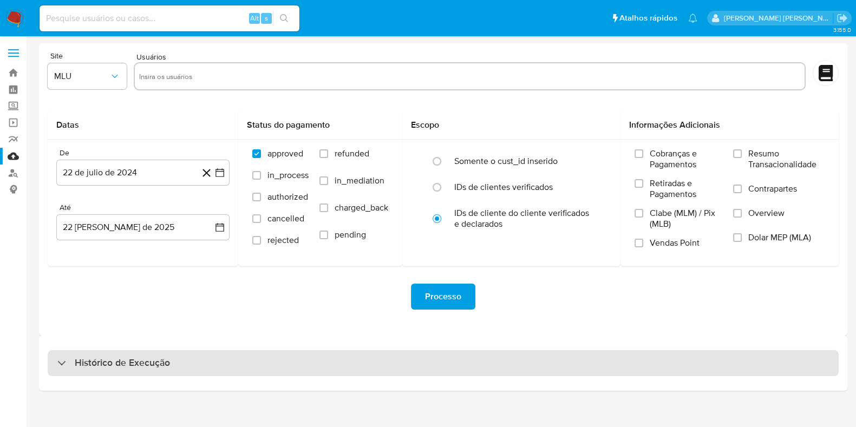
select select "10"
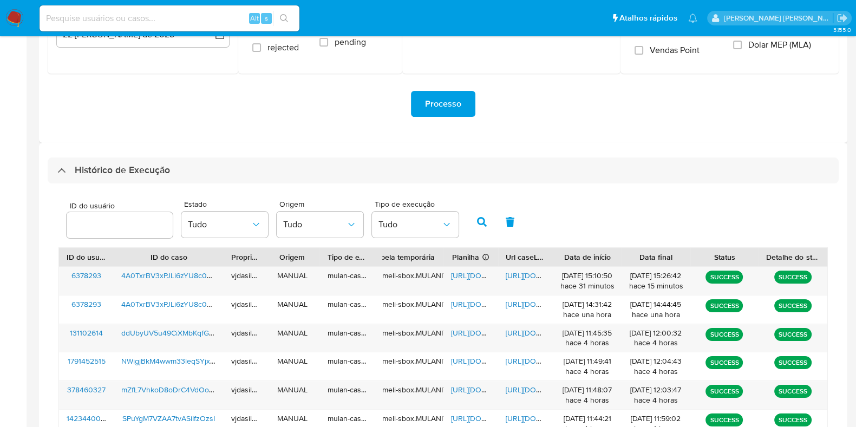
scroll to position [214, 0]
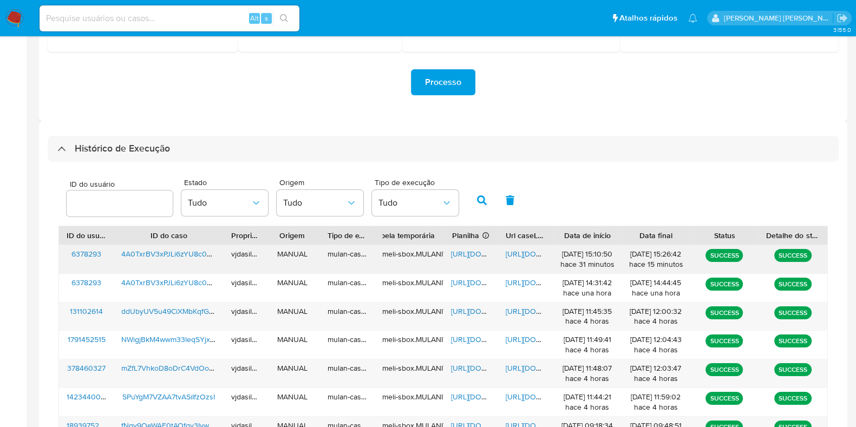
click at [530, 256] on span "[URL][DOMAIN_NAME]" at bounding box center [543, 254] width 75 height 11
click at [469, 252] on span "[URL][DOMAIN_NAME]" at bounding box center [488, 254] width 75 height 11
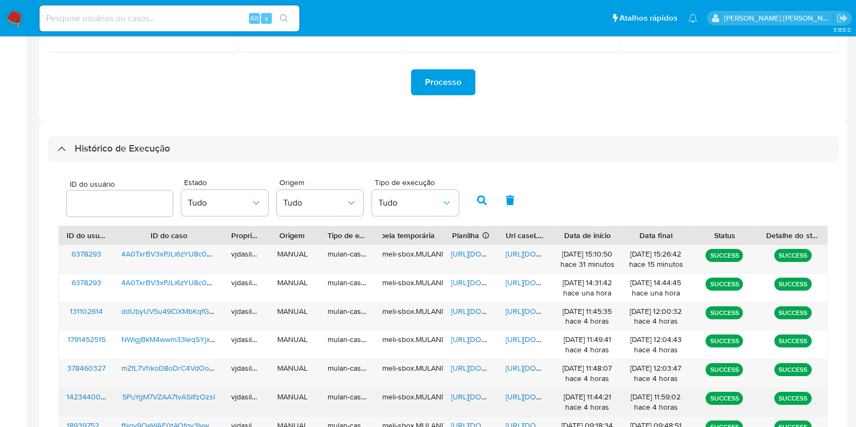
click at [523, 391] on span "[URL][DOMAIN_NAME]" at bounding box center [543, 396] width 75 height 11
click at [473, 393] on span "[URL][DOMAIN_NAME]" at bounding box center [488, 396] width 75 height 11
click at [182, 395] on span "SPuYgM7VZAA7tvASiIfzOzsI" at bounding box center [168, 396] width 93 height 11
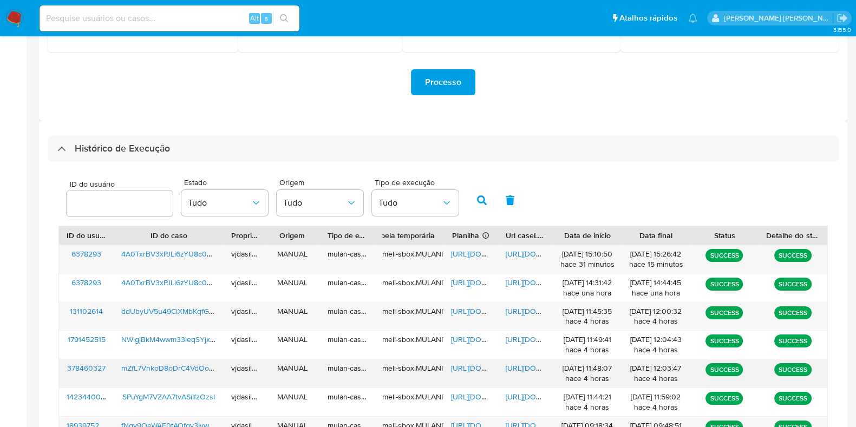
click at [526, 367] on span "[URL][DOMAIN_NAME]" at bounding box center [543, 368] width 75 height 11
click at [461, 367] on span "[URL][DOMAIN_NAME]" at bounding box center [488, 368] width 75 height 11
click at [152, 367] on span "mZfL7VhkoD8oDrC4VdOoO78m" at bounding box center [175, 368] width 108 height 11
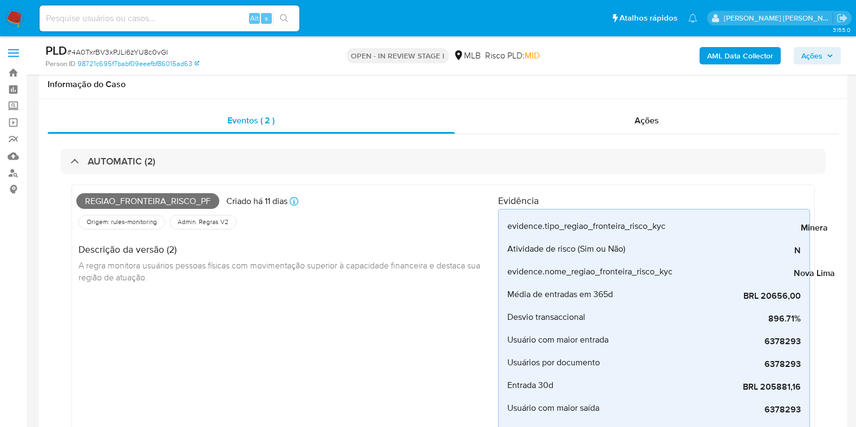
select select "10"
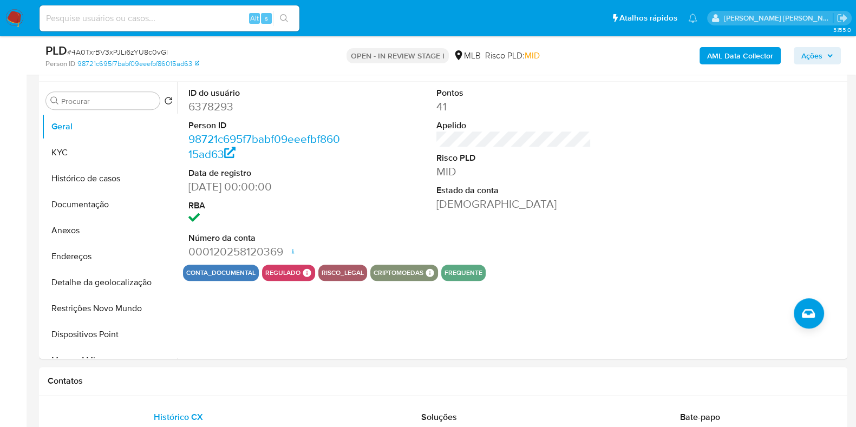
scroll to position [958, 0]
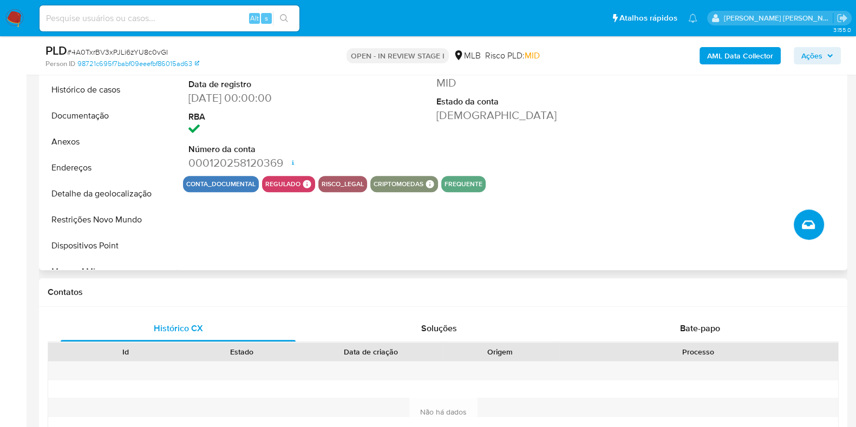
click at [812, 226] on icon "Criar caso manual" at bounding box center [808, 224] width 13 height 9
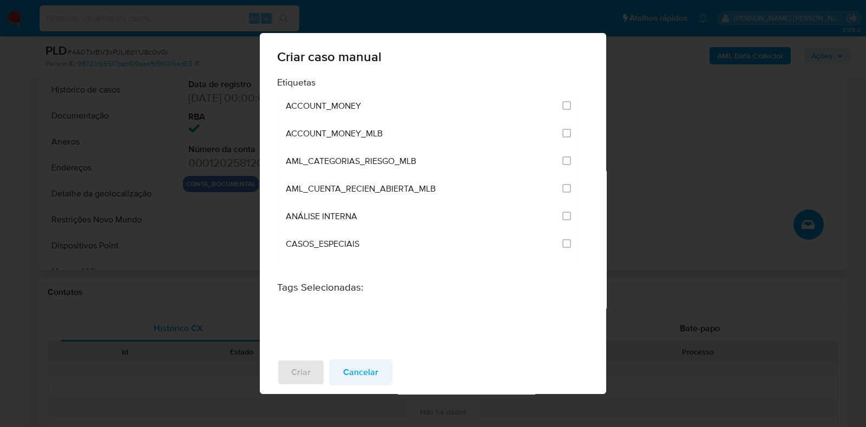
click at [352, 374] on span "Cancelar" at bounding box center [360, 373] width 35 height 24
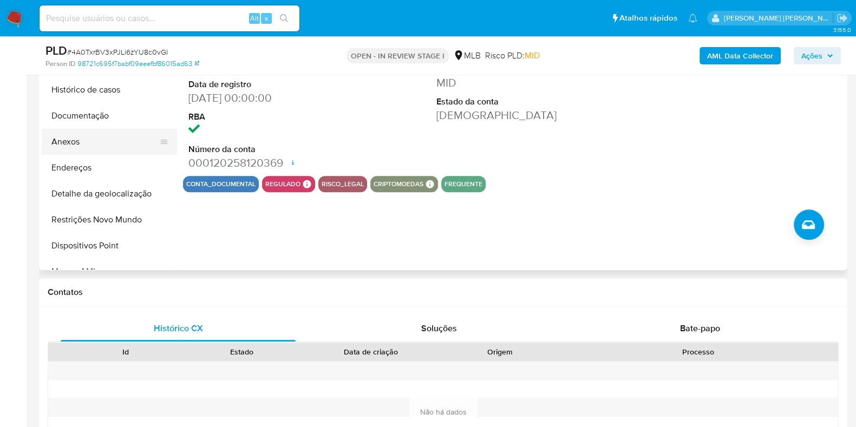
click at [81, 134] on button "Anexos" at bounding box center [105, 142] width 127 height 26
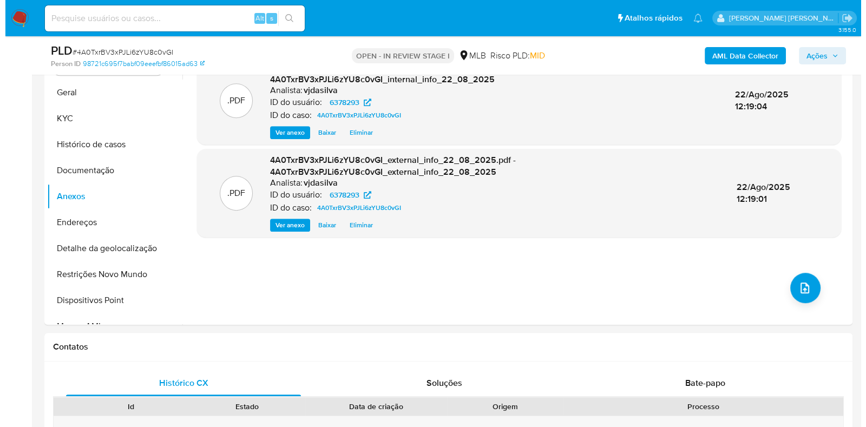
scroll to position [896, 0]
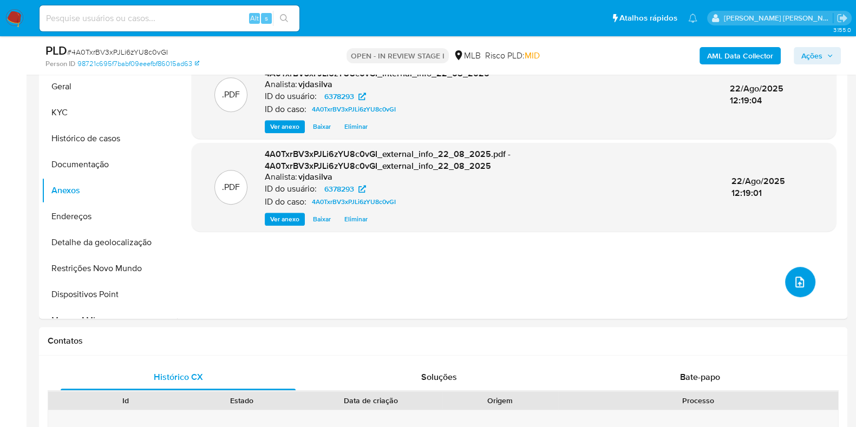
click at [807, 283] on button "upload-file" at bounding box center [800, 282] width 30 height 30
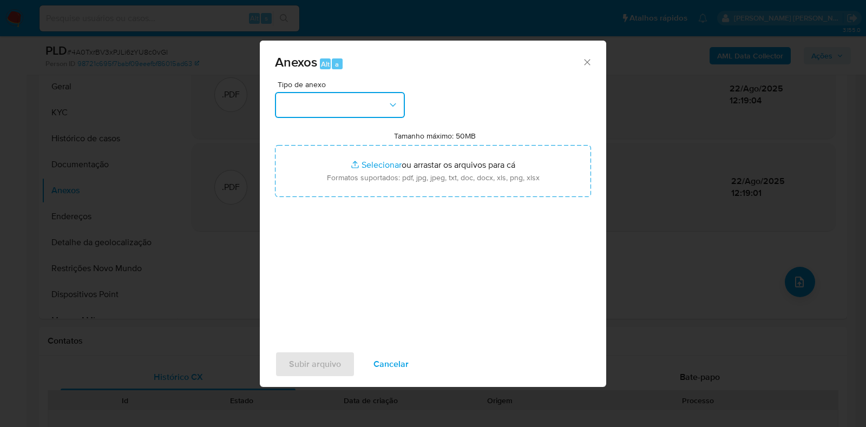
click at [386, 102] on button "button" at bounding box center [340, 105] width 130 height 26
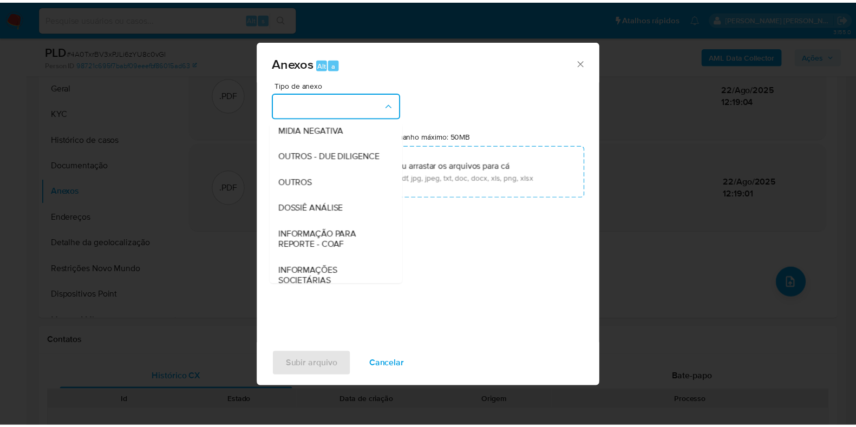
scroll to position [167, 0]
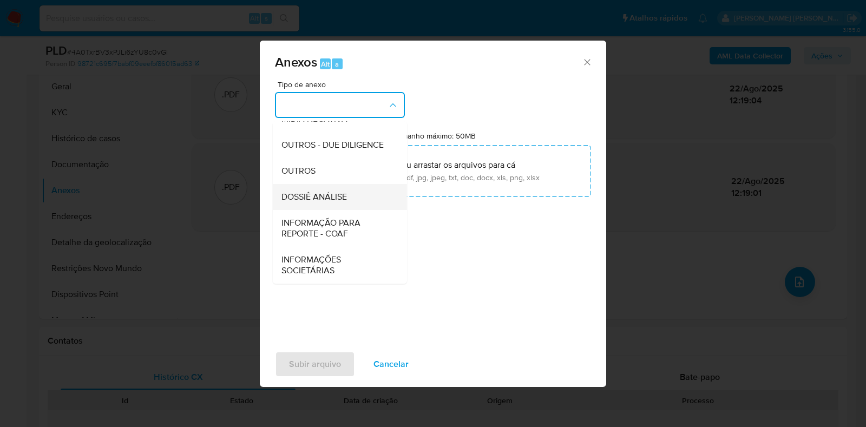
click at [350, 194] on div "DOSSIÊ ANÁLISE" at bounding box center [337, 197] width 110 height 26
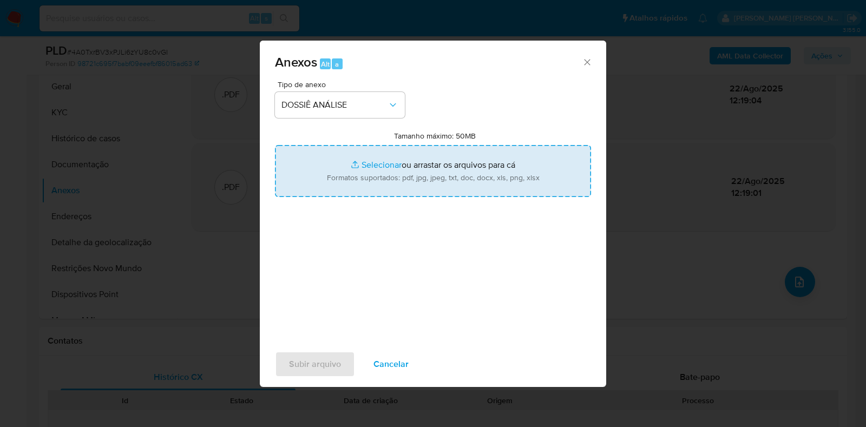
type input "C:\fakepath\SAR - XXXX - CPF 53926676604 - MARCOS FERNANDO DA ROCHA.pdf"
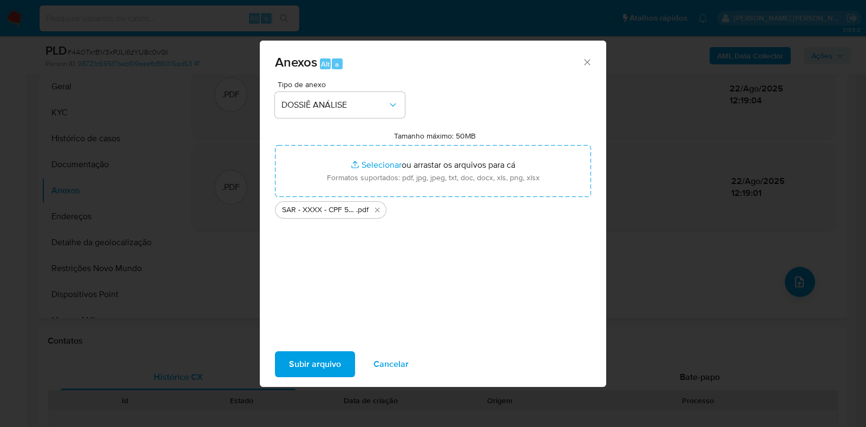
click at [300, 363] on span "Subir arquivo" at bounding box center [315, 364] width 52 height 24
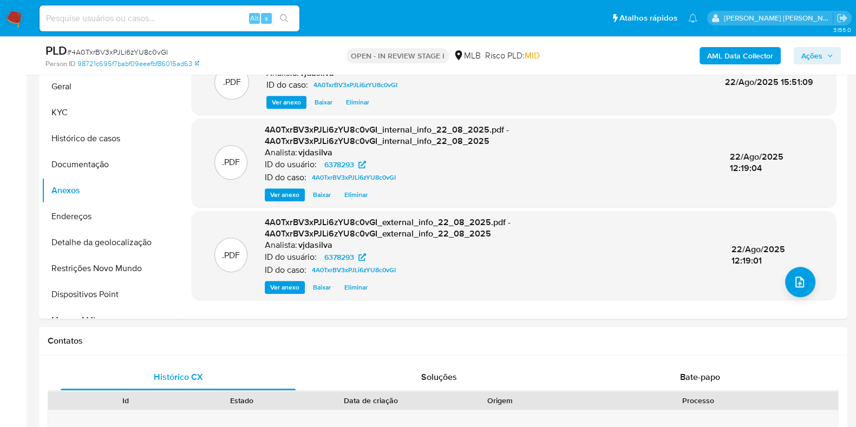
click at [815, 51] on span "Ações" at bounding box center [811, 55] width 21 height 17
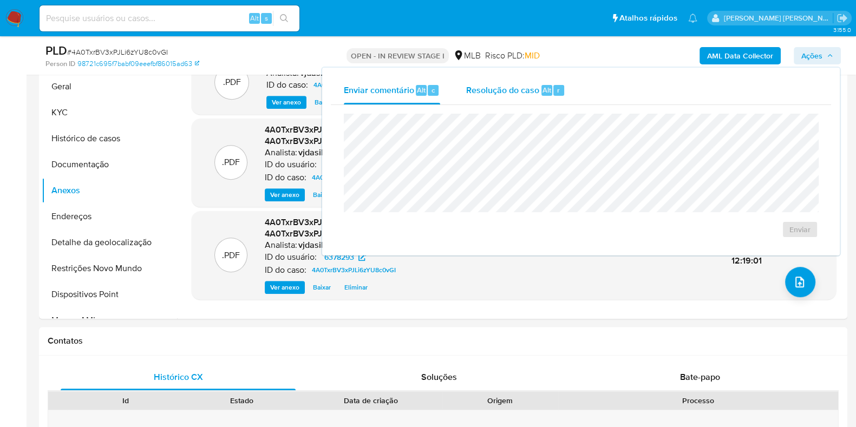
click at [520, 89] on span "Resolução do caso" at bounding box center [502, 89] width 73 height 12
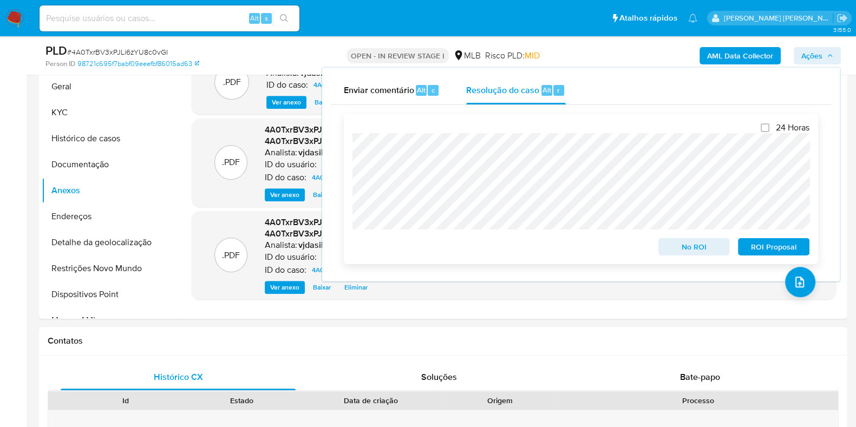
click at [762, 249] on span "ROI Proposal" at bounding box center [774, 246] width 56 height 15
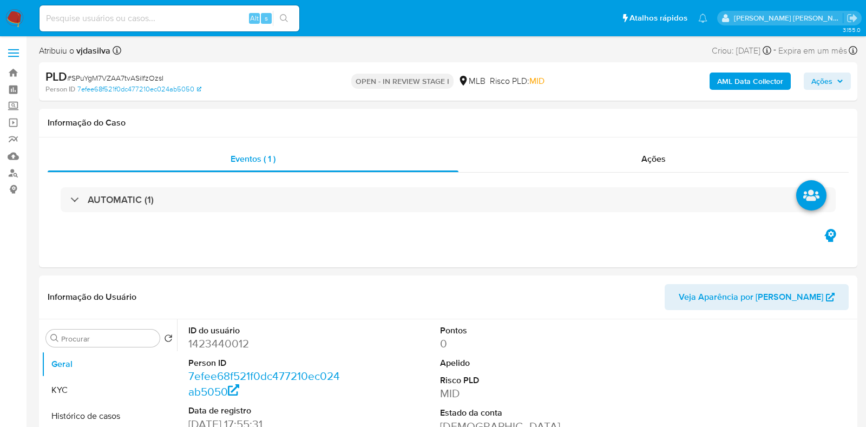
select select "10"
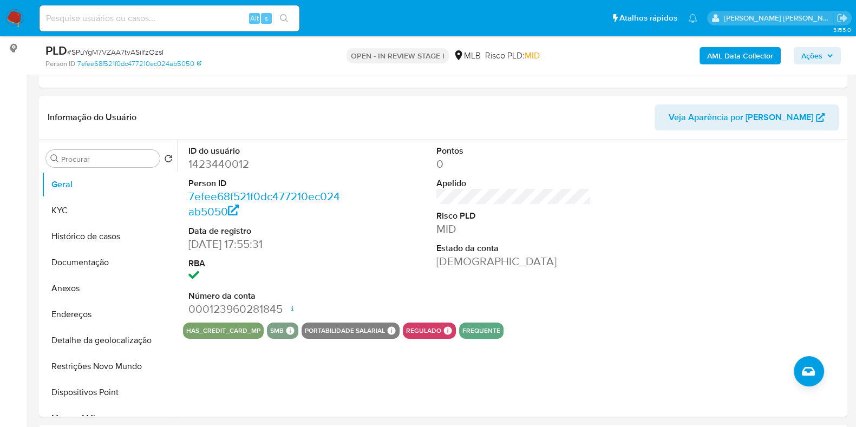
scroll to position [144, 0]
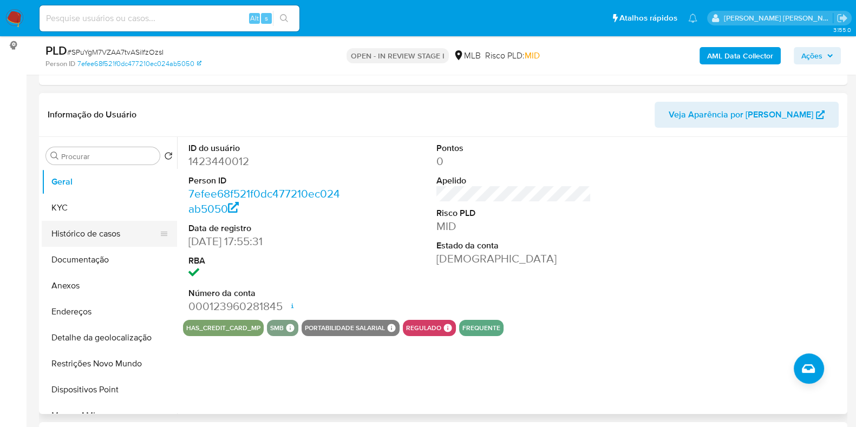
click at [119, 225] on button "Histórico de casos" at bounding box center [105, 234] width 127 height 26
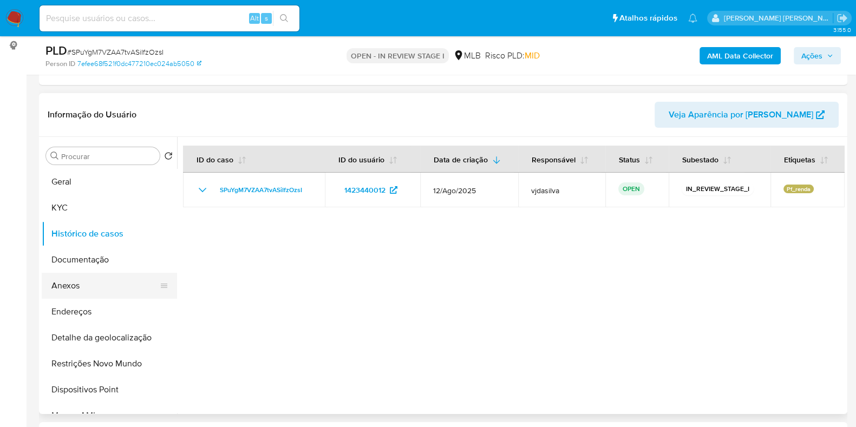
click at [115, 285] on button "Anexos" at bounding box center [105, 286] width 127 height 26
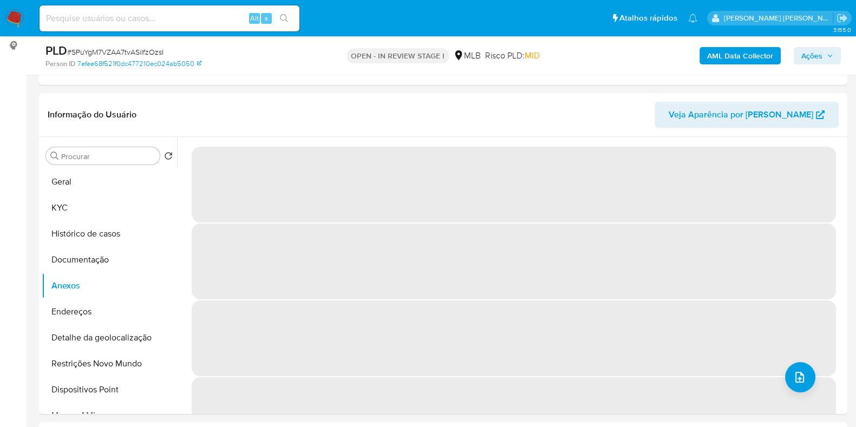
click at [718, 55] on b "AML Data Collector" at bounding box center [740, 55] width 66 height 17
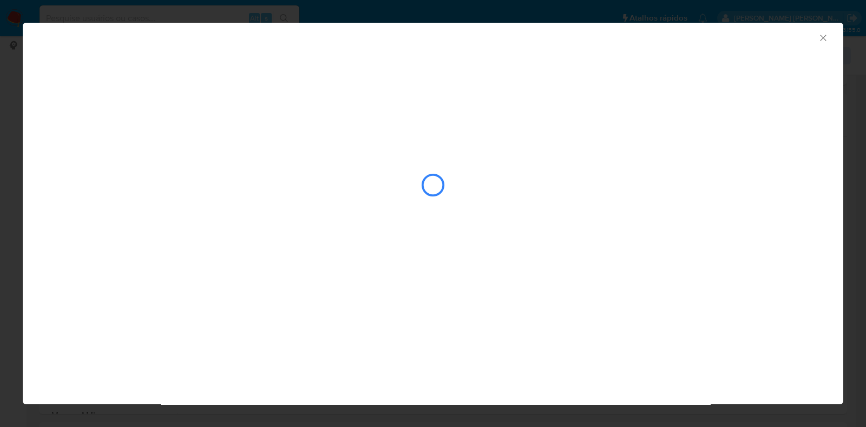
click at [178, 104] on div "AML Data Collector" at bounding box center [433, 142] width 821 height 239
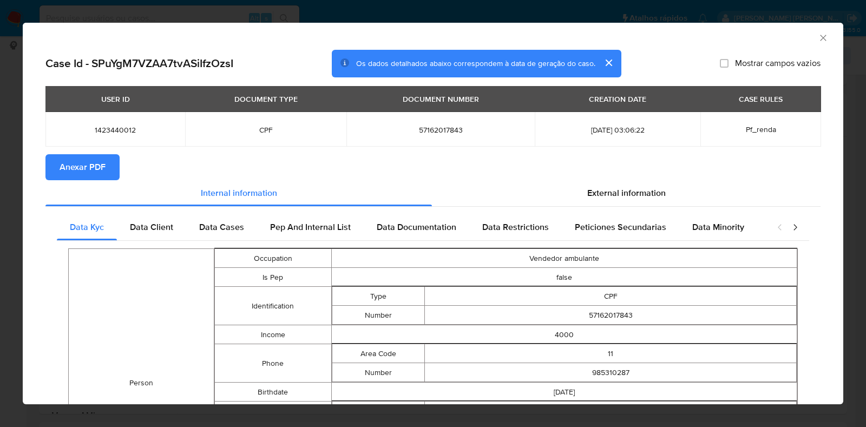
click at [92, 171] on span "Anexar PDF" at bounding box center [83, 167] width 46 height 24
click at [820, 40] on icon "Fechar a janela" at bounding box center [823, 38] width 6 height 6
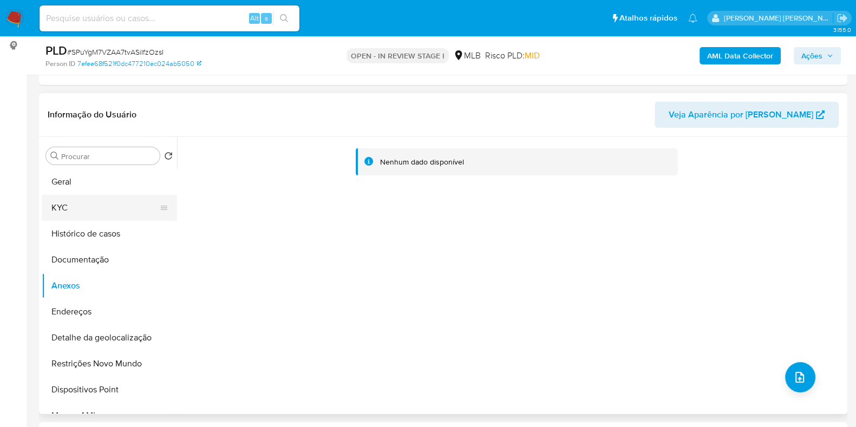
click at [81, 204] on button "KYC" at bounding box center [105, 208] width 127 height 26
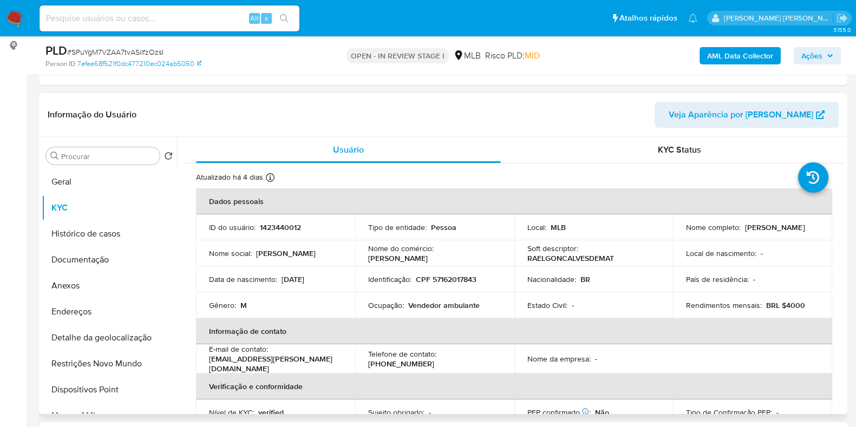
click at [414, 301] on p "Vendedor ambulante" at bounding box center [443, 306] width 71 height 10
copy div "Ocupação : Vendedor ambulante"
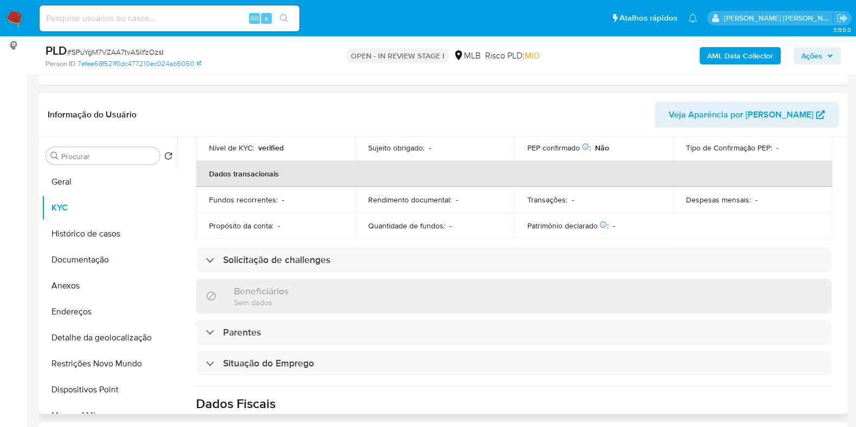
scroll to position [0, 0]
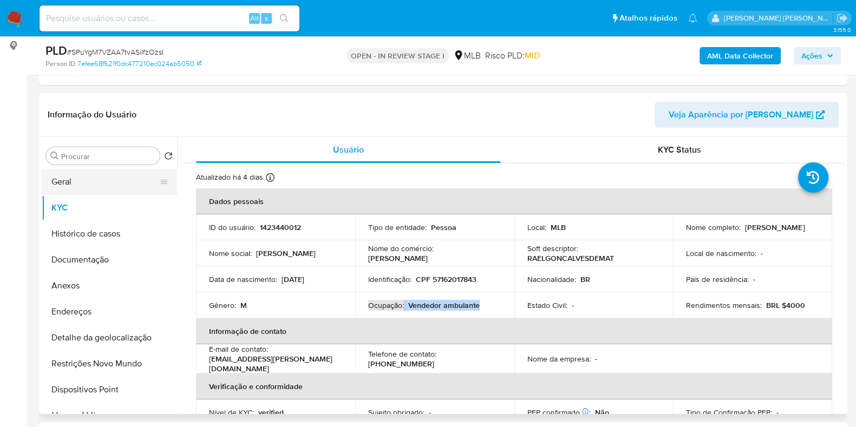
click at [137, 190] on button "Geral" at bounding box center [105, 182] width 127 height 26
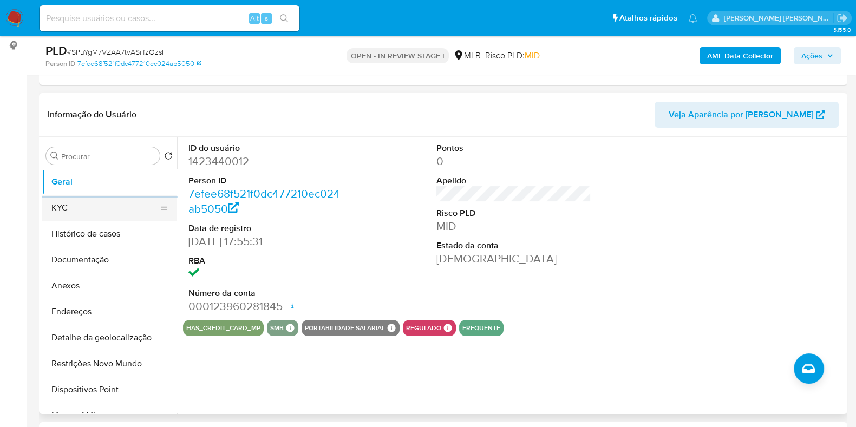
click at [135, 212] on button "KYC" at bounding box center [105, 208] width 127 height 26
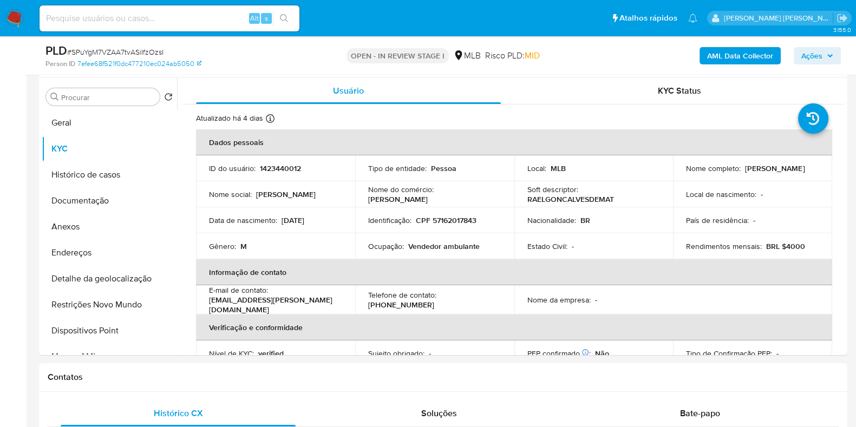
scroll to position [200, 0]
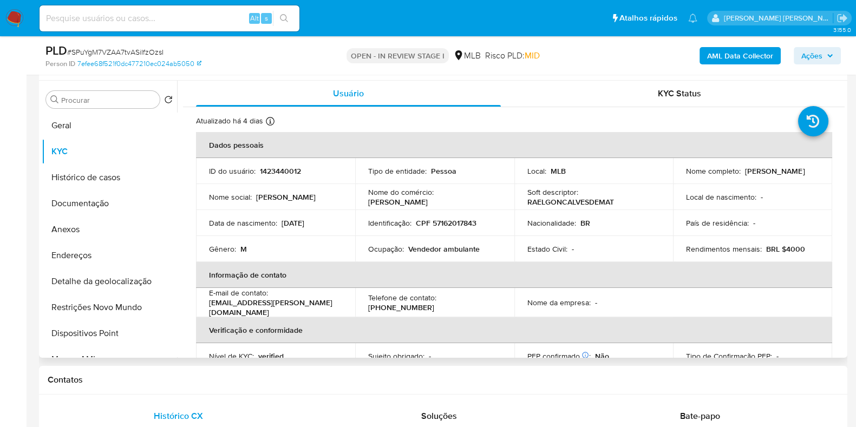
drag, startPoint x: 845, startPoint y: 165, endPoint x: 845, endPoint y: 230, distance: 65.0
click at [845, 230] on div "Procurar Retornar ao pedido padrão Geral KYC Histórico de casos Documentação An…" at bounding box center [443, 219] width 808 height 277
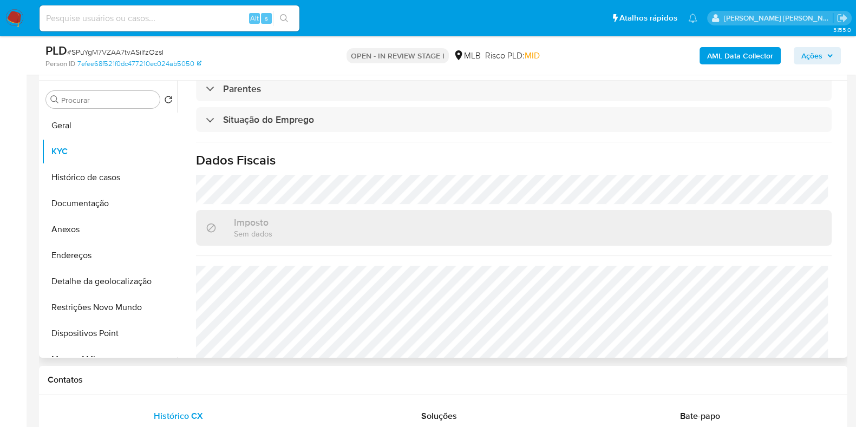
scroll to position [471, 0]
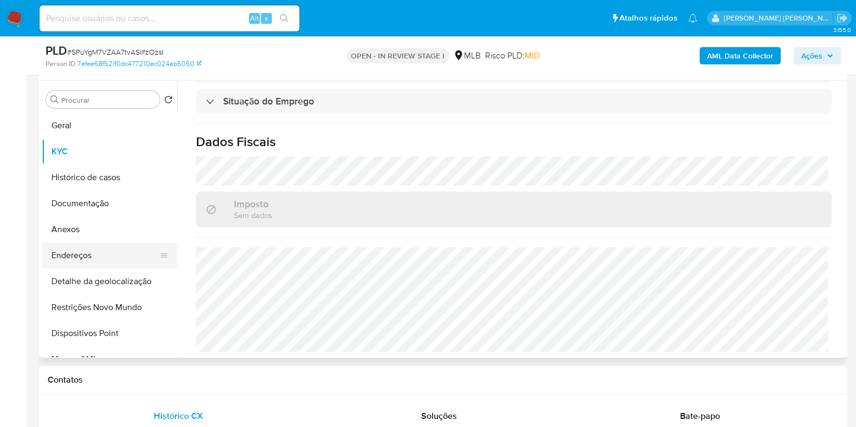
click at [84, 251] on button "Endereços" at bounding box center [105, 256] width 127 height 26
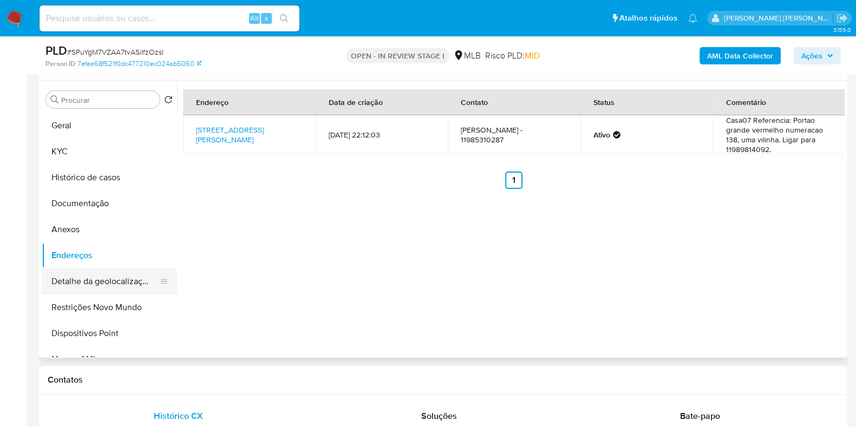
click at [76, 278] on button "Detalhe da geolocalização" at bounding box center [105, 282] width 127 height 26
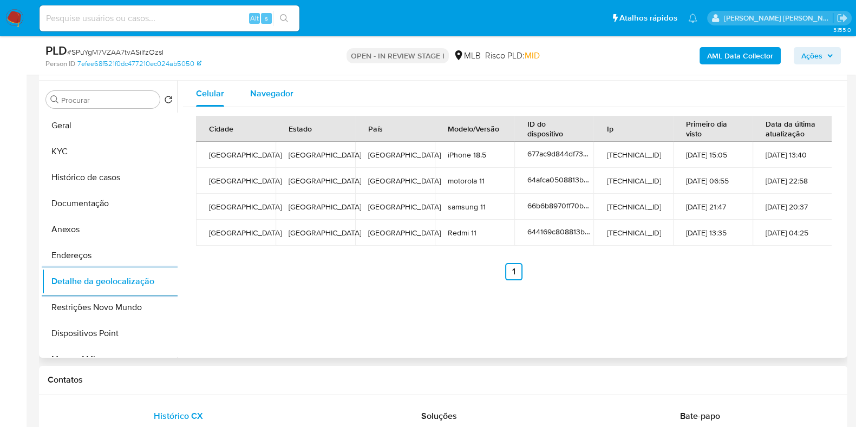
click at [260, 94] on span "Navegador" at bounding box center [271, 93] width 43 height 12
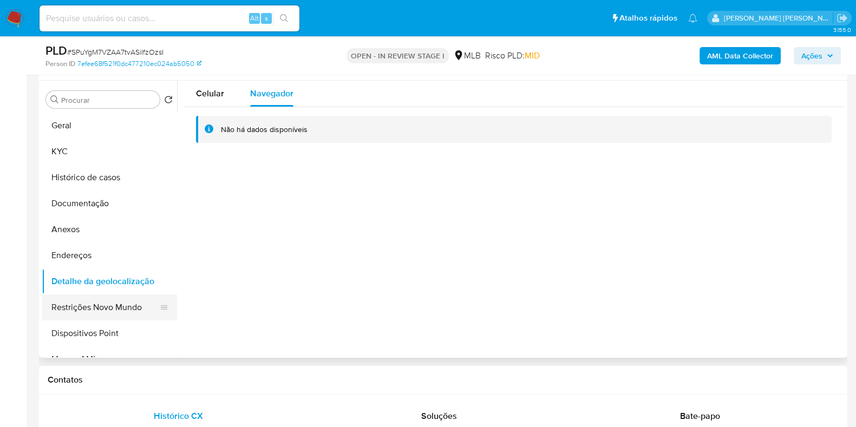
click at [57, 309] on button "Restrições Novo Mundo" at bounding box center [105, 308] width 127 height 26
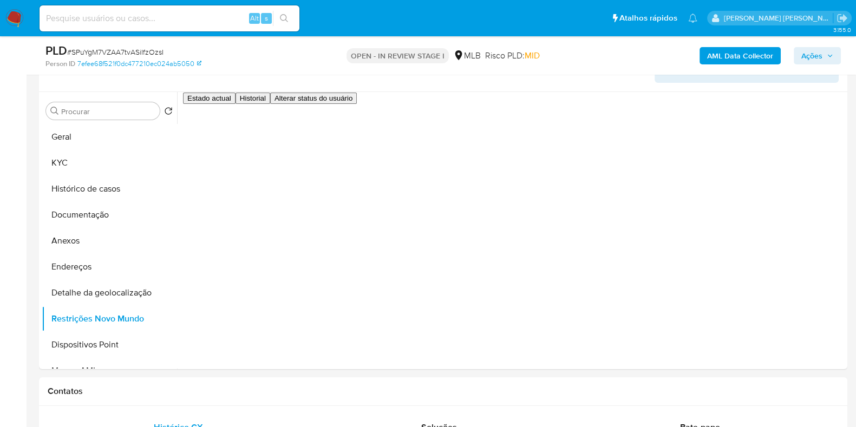
scroll to position [187, 0]
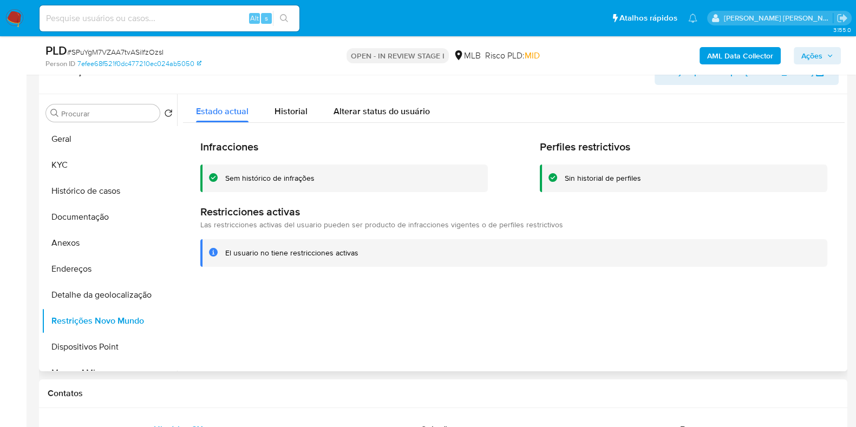
click at [723, 227] on div "Restricciones activas Las restricciones activas del usuario pueden ser producto…" at bounding box center [513, 217] width 627 height 25
click at [124, 341] on button "Dispositivos Point" at bounding box center [105, 347] width 127 height 26
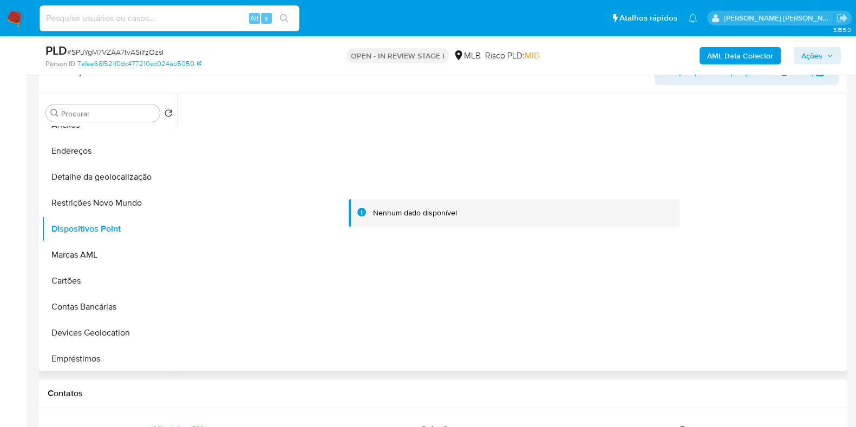
scroll to position [0, 0]
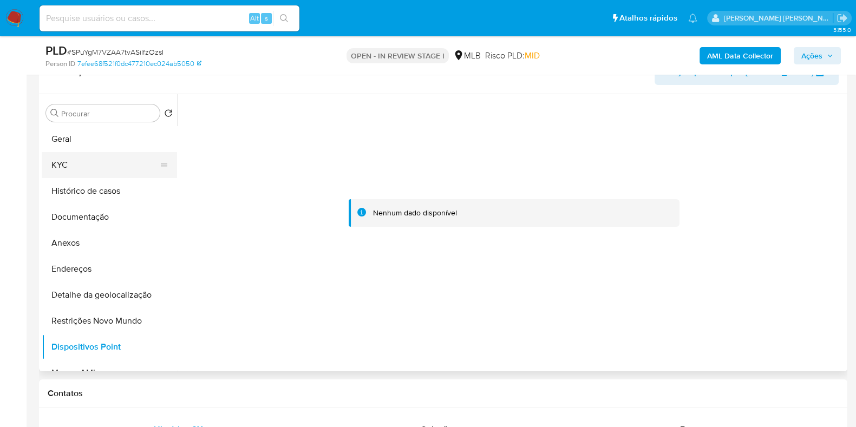
click at [135, 164] on button "KYC" at bounding box center [105, 165] width 127 height 26
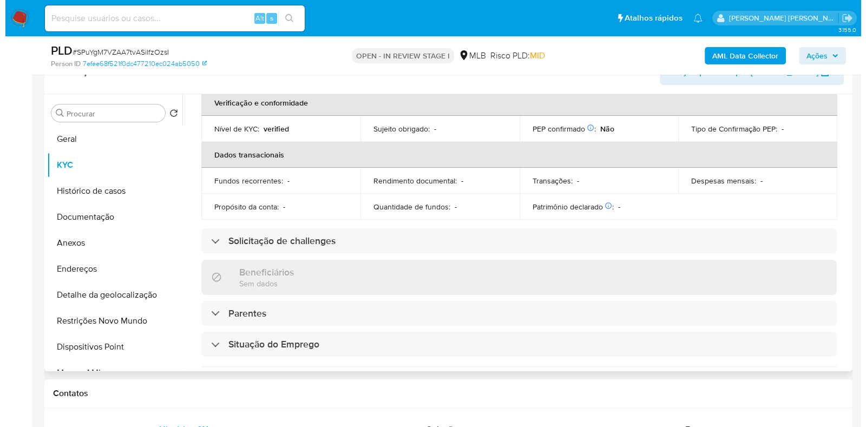
scroll to position [401, 0]
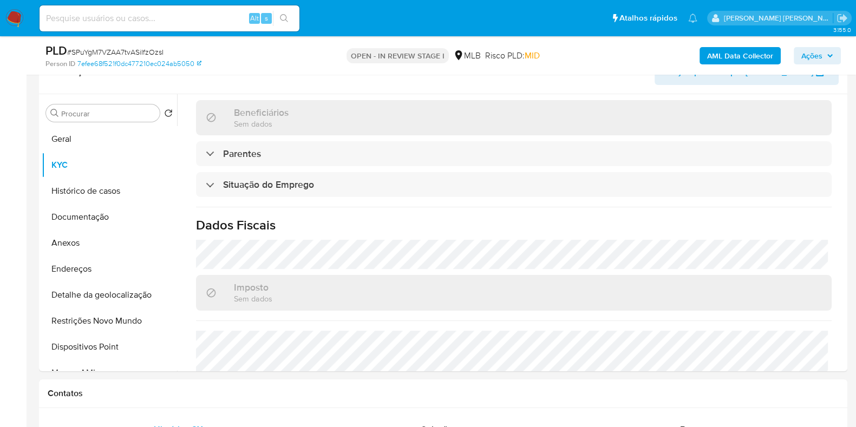
click at [752, 52] on b "AML Data Collector" at bounding box center [740, 55] width 66 height 17
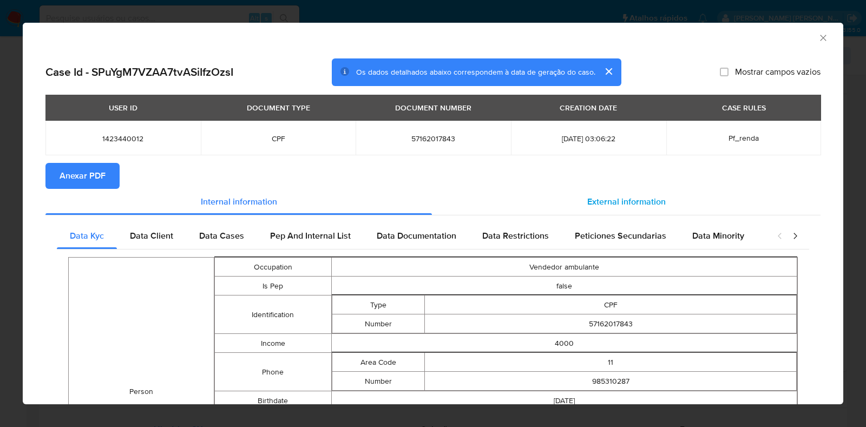
click at [624, 195] on span "External information" at bounding box center [626, 201] width 79 height 12
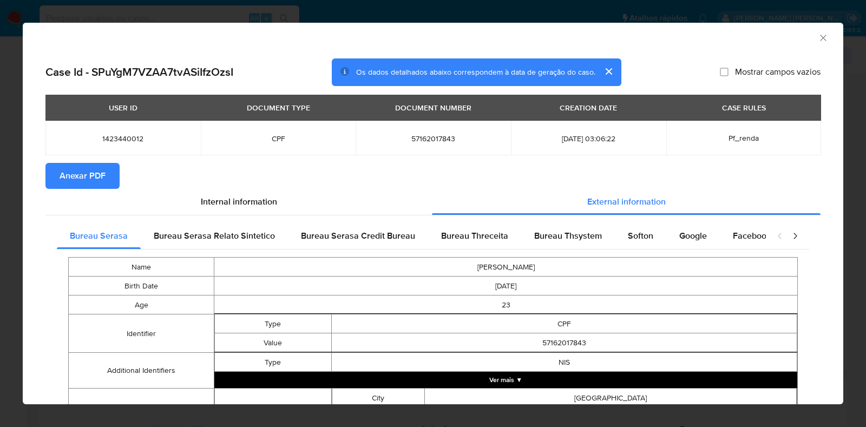
click at [601, 396] on td "SAO PAULO" at bounding box center [611, 398] width 372 height 19
click at [596, 377] on button "Ver mais ▼" at bounding box center [505, 380] width 583 height 16
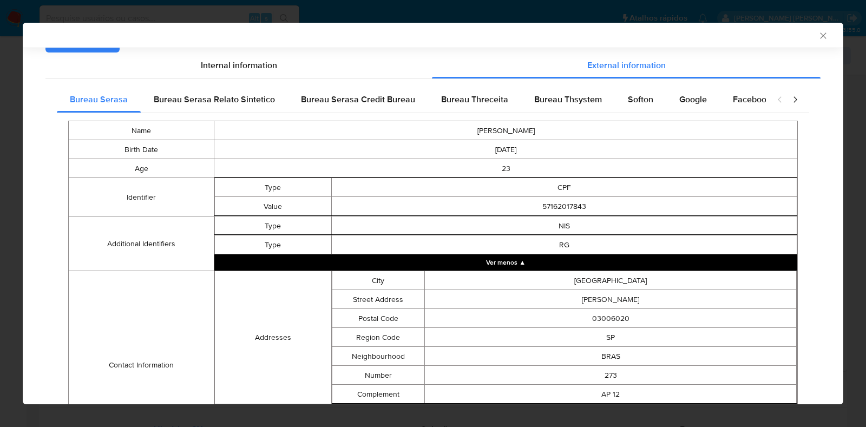
scroll to position [250, 0]
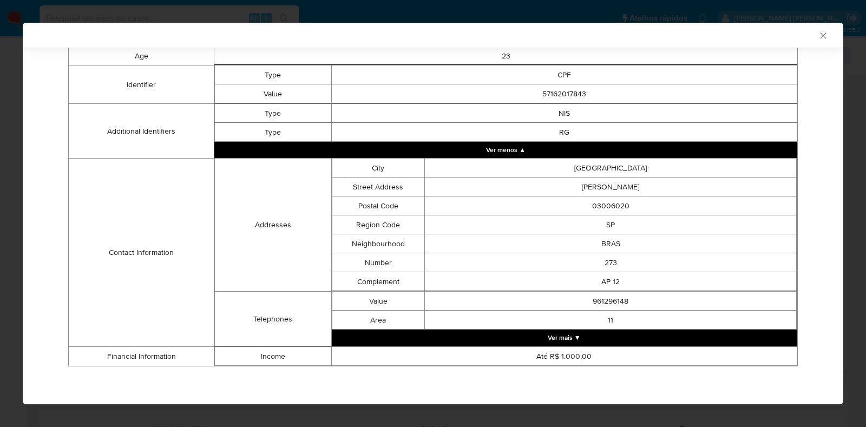
click at [688, 334] on button "Ver mais ▼" at bounding box center [565, 338] width 466 height 16
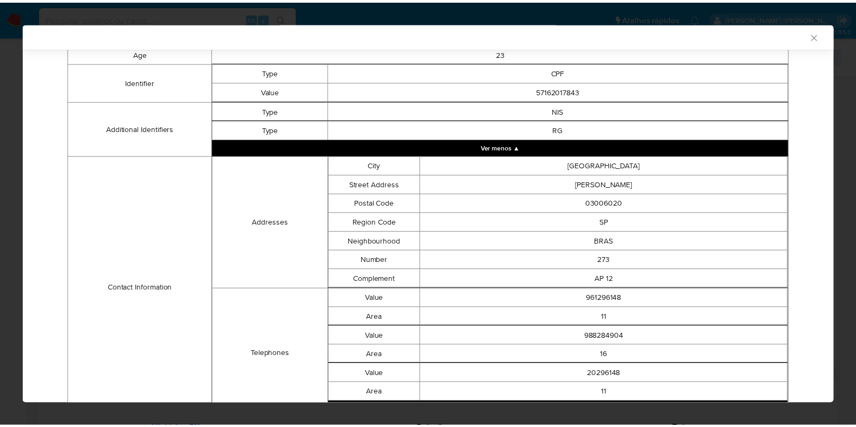
scroll to position [327, 0]
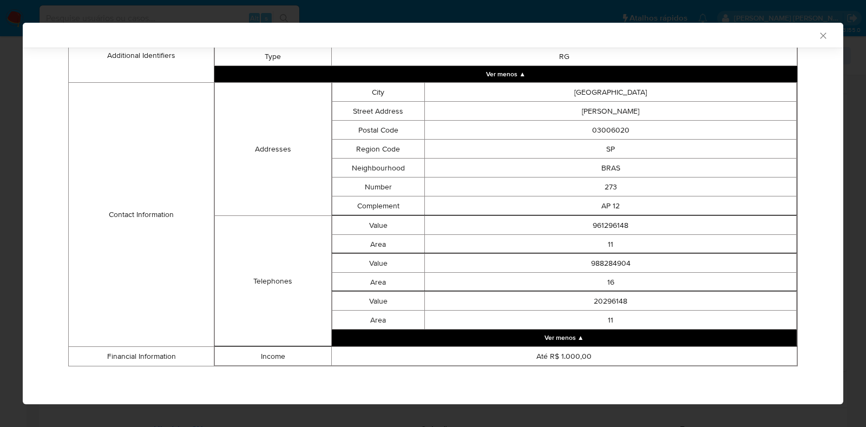
click at [818, 38] on icon "Fechar a janela" at bounding box center [823, 35] width 11 height 11
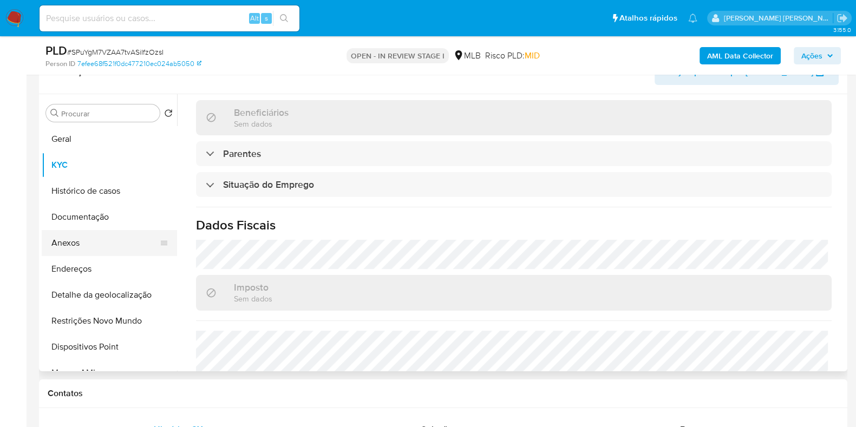
click at [103, 247] on button "Anexos" at bounding box center [105, 243] width 127 height 26
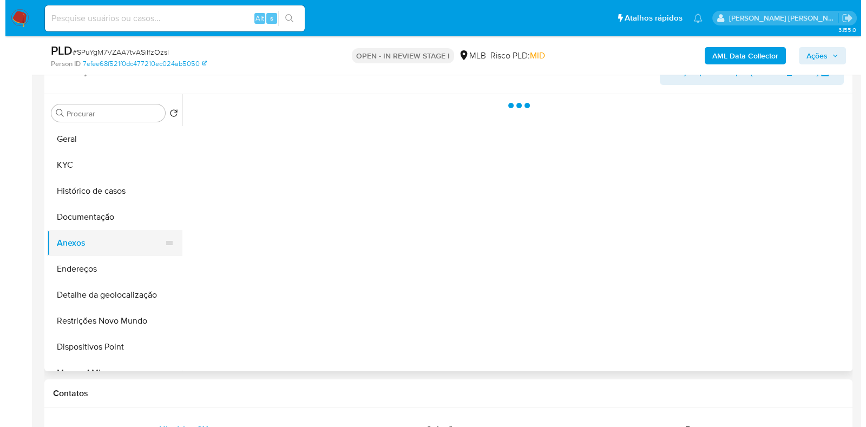
scroll to position [0, 0]
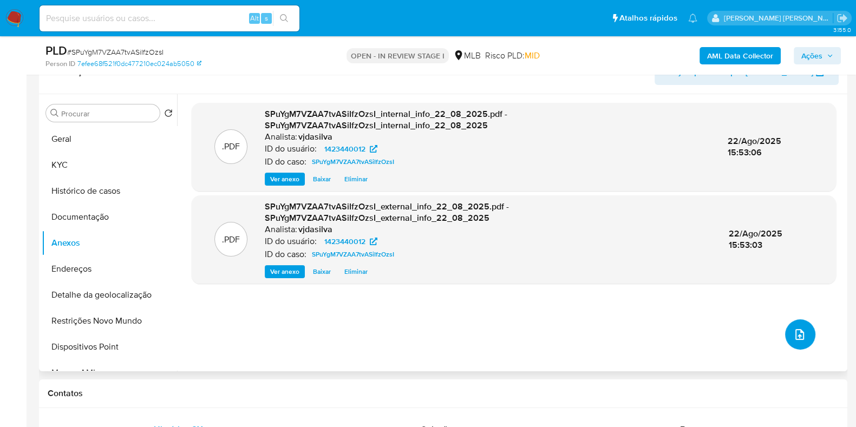
click at [793, 335] on icon "upload-file" at bounding box center [799, 334] width 13 height 13
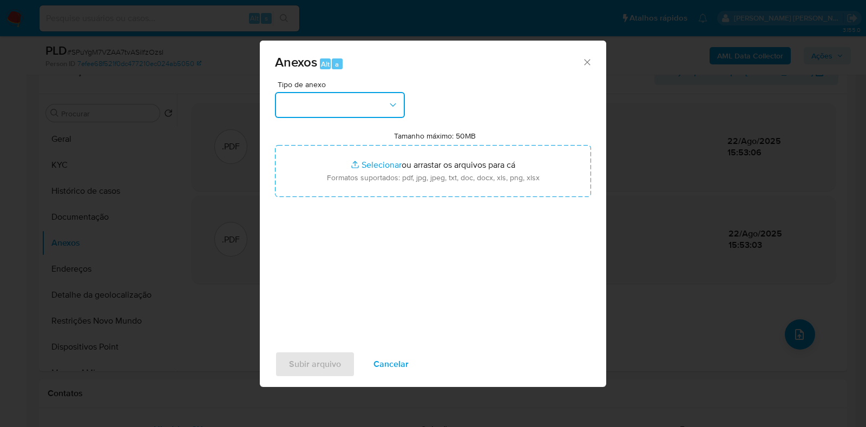
click at [388, 105] on icon "button" at bounding box center [393, 105] width 11 height 11
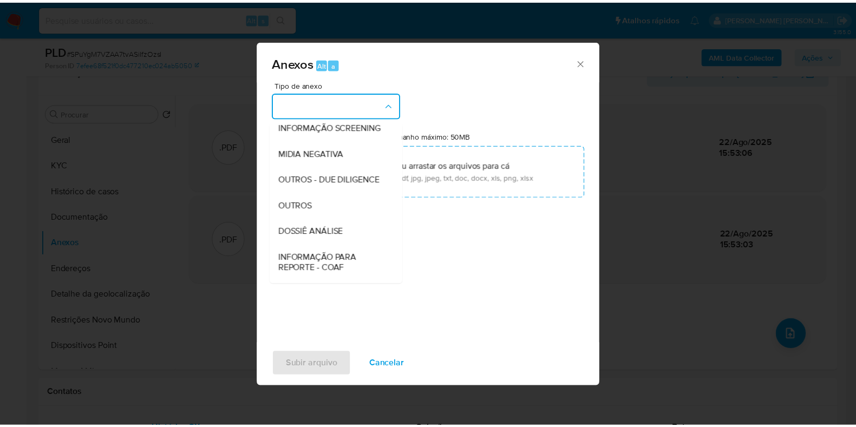
scroll to position [167, 0]
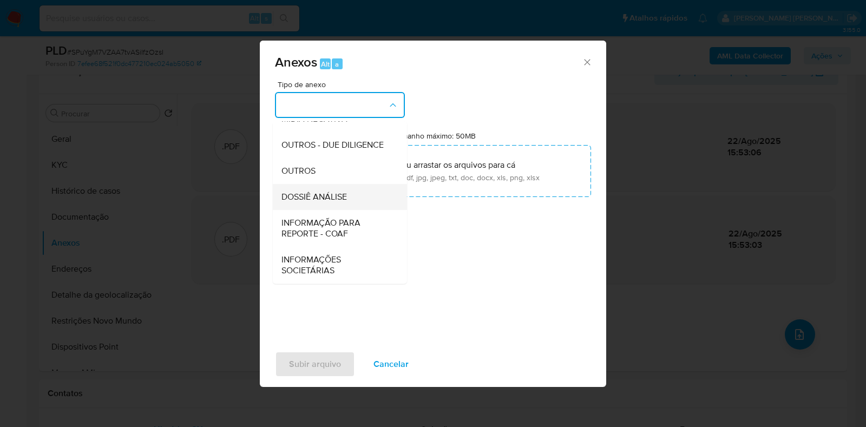
click at [349, 194] on div "DOSSIÊ ANÁLISE" at bounding box center [337, 197] width 110 height 26
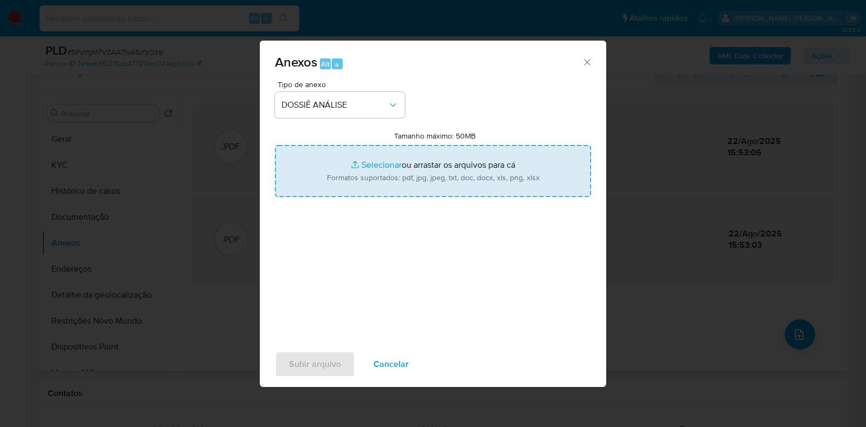
type input "C:\fakepath\SAR - XXXX - CPF 57162017843 - RAEL GONCALVES DE MATOS.pdf"
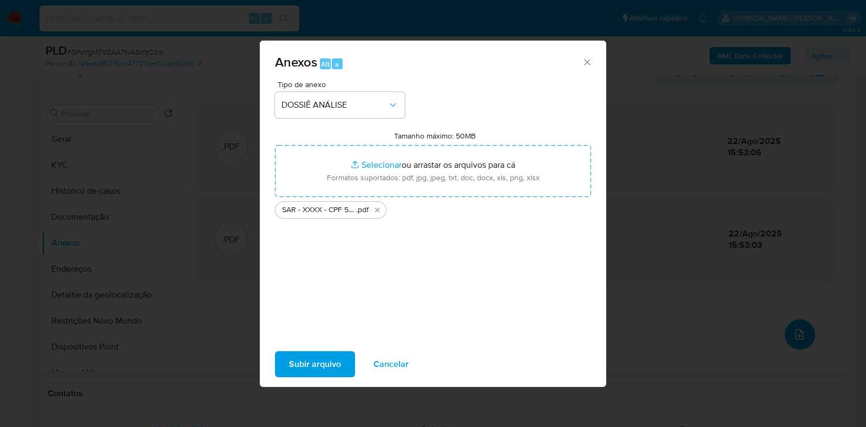
click at [319, 361] on span "Subir arquivo" at bounding box center [315, 364] width 52 height 24
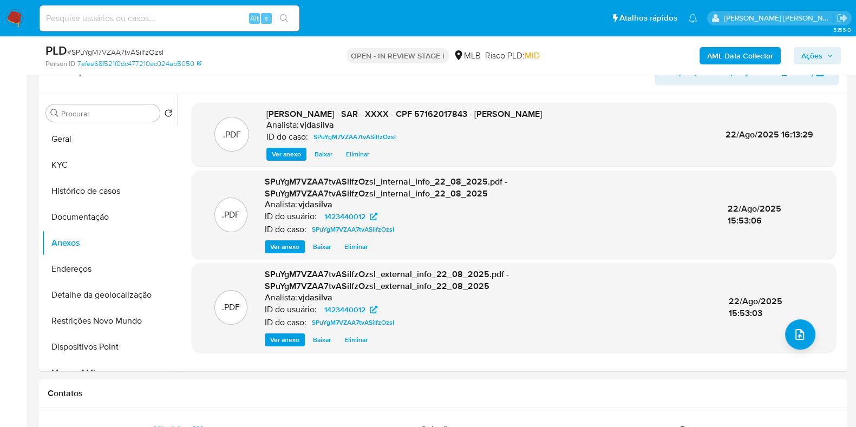
click at [813, 56] on span "Ações" at bounding box center [811, 55] width 21 height 17
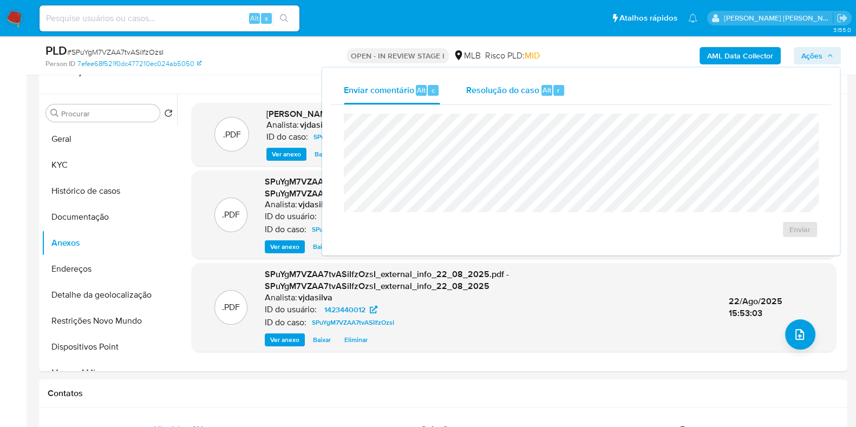
click at [520, 95] on span "Resolução do caso" at bounding box center [502, 89] width 73 height 12
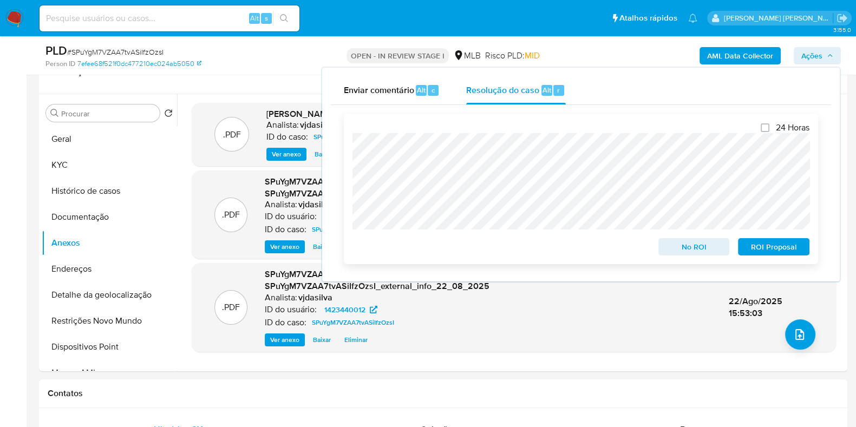
click at [772, 245] on span "ROI Proposal" at bounding box center [774, 246] width 56 height 15
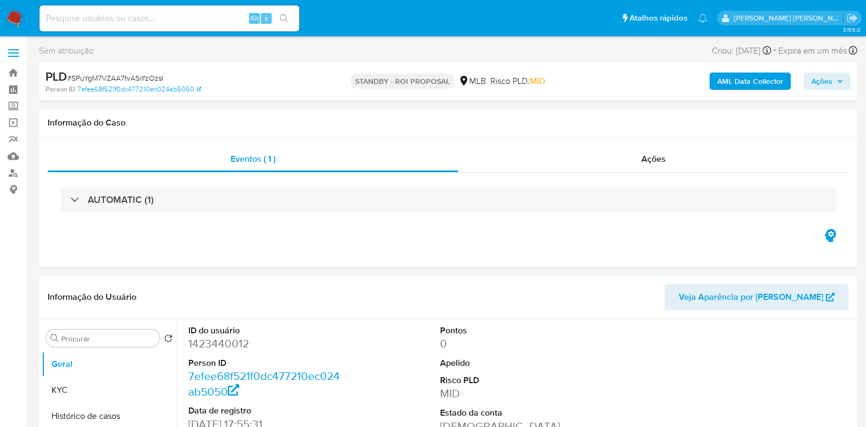
select select "10"
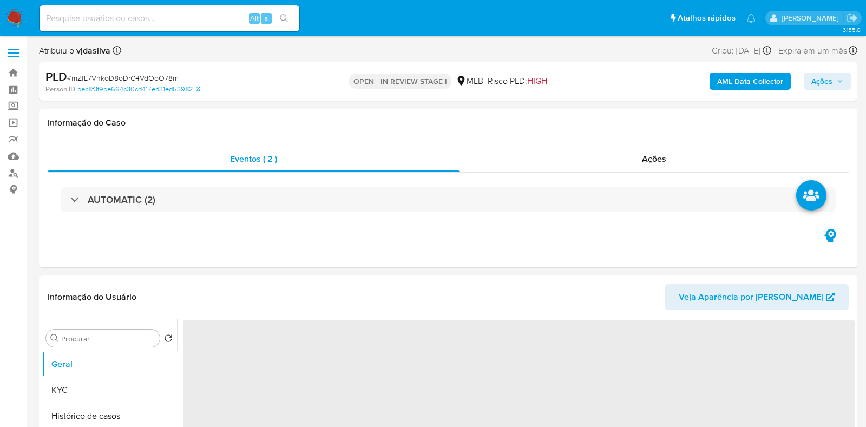
select select "10"
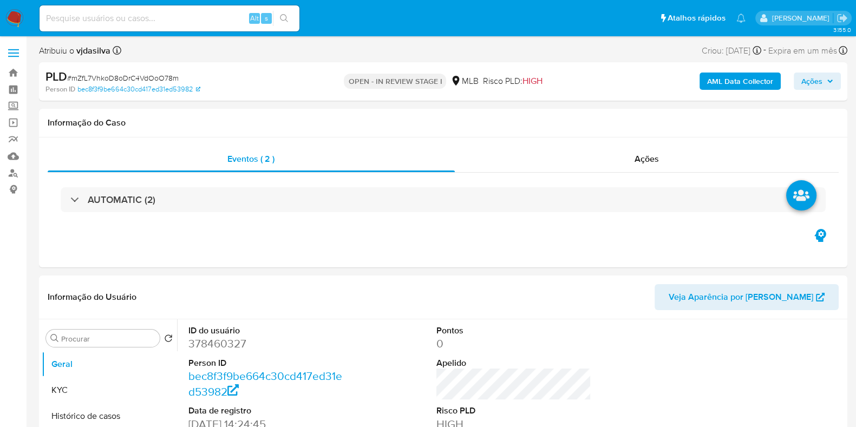
click at [731, 80] on b "AML Data Collector" at bounding box center [740, 81] width 66 height 17
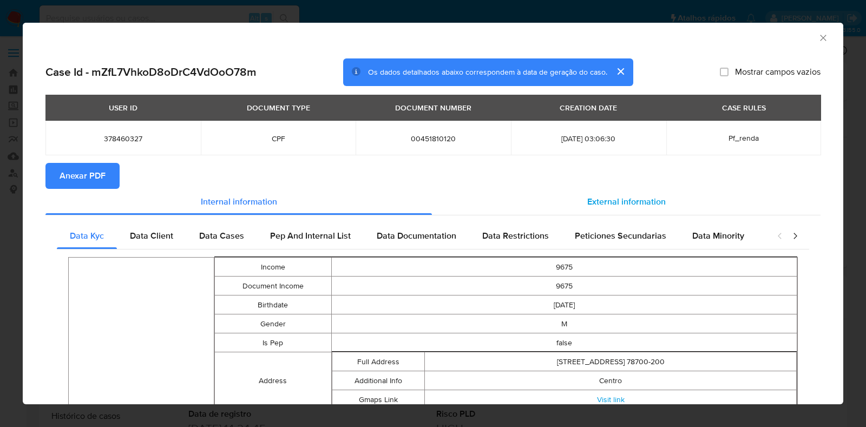
click at [639, 200] on span "External information" at bounding box center [626, 201] width 79 height 12
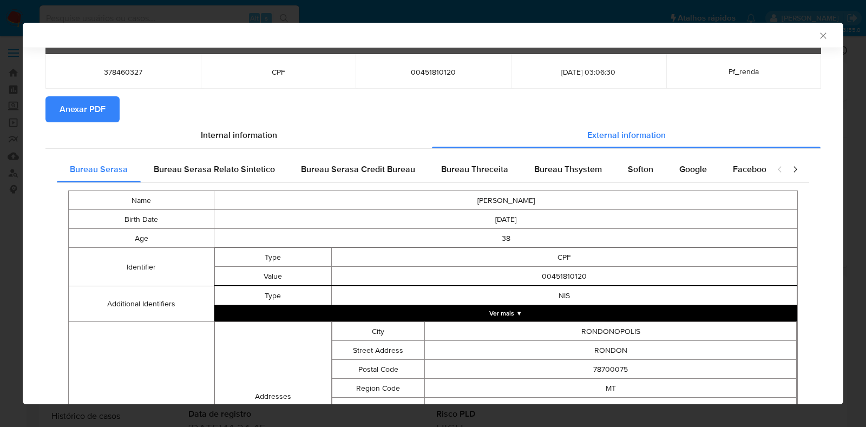
scroll to position [65, 0]
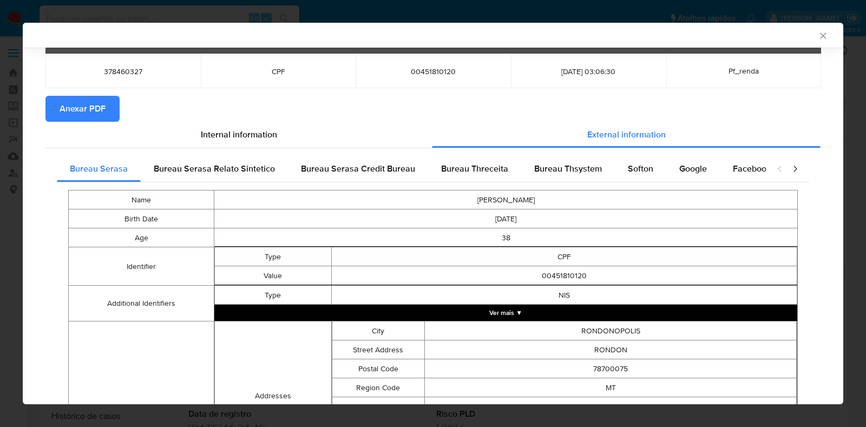
click at [70, 102] on span "Anexar PDF" at bounding box center [83, 109] width 46 height 24
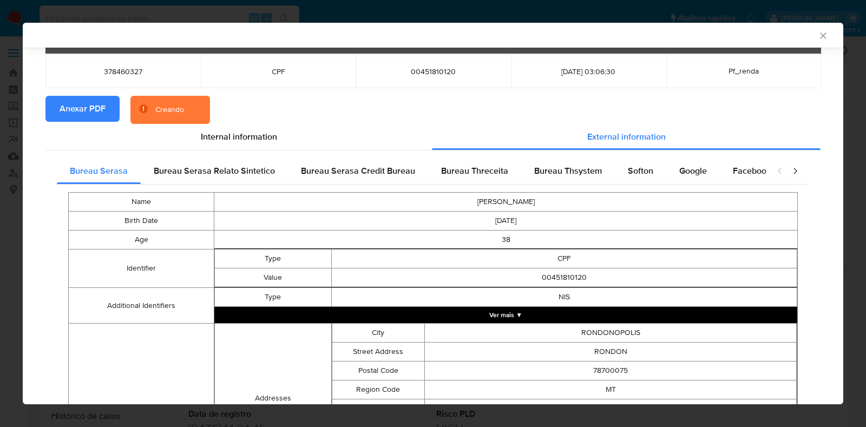
click at [502, 322] on button "Ver mais ▼" at bounding box center [505, 315] width 583 height 16
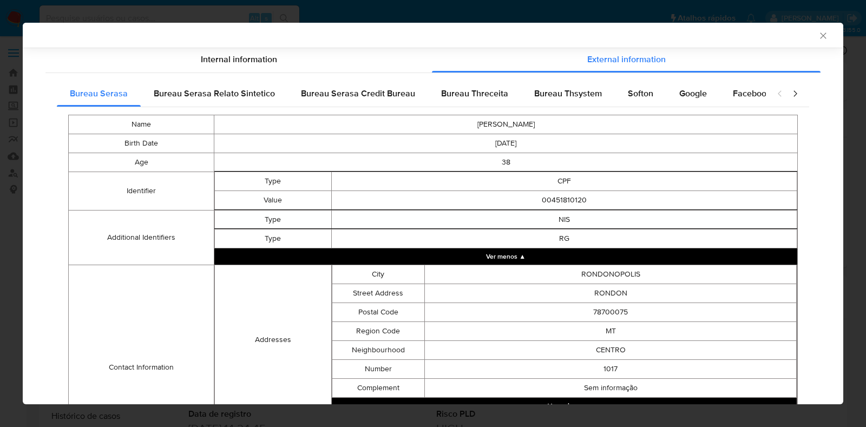
scroll to position [306, 0]
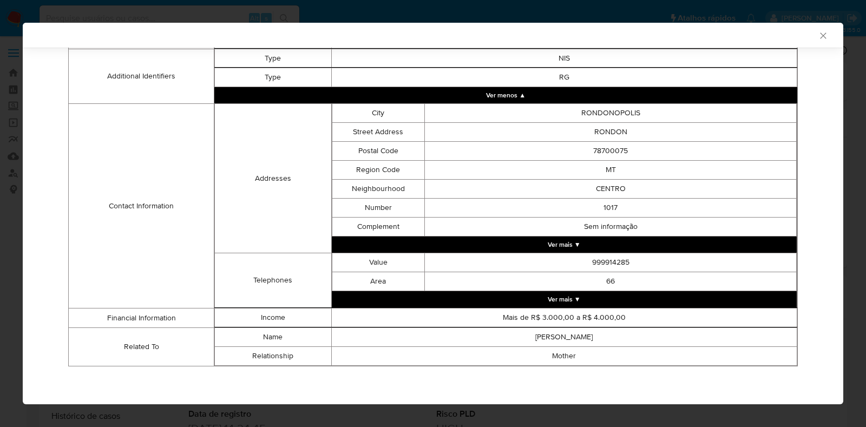
click at [547, 311] on td "Mais de R$ 3.000,00 a R$ 4.000,00" at bounding box center [564, 318] width 466 height 19
click at [554, 253] on td "999914285" at bounding box center [611, 262] width 372 height 19
click at [550, 245] on button "Ver mais ▼" at bounding box center [565, 245] width 466 height 16
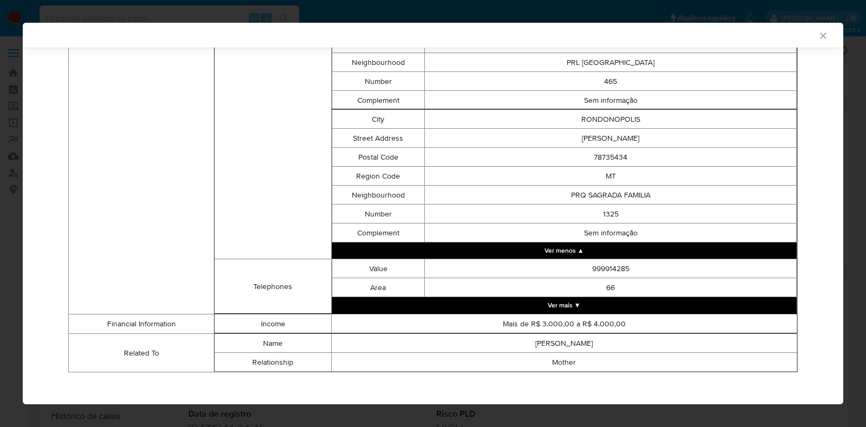
scroll to position [1237, 0]
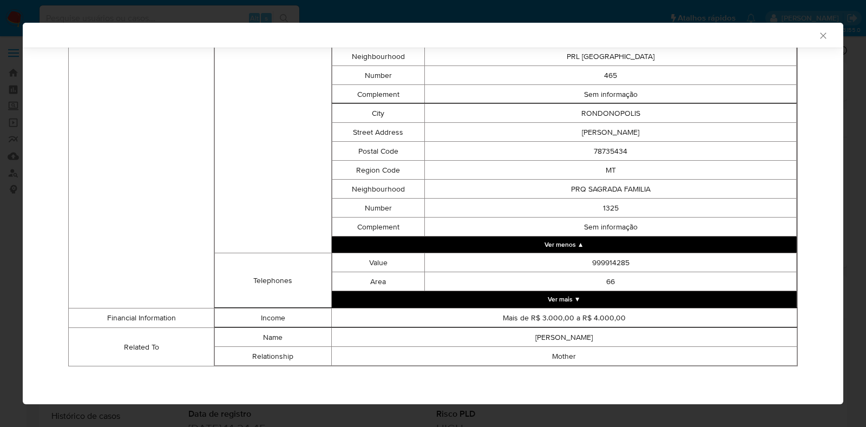
click at [627, 309] on td "Mais de R$ 3.000,00 a R$ 4.000,00" at bounding box center [564, 318] width 466 height 19
click at [618, 293] on button "Ver mais ▼" at bounding box center [565, 299] width 466 height 16
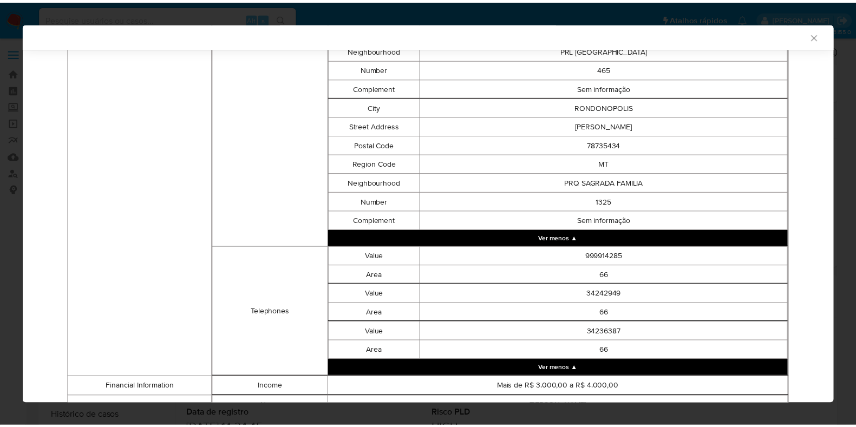
scroll to position [1314, 0]
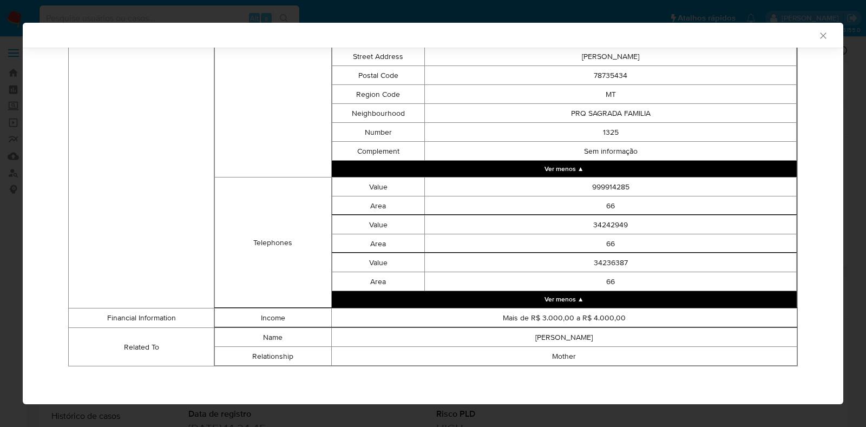
click at [818, 37] on icon "Fechar a janela" at bounding box center [823, 35] width 11 height 11
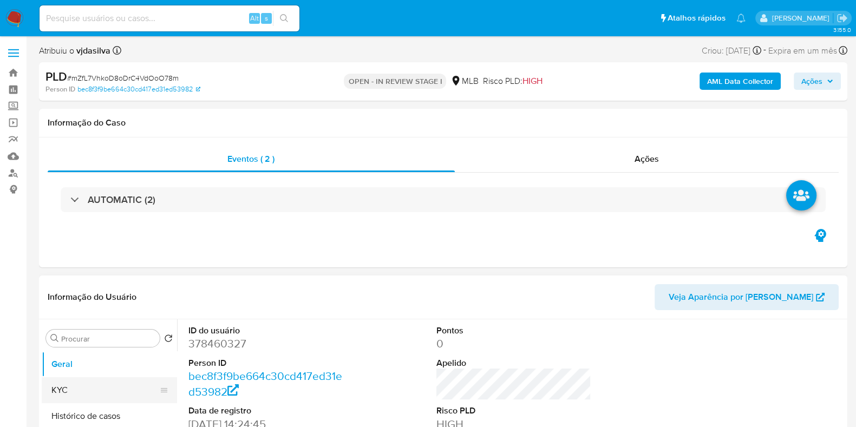
click at [92, 388] on button "KYC" at bounding box center [105, 390] width 127 height 26
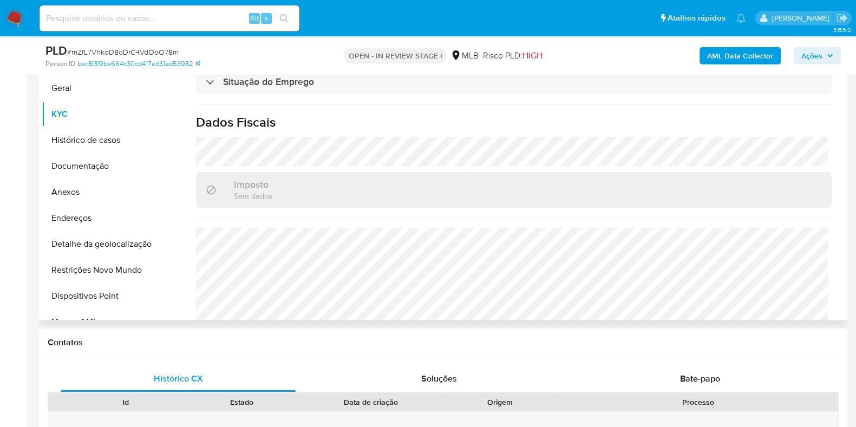
scroll to position [473, 0]
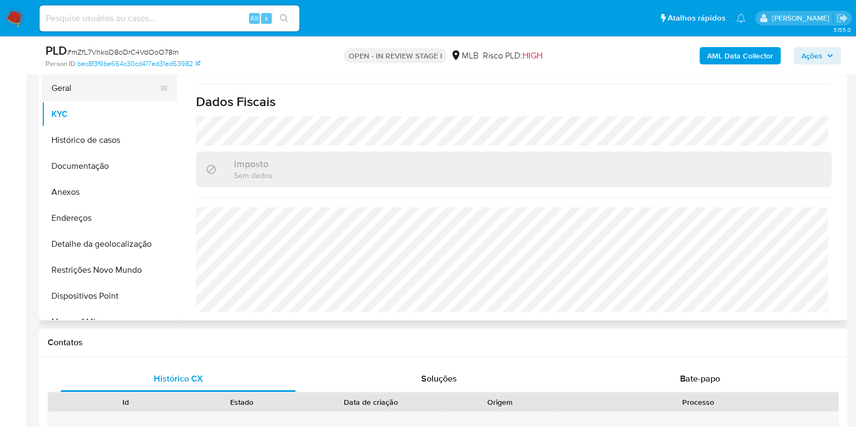
click at [84, 93] on button "Geral" at bounding box center [105, 88] width 127 height 26
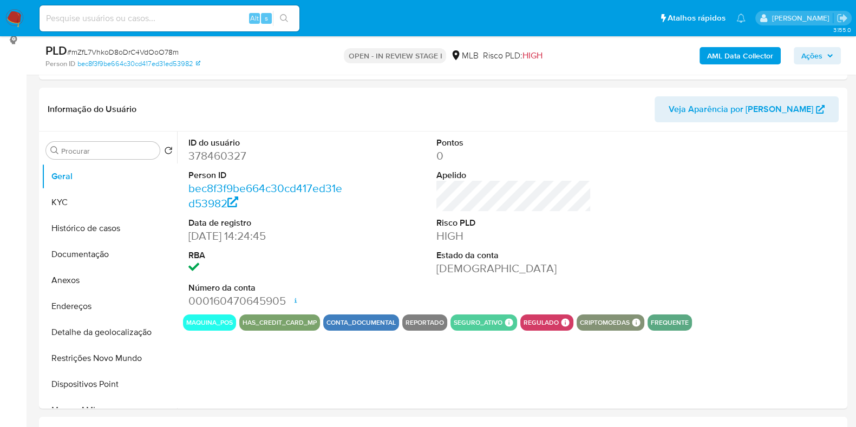
scroll to position [147, 0]
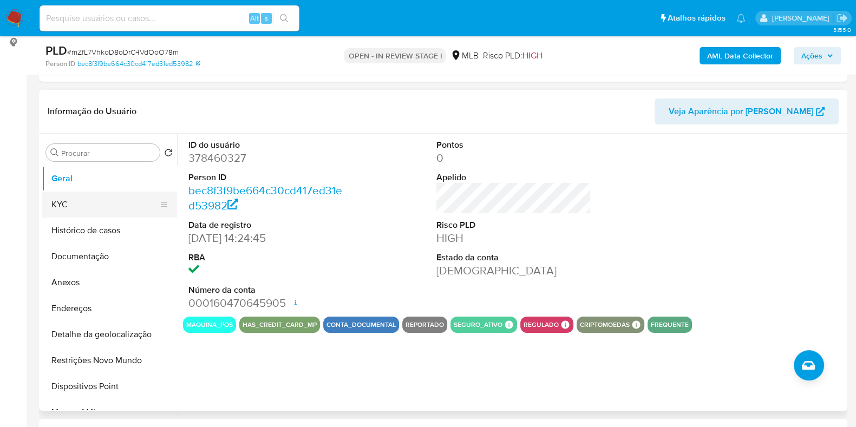
click at [122, 201] on button "KYC" at bounding box center [105, 205] width 127 height 26
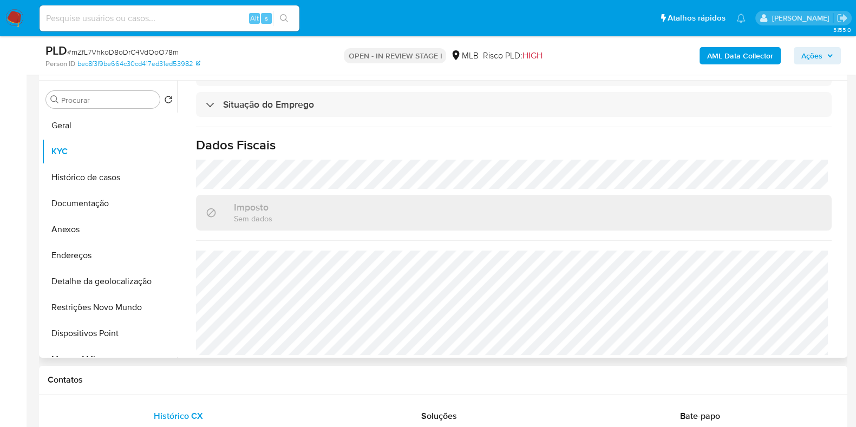
scroll to position [473, 0]
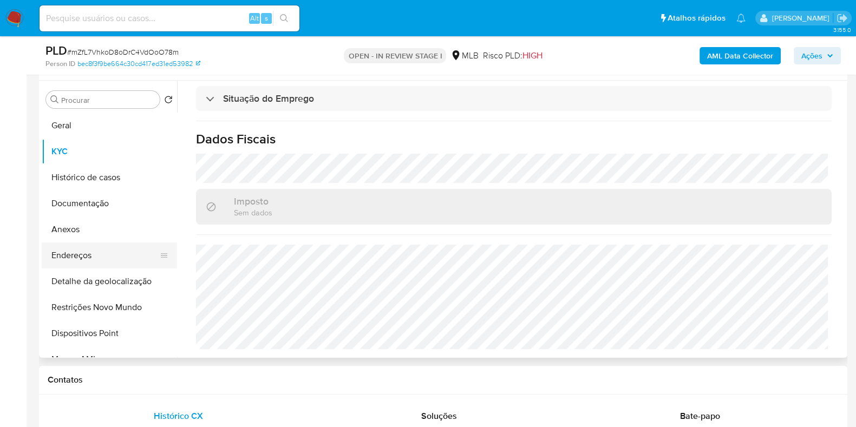
click at [118, 253] on button "Endereços" at bounding box center [105, 256] width 127 height 26
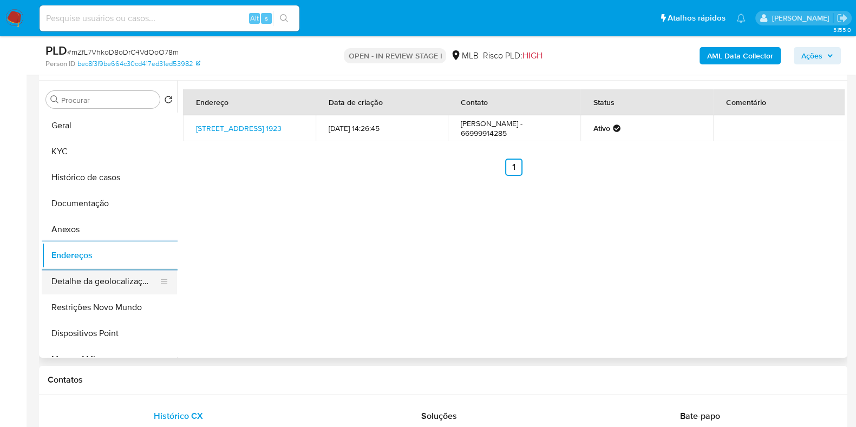
click at [136, 281] on button "Detalhe da geolocalização" at bounding box center [105, 282] width 127 height 26
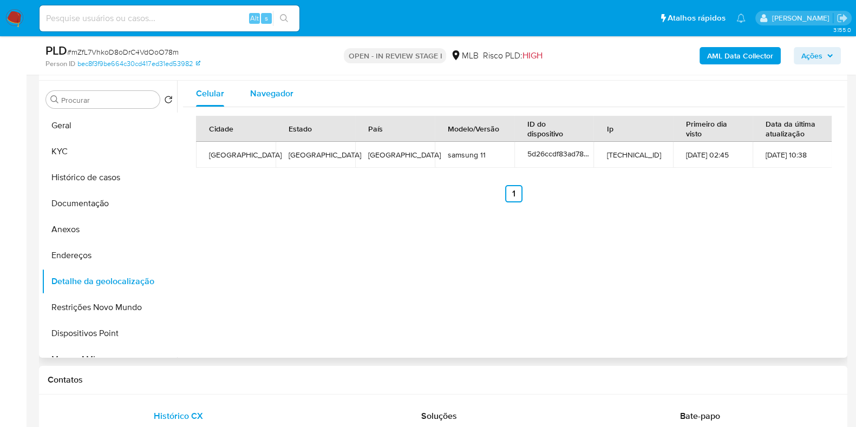
click at [280, 98] on span "Navegador" at bounding box center [271, 93] width 43 height 12
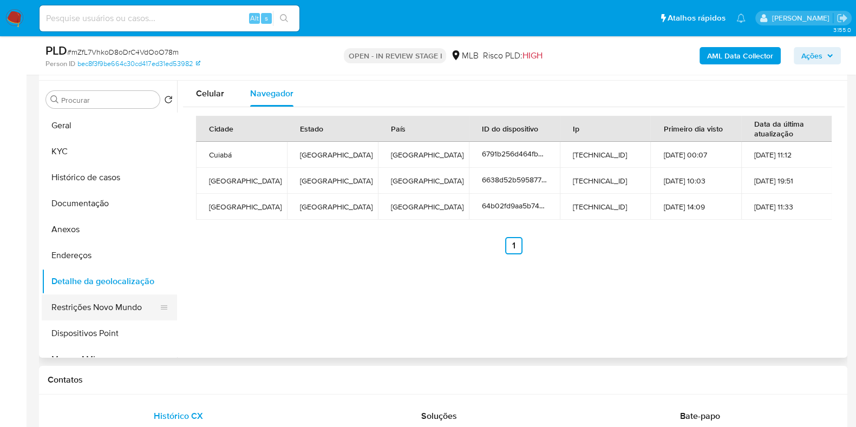
click at [95, 307] on button "Restrições Novo Mundo" at bounding box center [105, 308] width 127 height 26
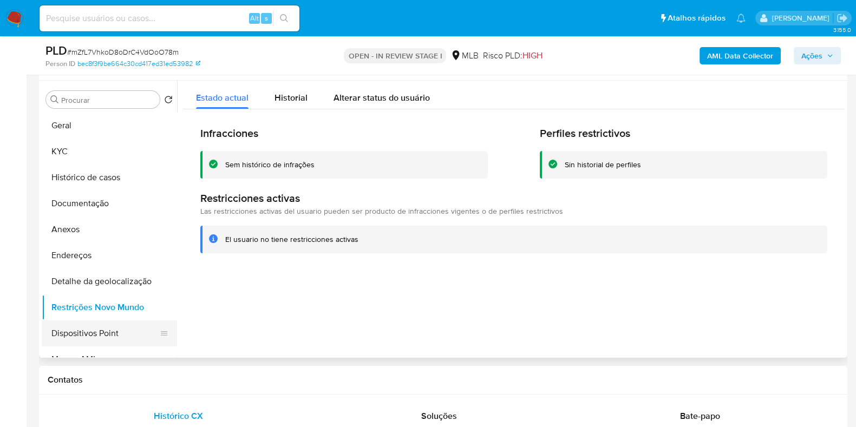
click at [115, 330] on button "Dispositivos Point" at bounding box center [105, 334] width 127 height 26
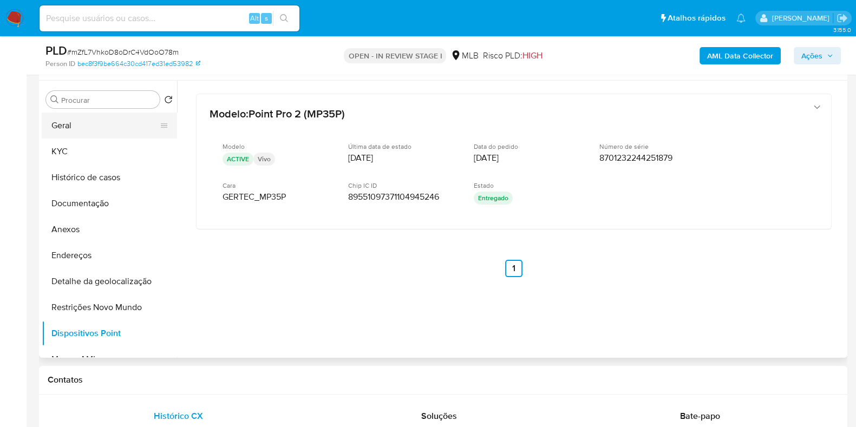
click at [133, 117] on button "Geral" at bounding box center [105, 126] width 127 height 26
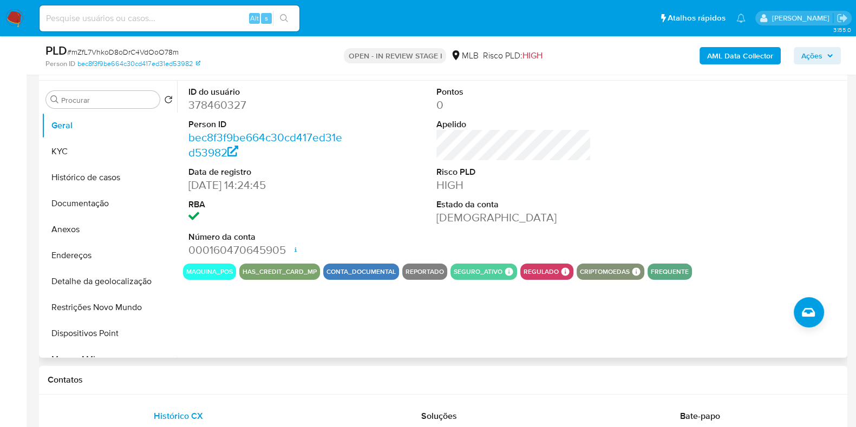
click at [753, 86] on div at bounding box center [763, 172] width 166 height 183
click at [117, 204] on button "Documentação" at bounding box center [105, 204] width 127 height 26
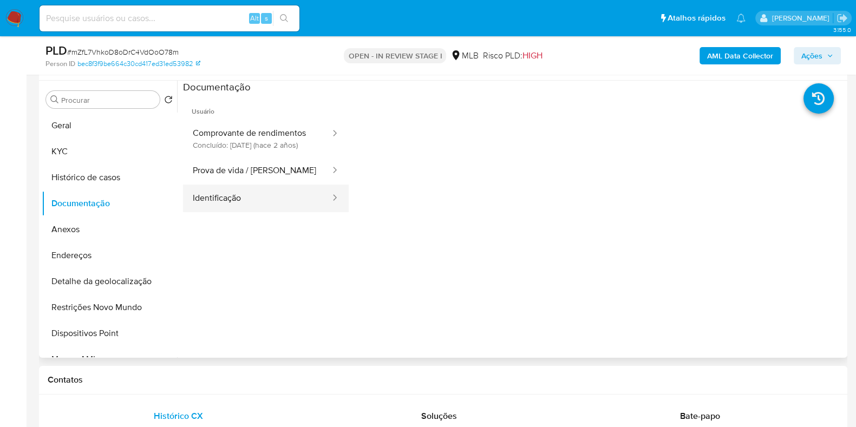
click at [254, 197] on button "Identificação" at bounding box center [257, 199] width 148 height 28
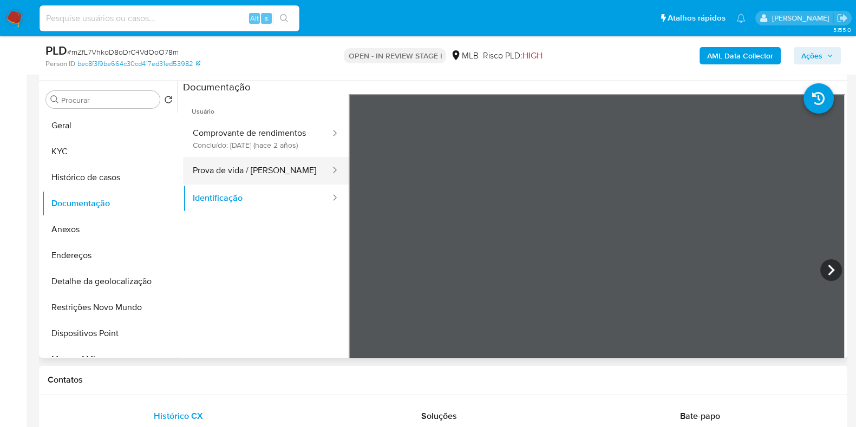
click at [241, 173] on button "Prova de vida / Selfie" at bounding box center [257, 171] width 148 height 28
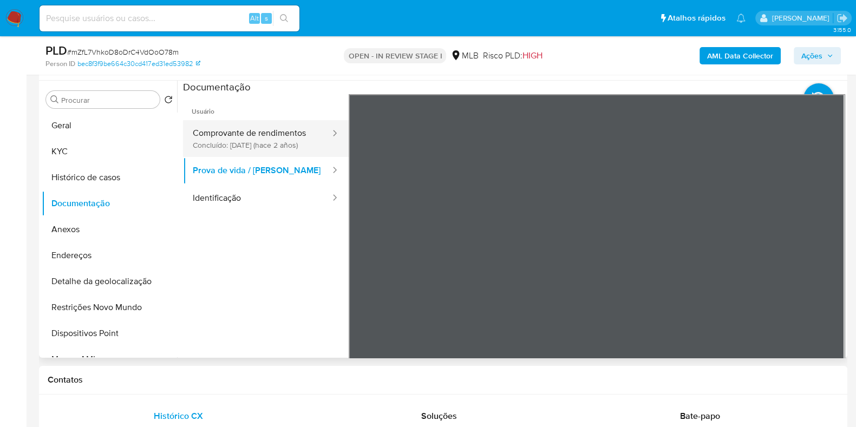
click at [245, 126] on button "Comprovante de rendimentos Concluído: 01/07/2023 (hace 2 años)" at bounding box center [257, 138] width 148 height 37
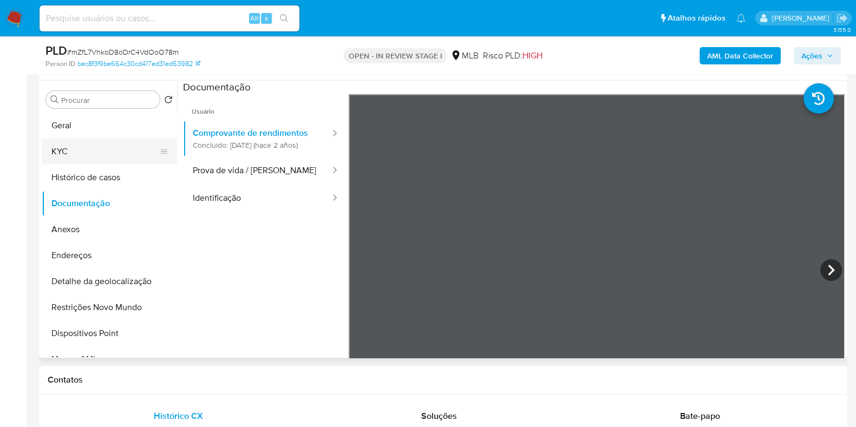
click at [99, 159] on button "KYC" at bounding box center [105, 152] width 127 height 26
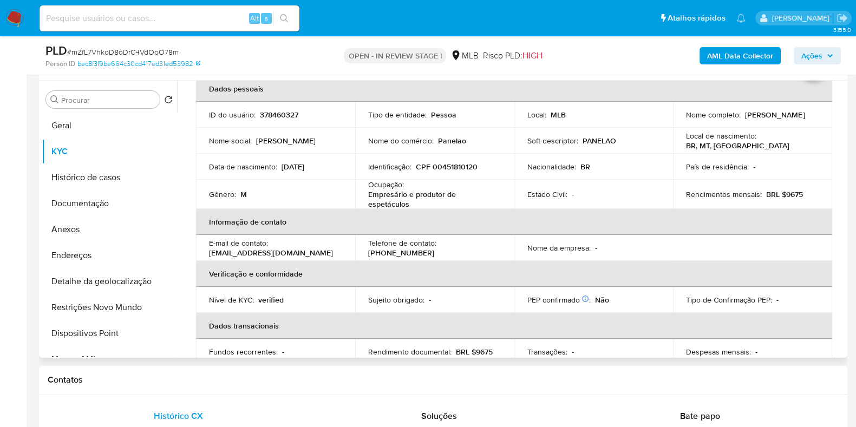
scroll to position [54, 0]
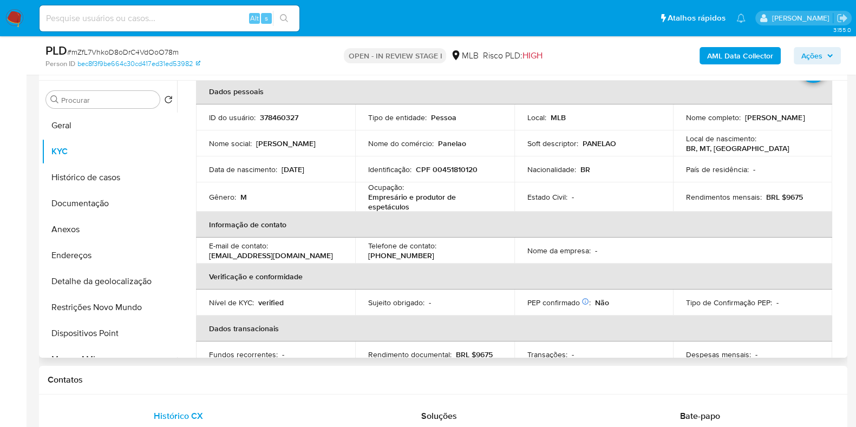
click at [389, 206] on p "Empresário e produtor de espetáculos" at bounding box center [432, 201] width 129 height 19
copy div "Ocupação : Empresário e produtor de espetáculos"
click at [89, 230] on button "Anexos" at bounding box center [105, 230] width 127 height 26
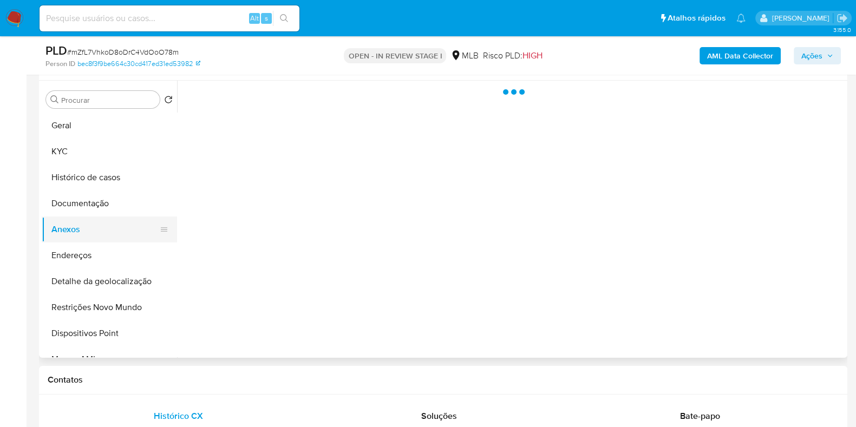
scroll to position [0, 0]
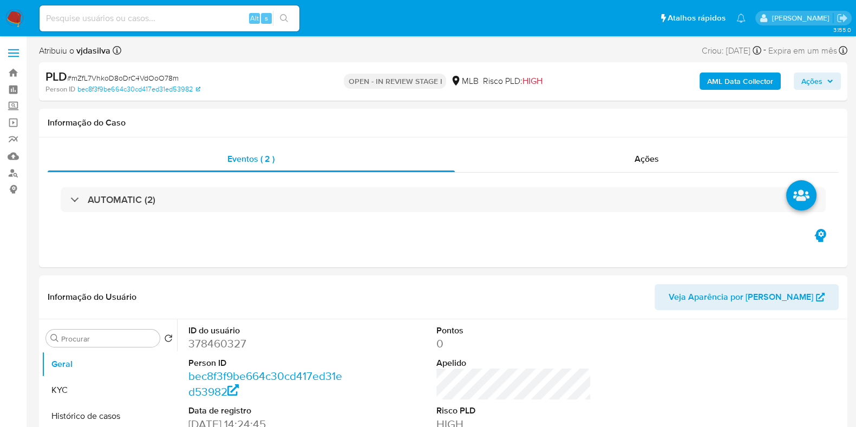
select select "10"
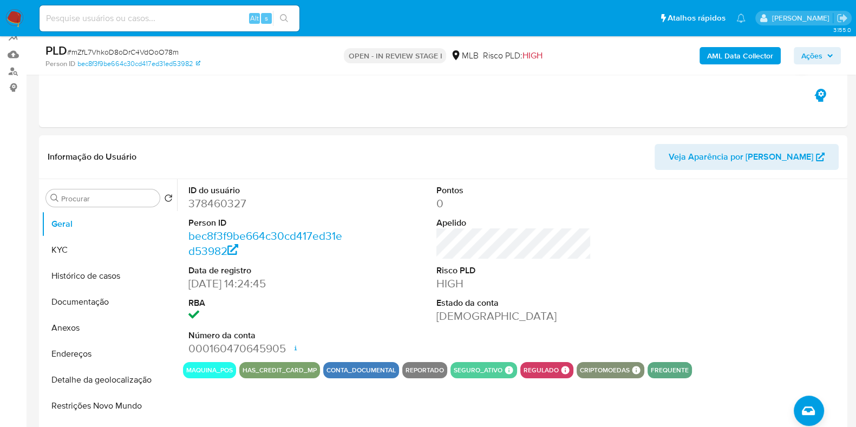
scroll to position [109, 0]
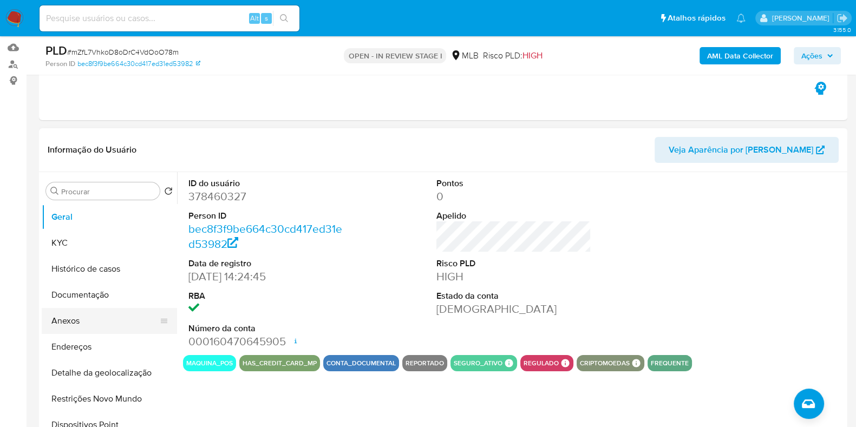
click at [102, 326] on button "Anexos" at bounding box center [105, 321] width 127 height 26
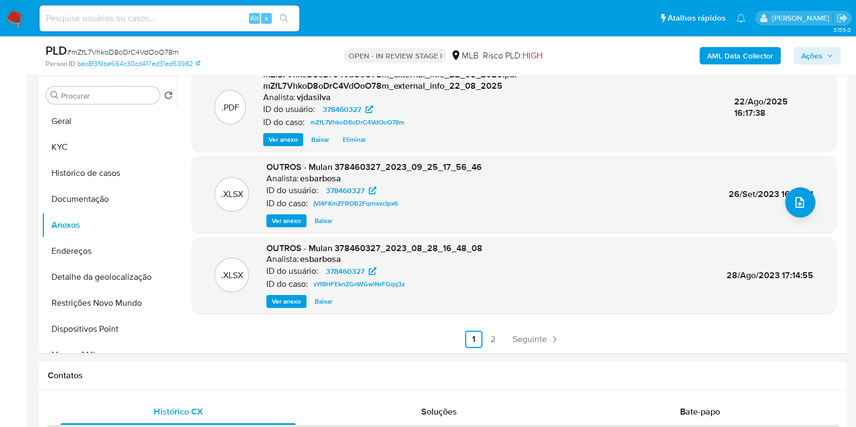
scroll to position [207, 0]
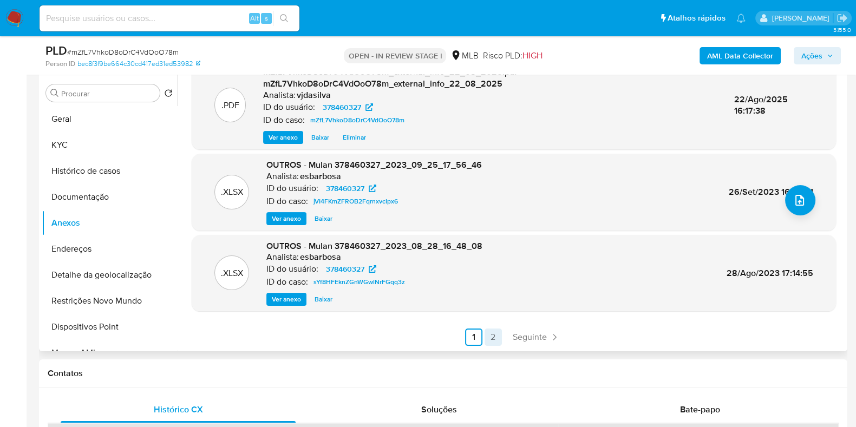
click at [488, 329] on link "2" at bounding box center [493, 337] width 17 height 17
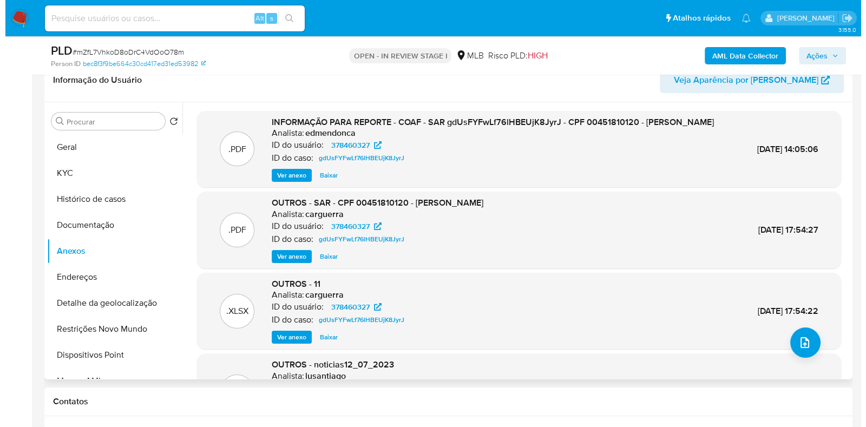
scroll to position [173, 0]
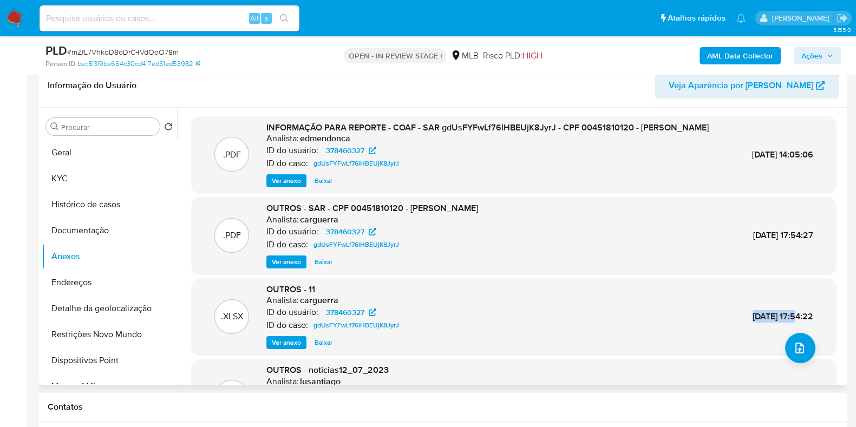
drag, startPoint x: 773, startPoint y: 327, endPoint x: 728, endPoint y: 330, distance: 45.6
click at [753, 323] on span "[DATE] 17:54:22" at bounding box center [783, 316] width 61 height 12
copy span "[DATE]"
drag, startPoint x: 782, startPoint y: 151, endPoint x: 726, endPoint y: 148, distance: 56.4
click at [726, 148] on div ".PDF INFORMAÇÃO PARA REPORTE - COAF - SAR gdUsFYFwLf76lHBEUjK8JyrJ - CPF 004518…" at bounding box center [514, 155] width 634 height 66
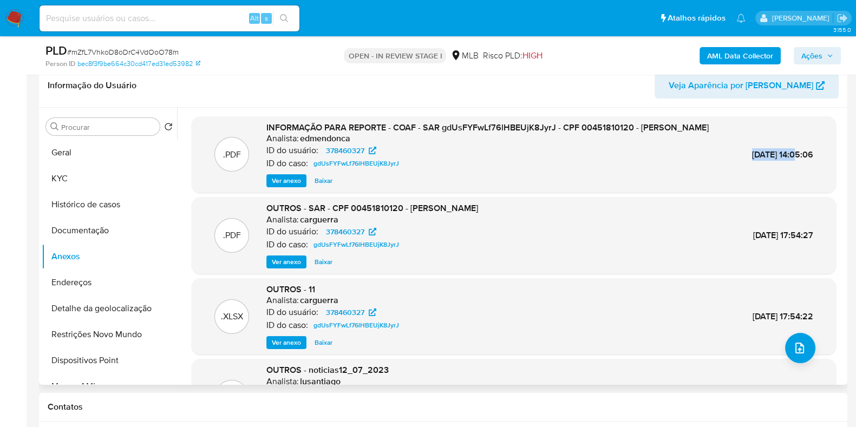
copy span "[DATE]"
click at [796, 347] on icon "upload-file" at bounding box center [799, 348] width 13 height 13
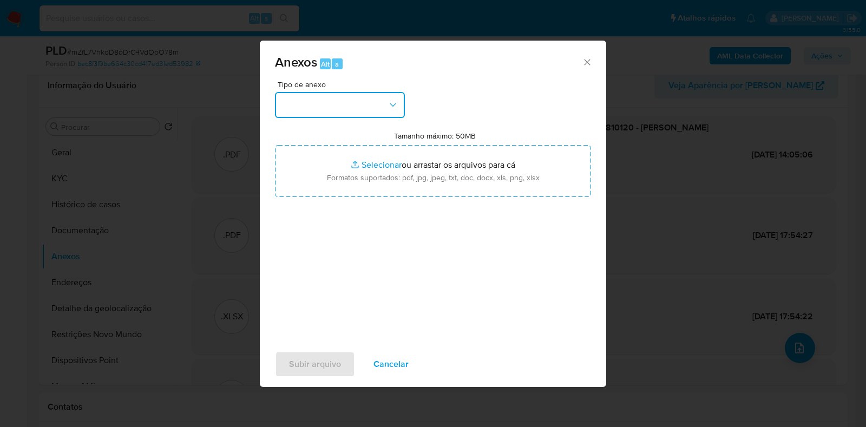
click at [385, 107] on button "button" at bounding box center [340, 105] width 130 height 26
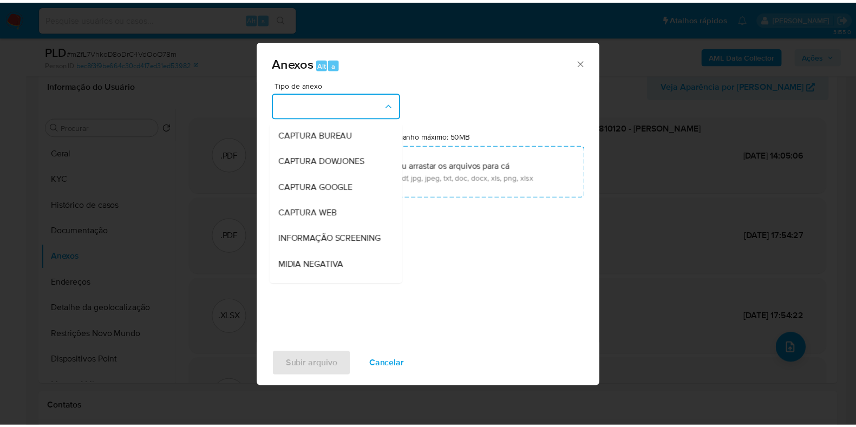
scroll to position [167, 0]
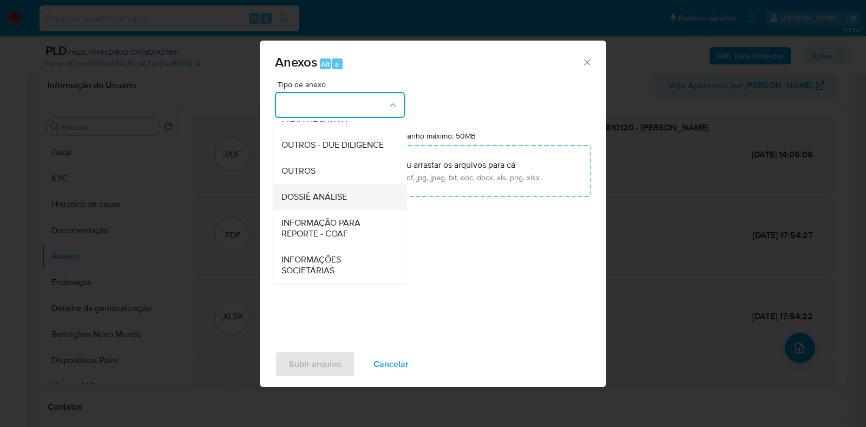
click at [348, 197] on div "DOSSIÊ ANÁLISE" at bounding box center [337, 197] width 110 height 26
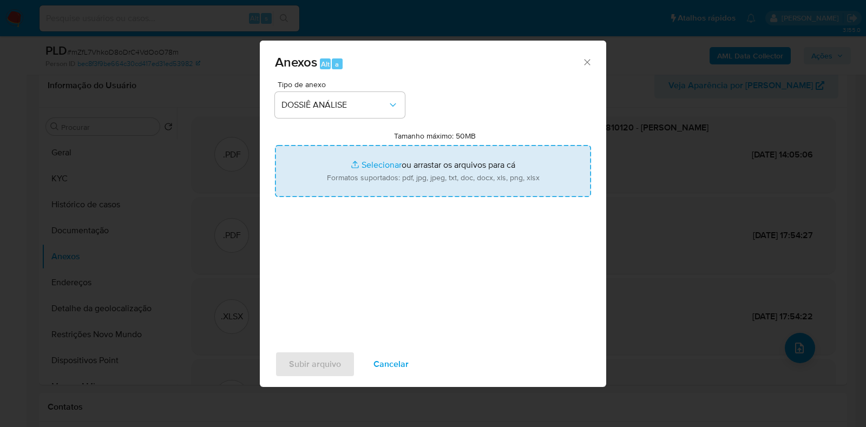
type input "C:\fakepath\2° SAR - XXXX - CPF 00451810120 - [PERSON_NAME].pdf"
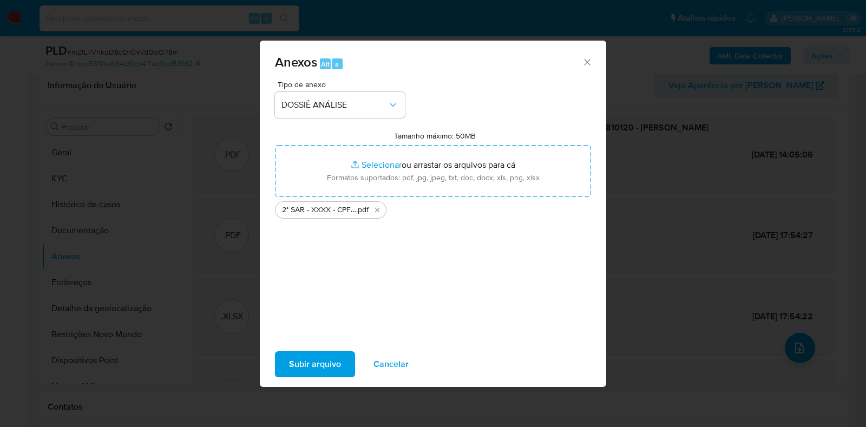
click at [318, 360] on span "Subir arquivo" at bounding box center [315, 364] width 52 height 24
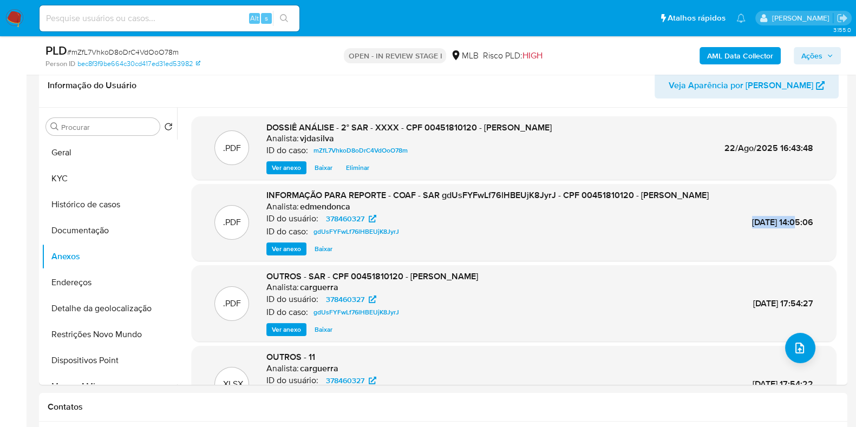
click at [818, 54] on span "Ações" at bounding box center [811, 55] width 21 height 17
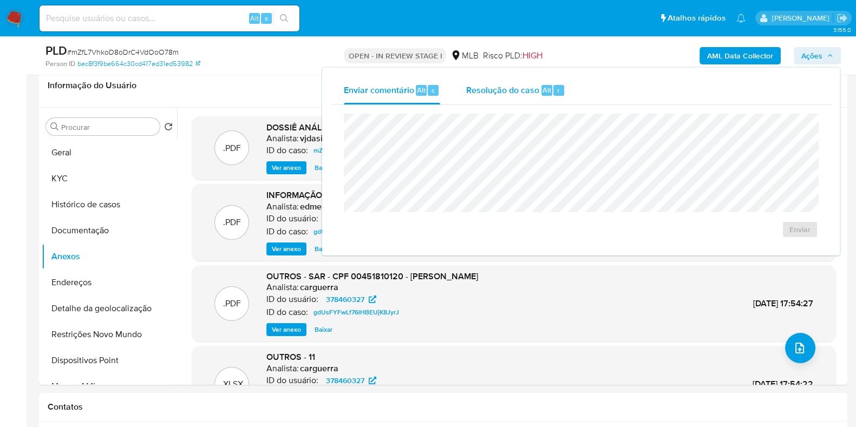
click at [509, 95] on span "Resolução do caso" at bounding box center [502, 89] width 73 height 12
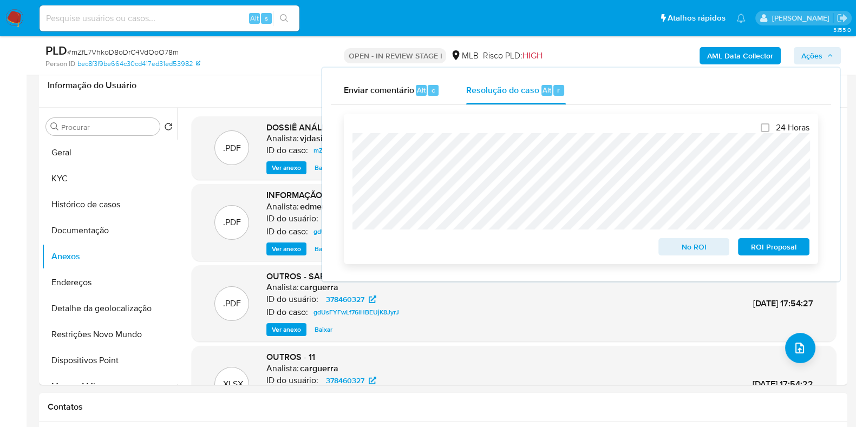
click at [765, 247] on span "ROI Proposal" at bounding box center [774, 246] width 56 height 15
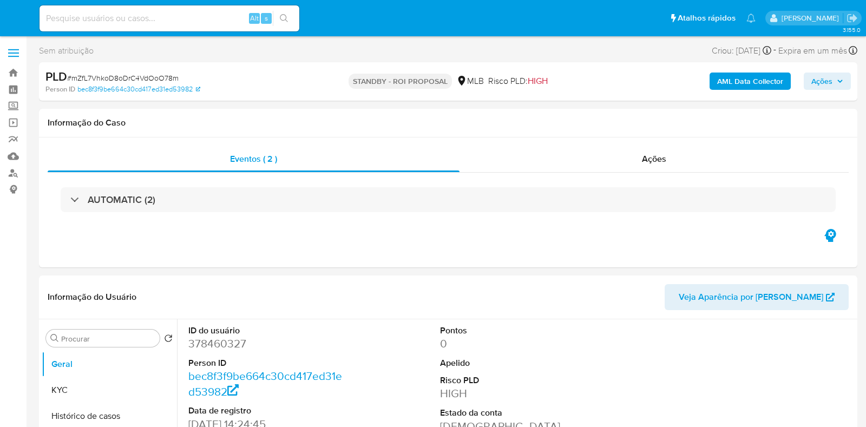
select select "10"
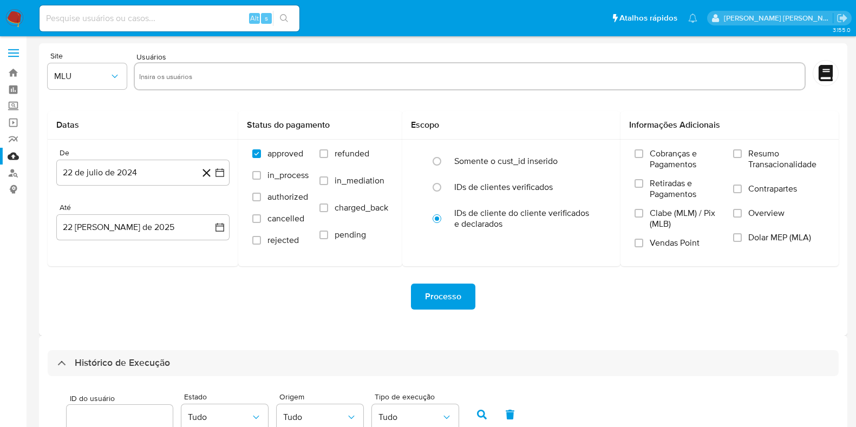
select select "10"
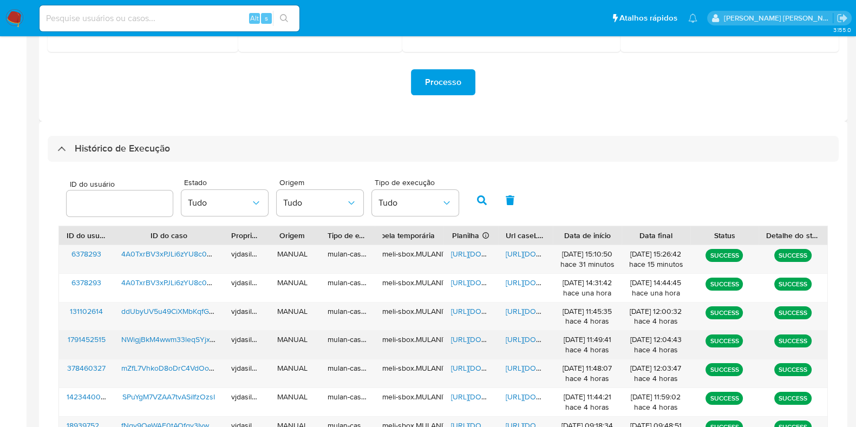
click at [515, 334] on span "[URL][DOMAIN_NAME]" at bounding box center [543, 339] width 75 height 11
click at [458, 336] on span "[URL][DOMAIN_NAME]" at bounding box center [488, 339] width 75 height 11
click at [149, 335] on span "NWigjBkM4wwm33leqSYjxhJ6" at bounding box center [171, 339] width 101 height 11
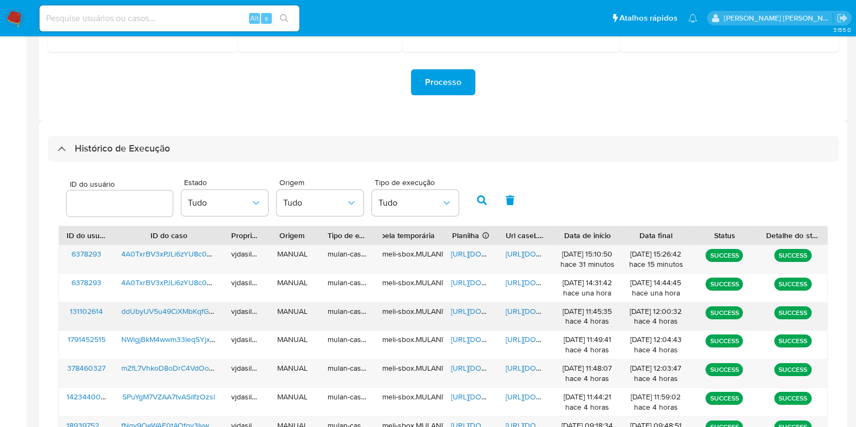
click at [520, 310] on span "https://docs.google.com/document/d/13vwjjwNTFjKgFcHAybFeb9zhRXz2ph_WxDKBbpY4NQU…" at bounding box center [543, 311] width 75 height 11
click at [469, 310] on span "https://docs.google.com/spreadsheets/d/1z4Esxkv471IH309o_0Pn-UU4_3Oc6Fx7bsCYIvt…" at bounding box center [488, 311] width 75 height 11
click at [168, 308] on span "ddUbyUV5u49CiXMbKqfGsdoh" at bounding box center [173, 311] width 105 height 11
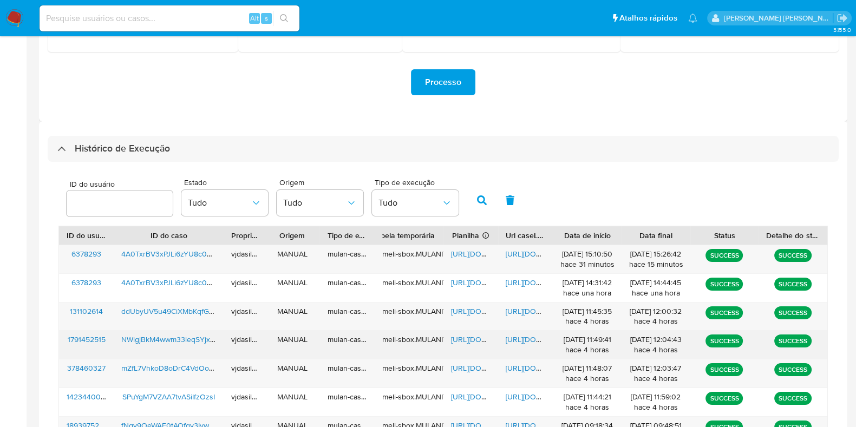
click at [176, 341] on span "NWigjBkM4wwm33leqSYjxhJ6" at bounding box center [171, 339] width 101 height 11
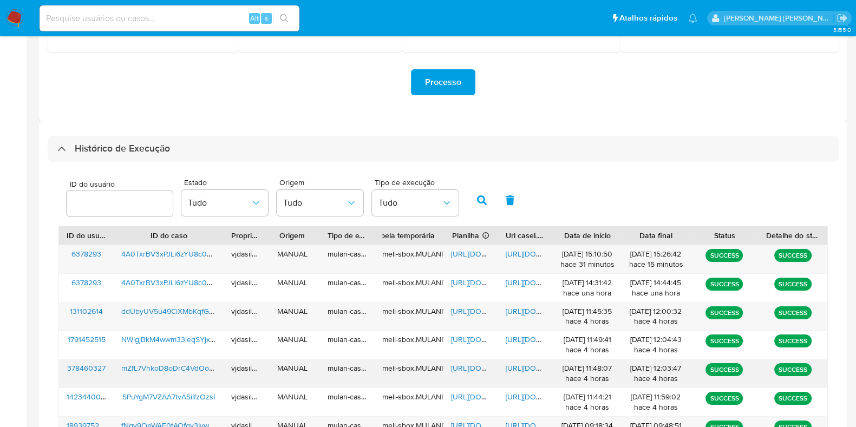
click at [177, 367] on span "mZfL7VhkoD8oDrC4VdOoO78m" at bounding box center [175, 368] width 108 height 11
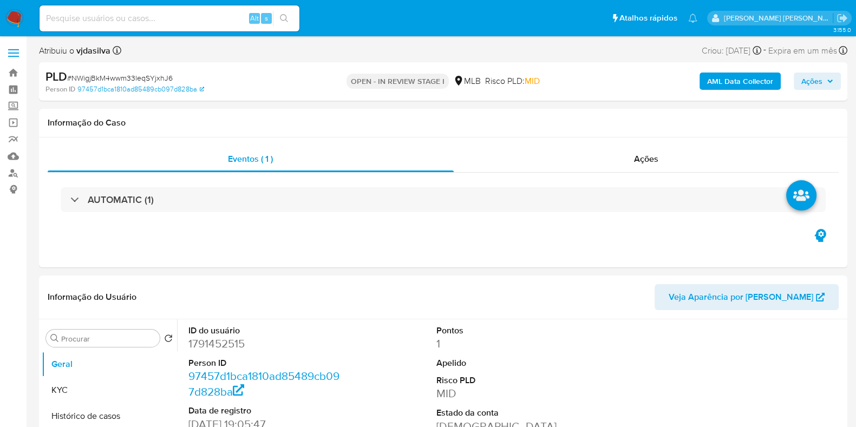
select select "10"
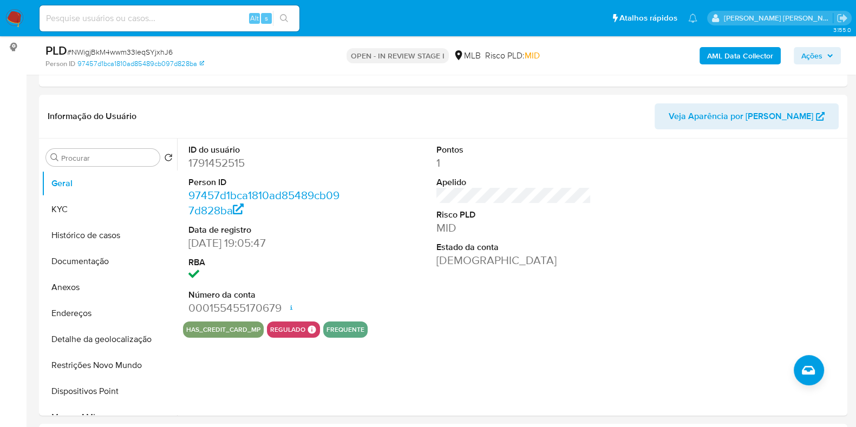
scroll to position [145, 0]
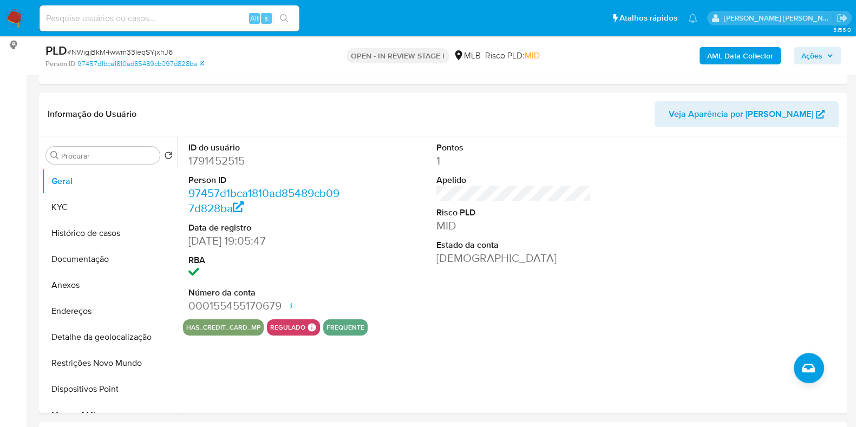
click at [722, 50] on b "AML Data Collector" at bounding box center [740, 55] width 66 height 17
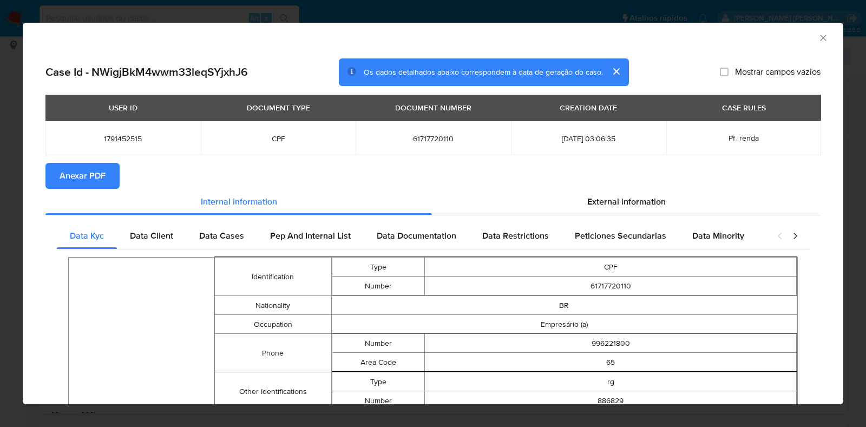
click at [100, 168] on span "Anexar PDF" at bounding box center [83, 176] width 46 height 24
click at [818, 42] on icon "Fechar a janela" at bounding box center [823, 37] width 11 height 11
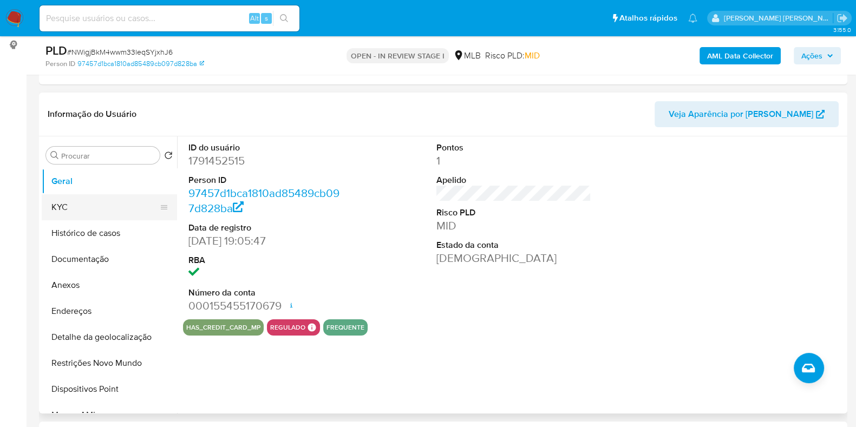
click at [107, 203] on button "KYC" at bounding box center [105, 207] width 127 height 26
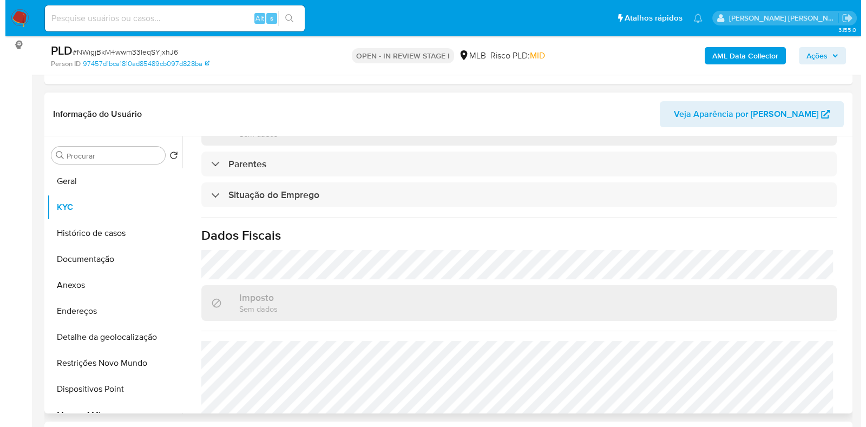
scroll to position [471, 0]
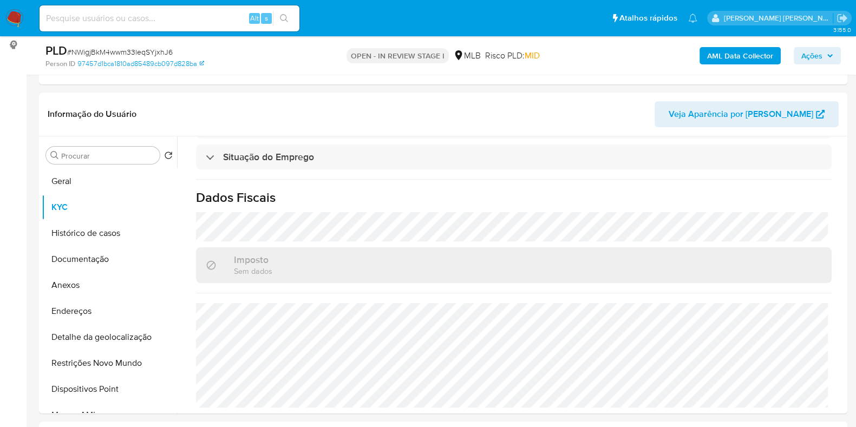
click at [753, 51] on b "AML Data Collector" at bounding box center [740, 55] width 66 height 17
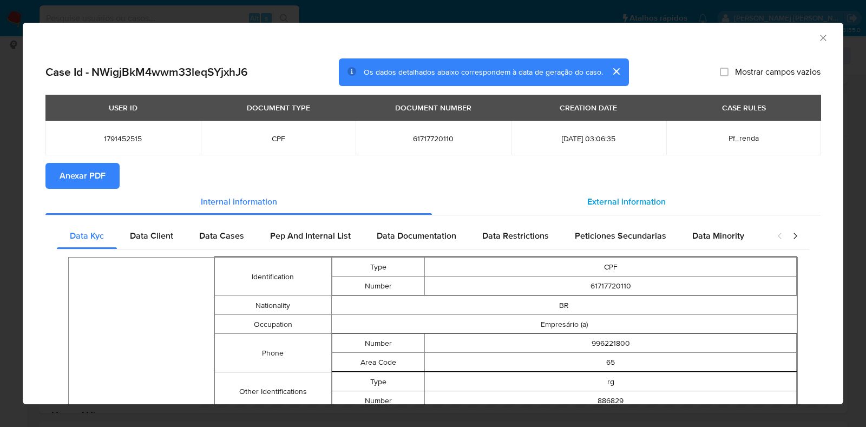
click at [619, 204] on span "External information" at bounding box center [626, 201] width 79 height 12
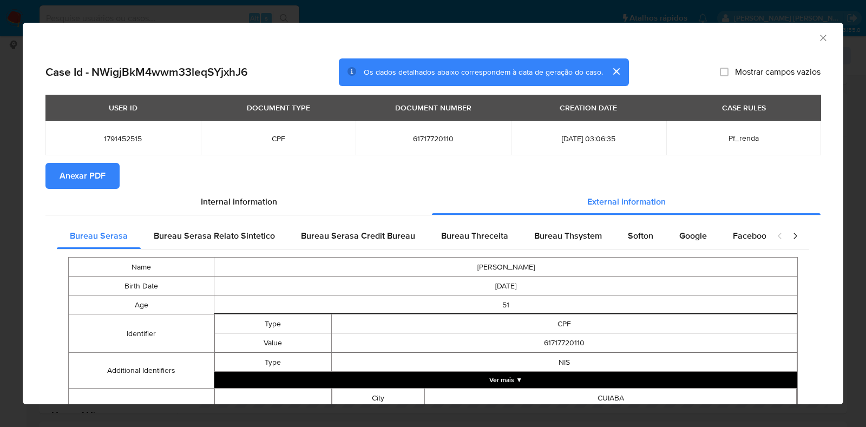
click at [585, 383] on button "Ver mais ▼" at bounding box center [505, 380] width 583 height 16
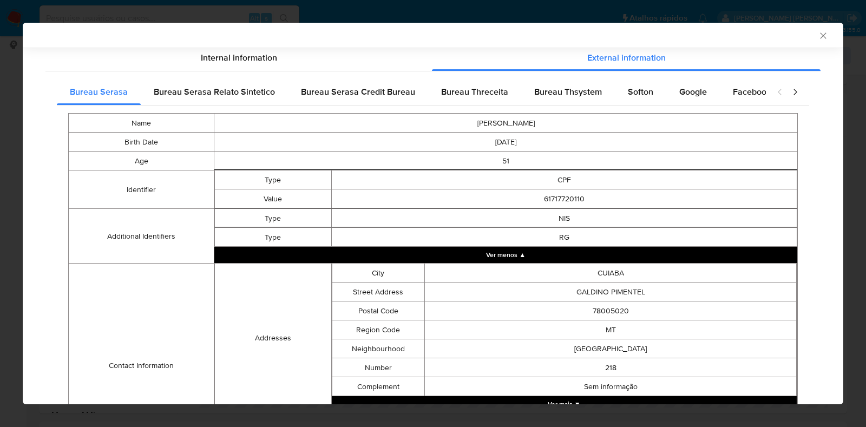
scroll to position [305, 0]
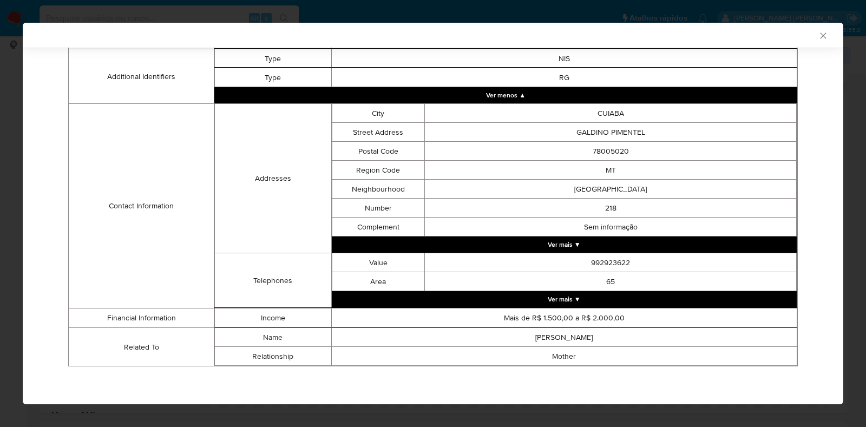
click at [676, 291] on button "Ver mais ▼" at bounding box center [565, 299] width 466 height 16
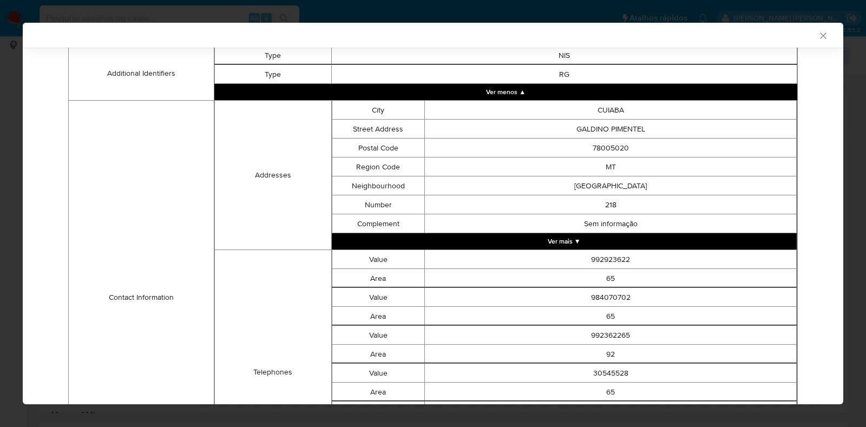
click at [661, 248] on button "Ver mais ▼" at bounding box center [565, 241] width 466 height 16
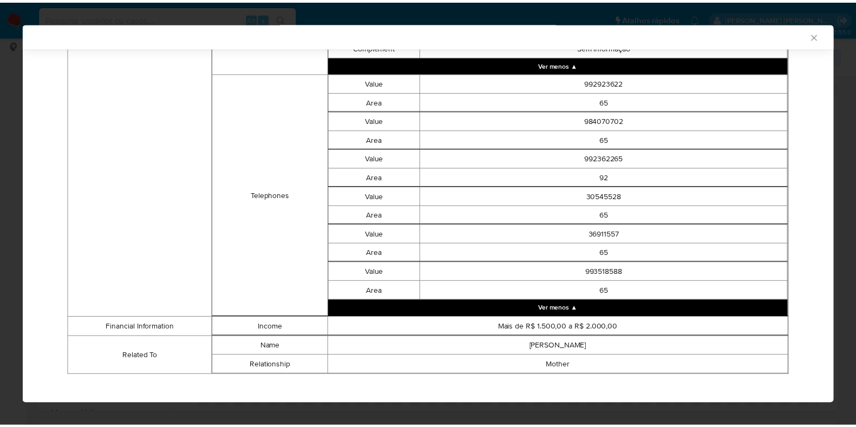
scroll to position [3027, 0]
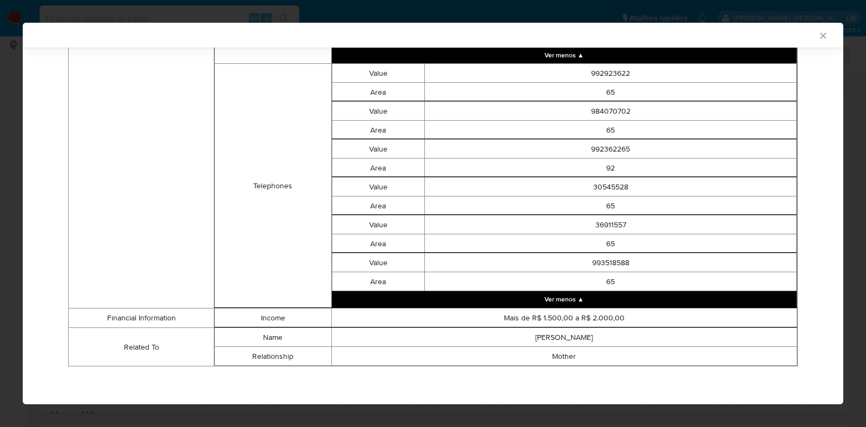
click at [820, 34] on icon "Fechar a janela" at bounding box center [823, 35] width 6 height 6
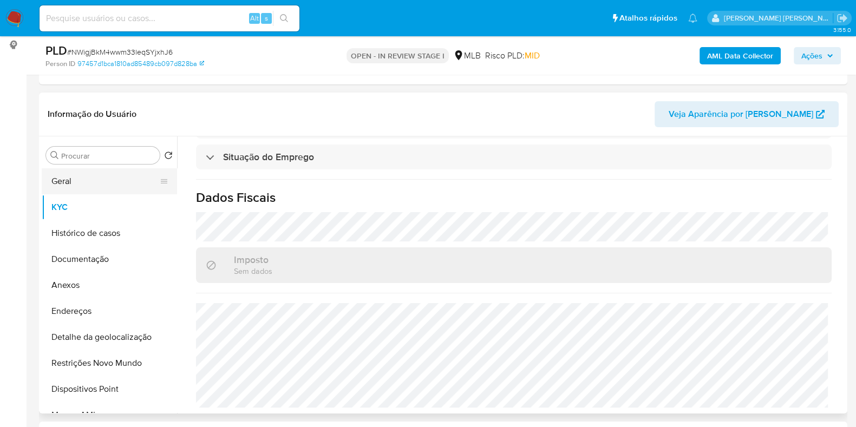
click at [113, 185] on button "Geral" at bounding box center [105, 181] width 127 height 26
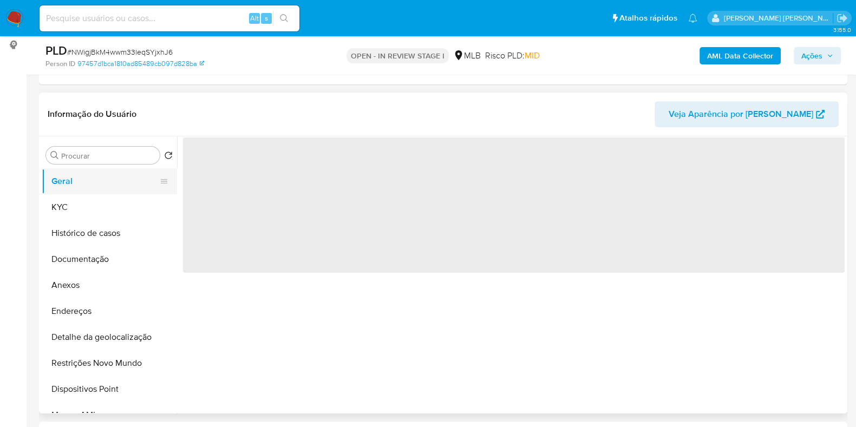
scroll to position [0, 0]
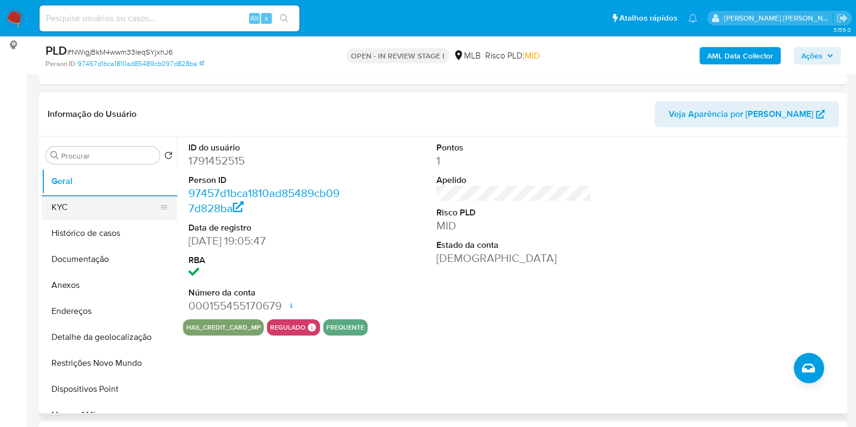
click at [74, 210] on button "KYC" at bounding box center [105, 207] width 127 height 26
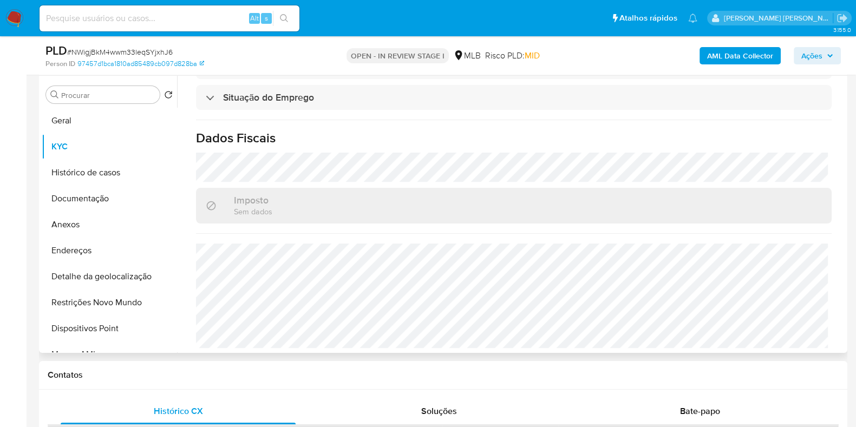
scroll to position [471, 0]
click at [90, 248] on button "Endereços" at bounding box center [105, 251] width 127 height 26
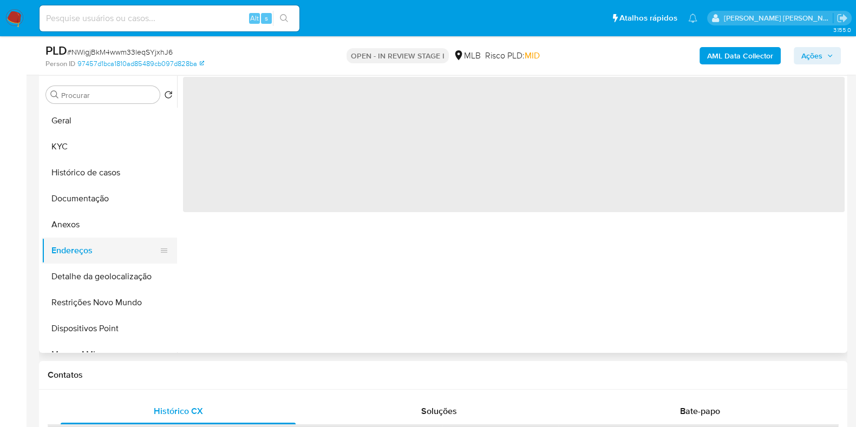
scroll to position [0, 0]
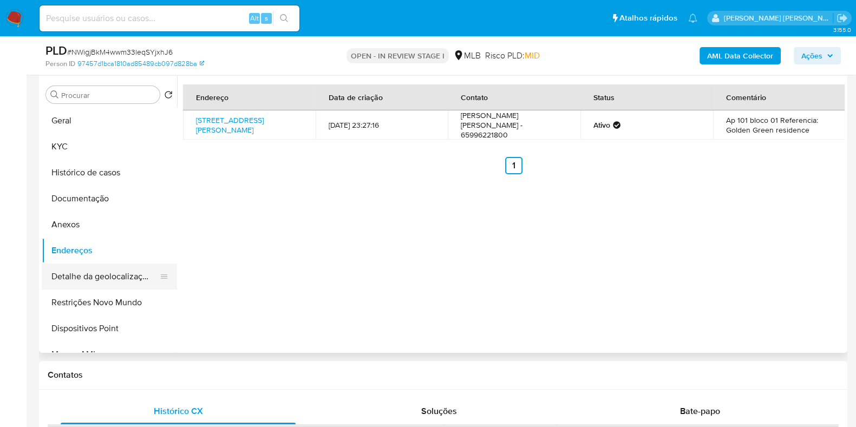
click at [119, 271] on button "Detalhe da geolocalização" at bounding box center [105, 277] width 127 height 26
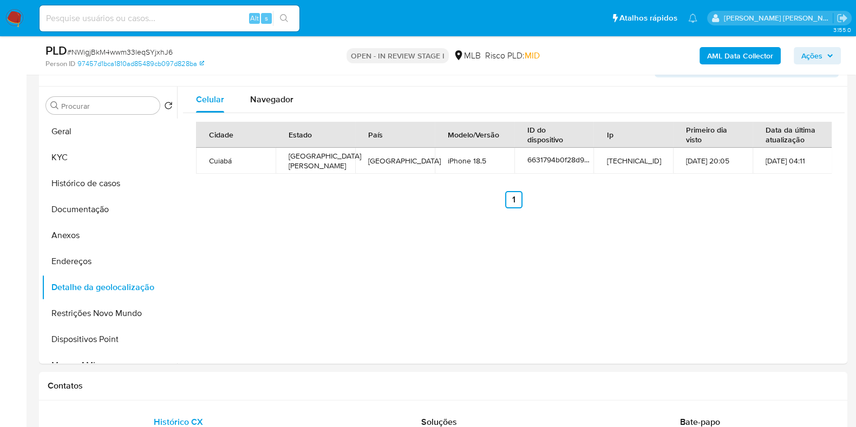
scroll to position [192, 0]
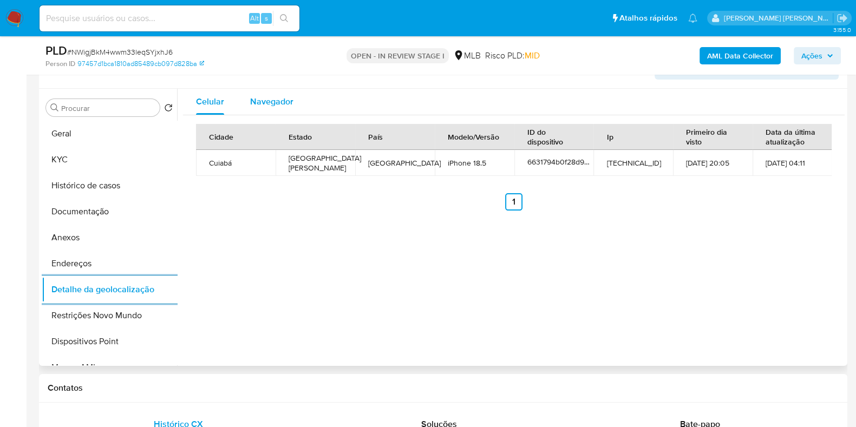
click at [278, 97] on span "Navegador" at bounding box center [271, 101] width 43 height 12
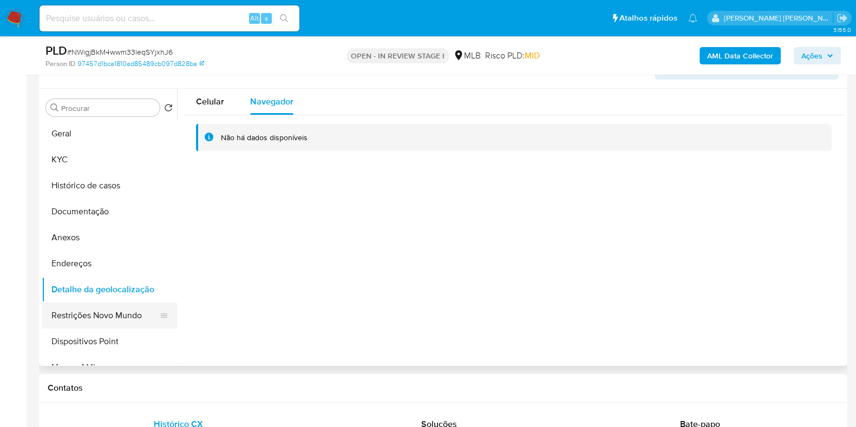
click at [95, 321] on button "Restrições Novo Mundo" at bounding box center [105, 316] width 127 height 26
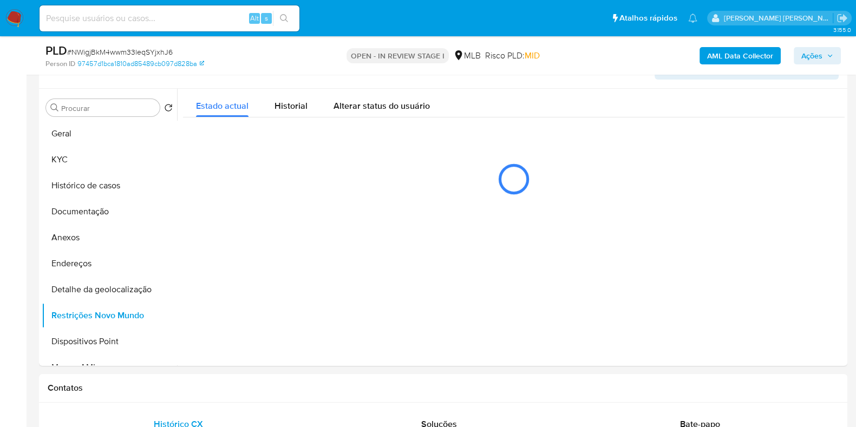
scroll to position [186, 0]
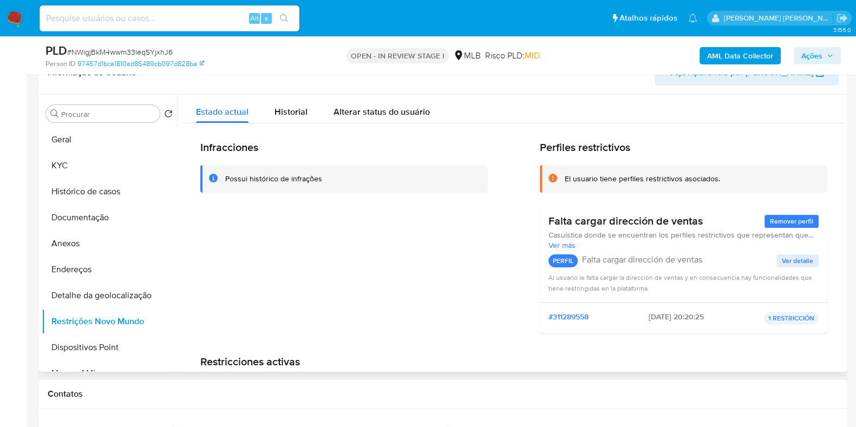
click at [789, 257] on span "Ver detalle" at bounding box center [797, 261] width 31 height 11
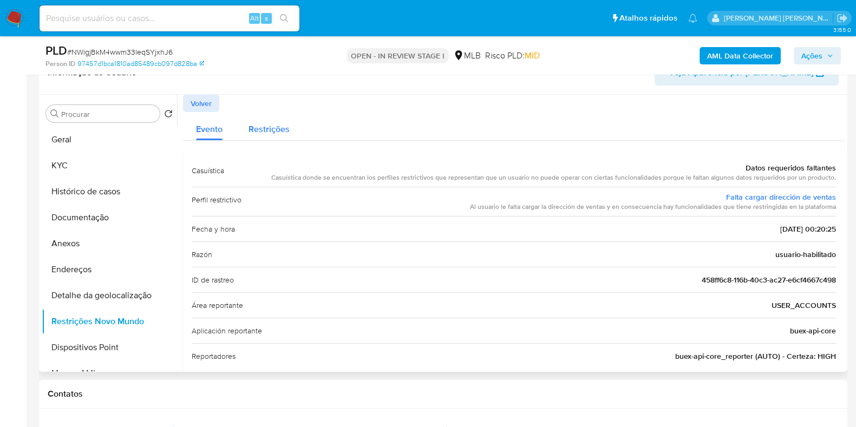
click at [275, 117] on div "Restrições" at bounding box center [269, 126] width 41 height 29
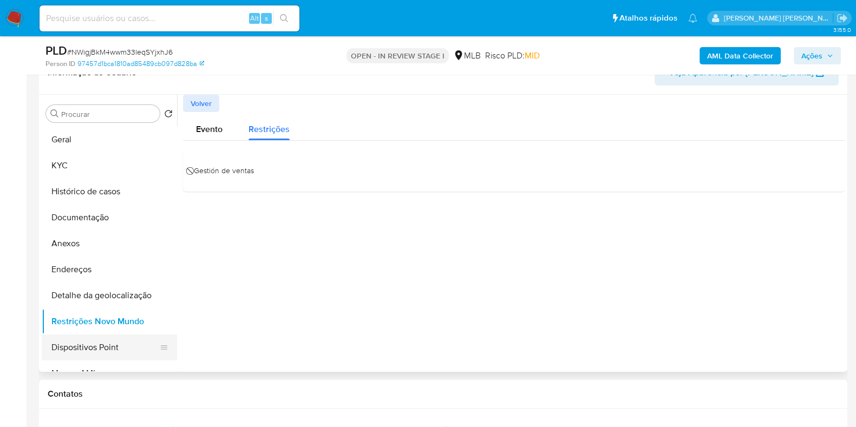
click at [102, 352] on button "Dispositivos Point" at bounding box center [105, 348] width 127 height 26
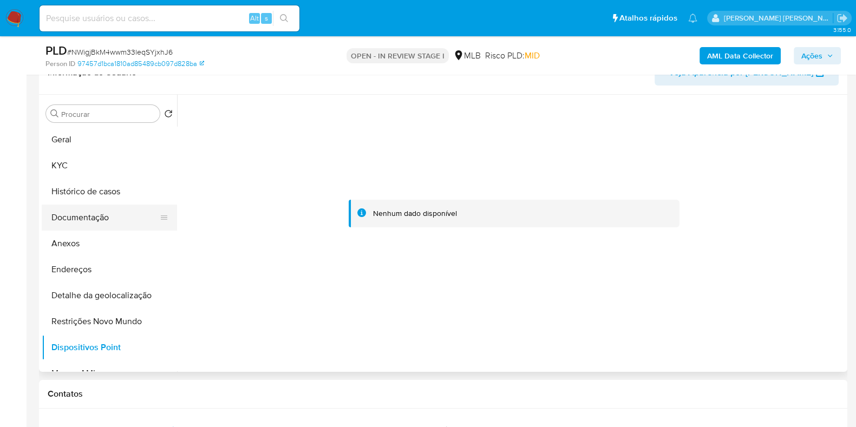
click at [93, 221] on button "Documentação" at bounding box center [105, 218] width 127 height 26
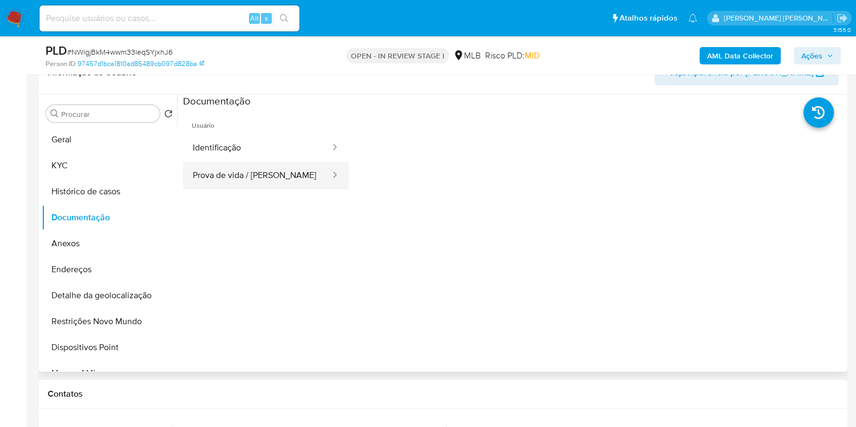
click at [292, 174] on button "Prova de vida / Selfie" at bounding box center [257, 176] width 148 height 28
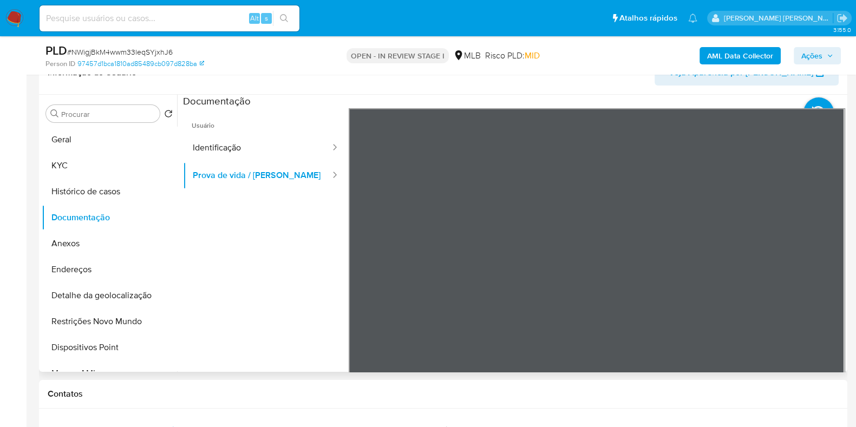
click at [273, 130] on span "Usuário" at bounding box center [266, 121] width 166 height 26
click at [272, 146] on button "Identificação" at bounding box center [257, 148] width 148 height 28
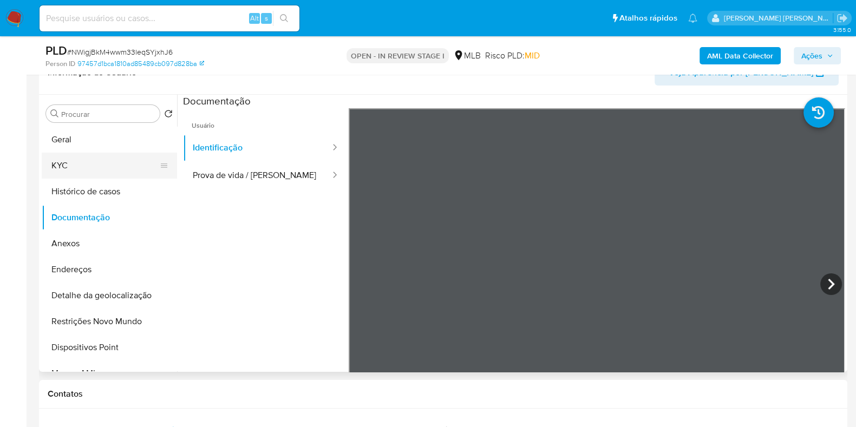
click at [111, 169] on button "KYC" at bounding box center [105, 166] width 127 height 26
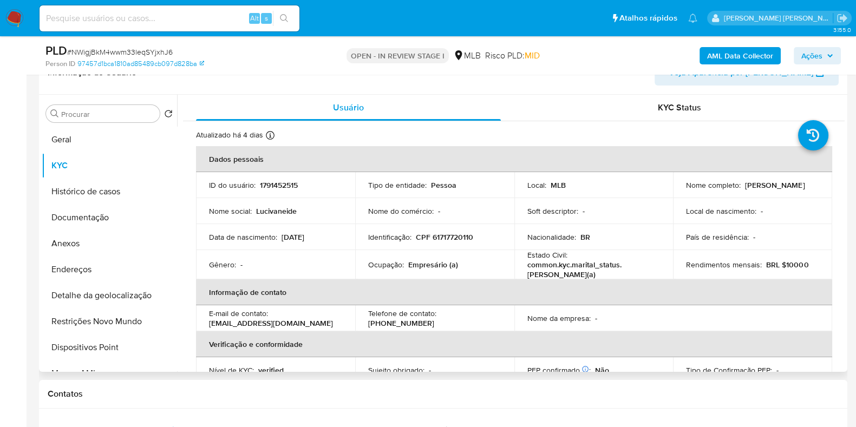
click at [410, 269] on td "Ocupação : Empresário (a)" at bounding box center [434, 264] width 159 height 29
copy div "Ocupação : Empresário (a)"
click at [110, 249] on button "Anexos" at bounding box center [105, 244] width 127 height 26
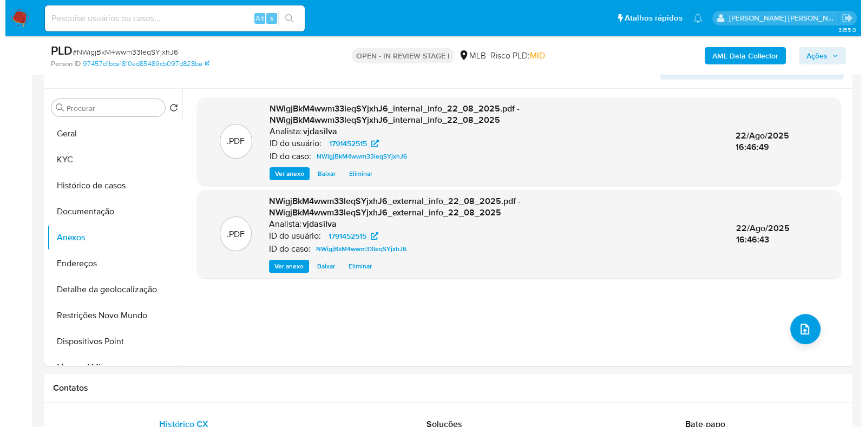
scroll to position [197, 0]
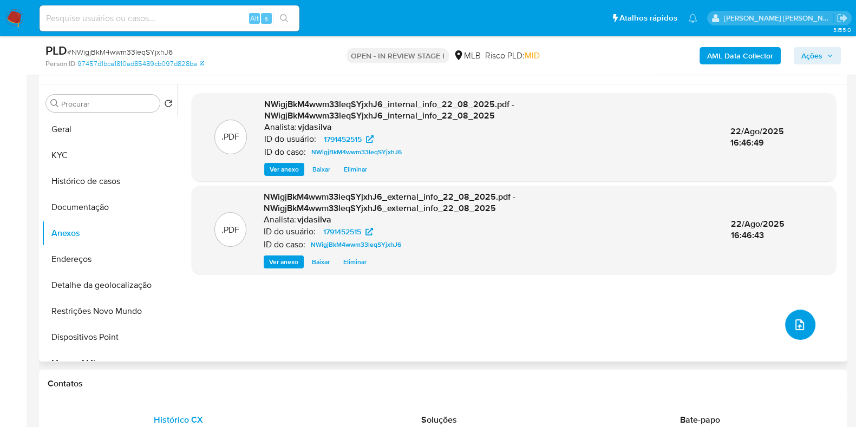
click at [793, 319] on icon "upload-file" at bounding box center [799, 324] width 13 height 13
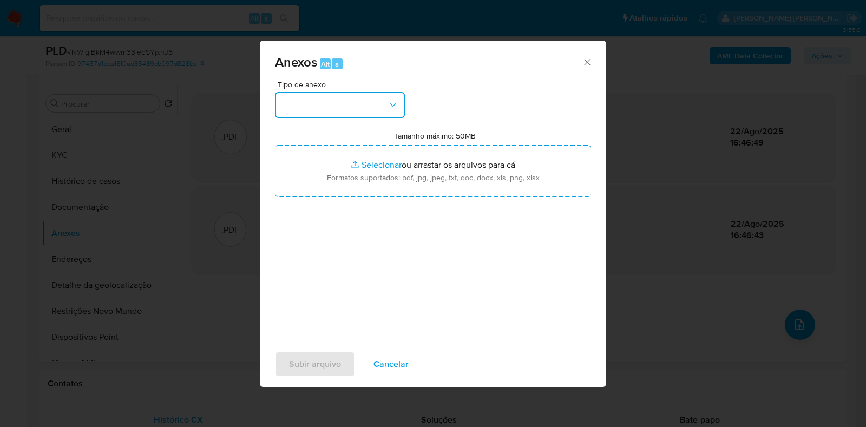
click at [397, 107] on icon "button" at bounding box center [393, 105] width 11 height 11
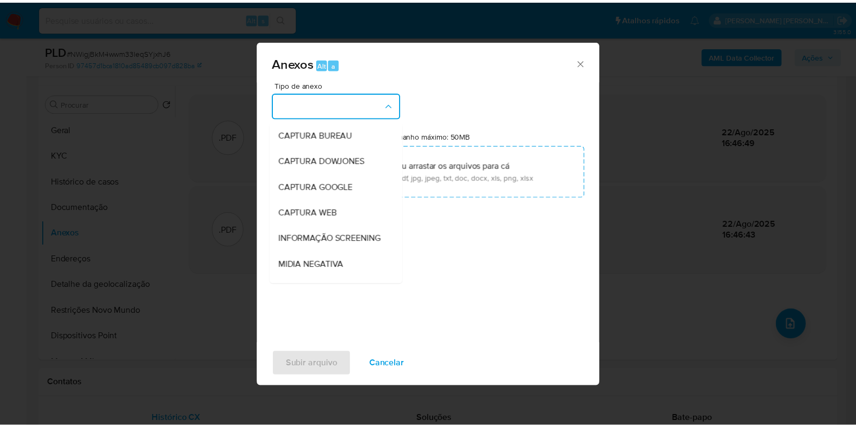
scroll to position [167, 0]
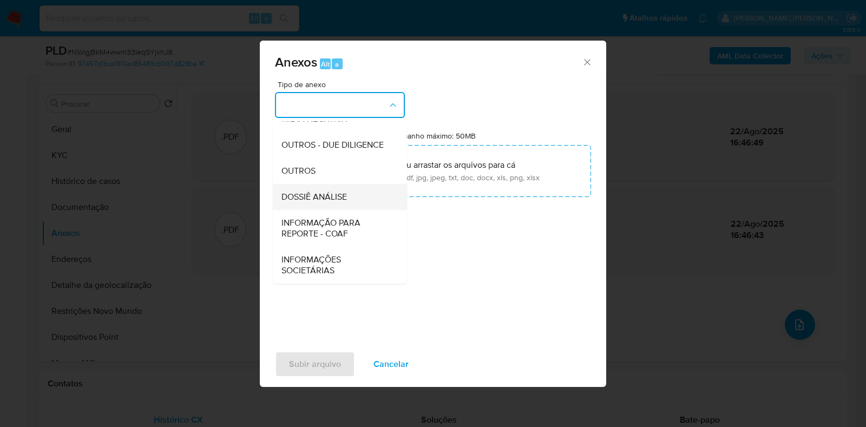
click at [352, 195] on div "DOSSIÊ ANÁLISE" at bounding box center [337, 197] width 110 height 26
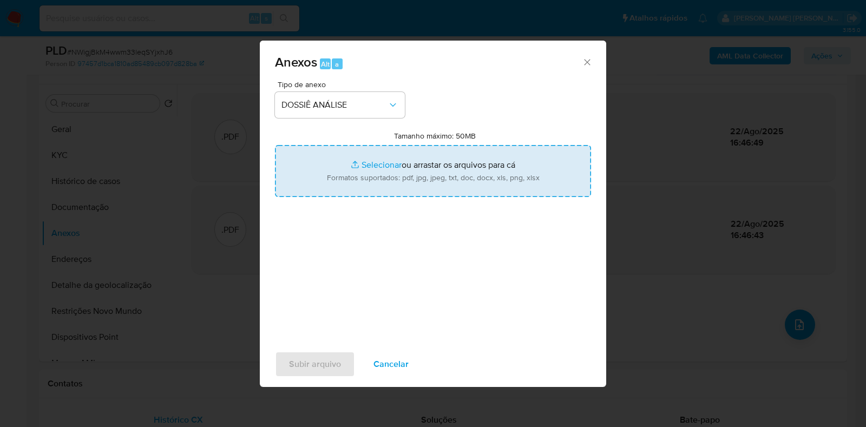
type input "C:\fakepath\SAR - XXXX - CPF 61717720110 - LUCIVANEIDE ALVES DOMINGOS.pdf"
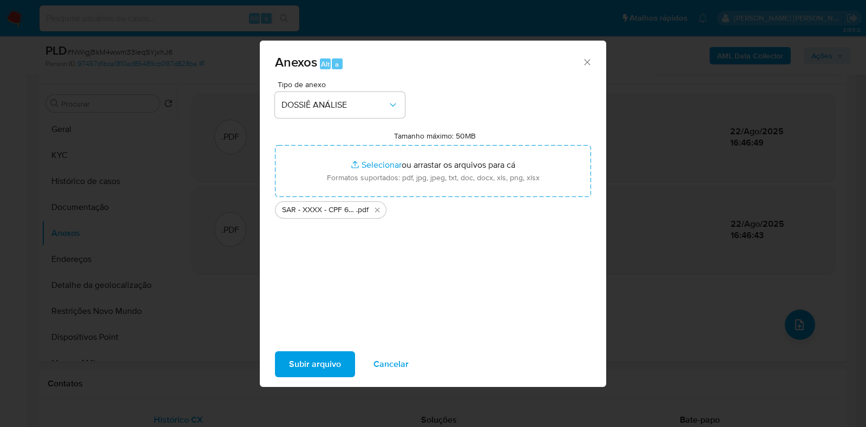
click at [324, 359] on span "Subir arquivo" at bounding box center [315, 364] width 52 height 24
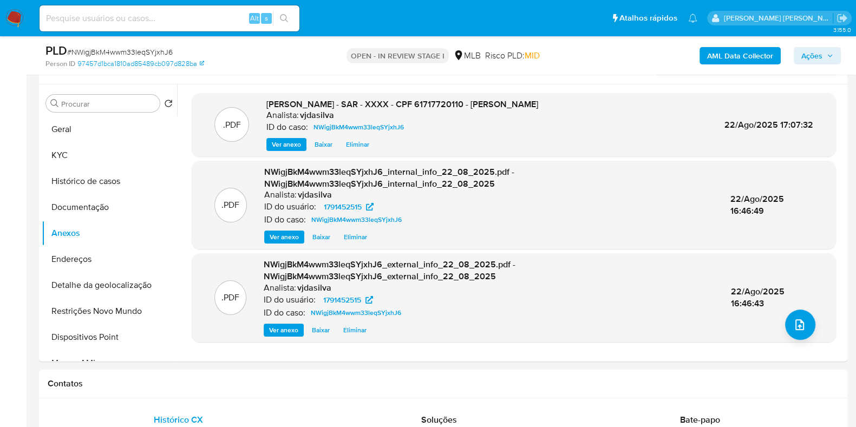
click at [813, 55] on span "Ações" at bounding box center [811, 55] width 21 height 17
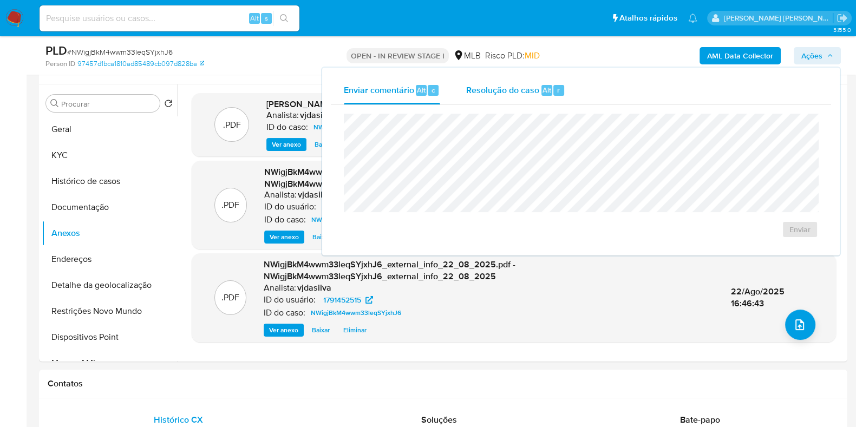
click at [520, 80] on div "Resolução do caso Alt r" at bounding box center [515, 90] width 99 height 28
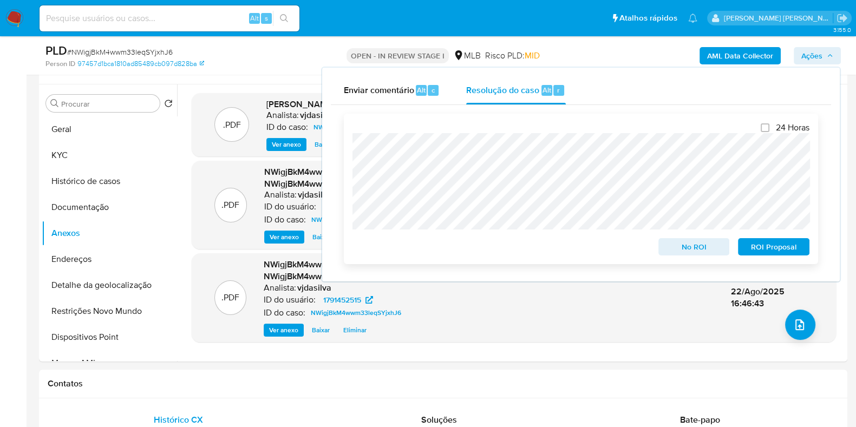
click at [772, 253] on span "ROI Proposal" at bounding box center [774, 246] width 56 height 15
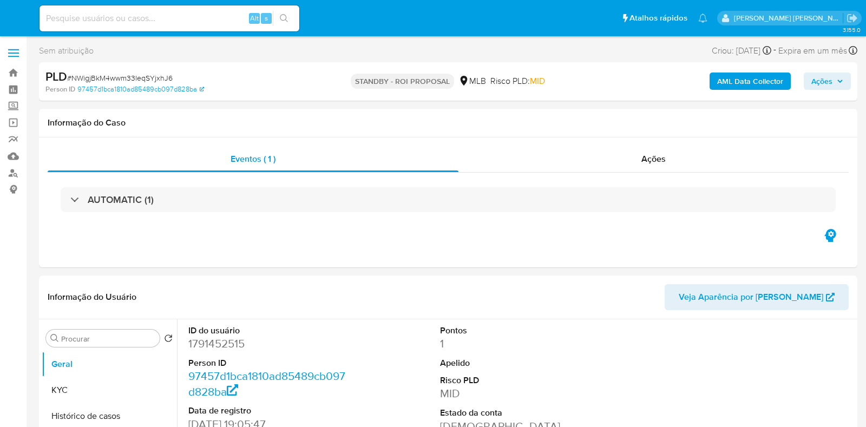
select select "10"
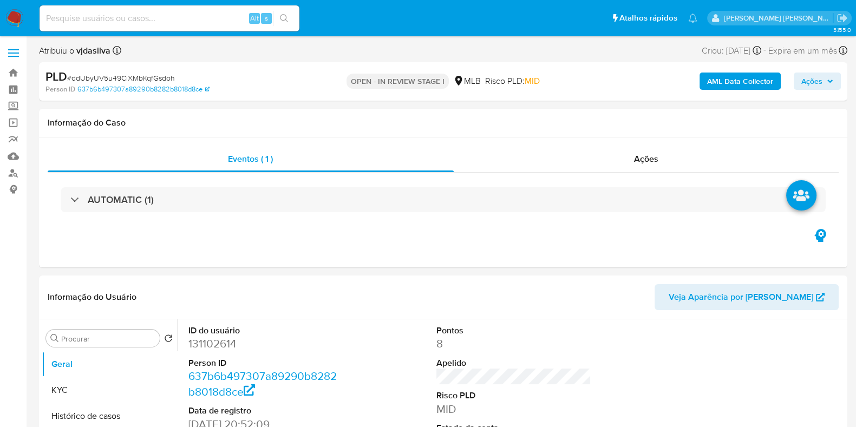
select select "10"
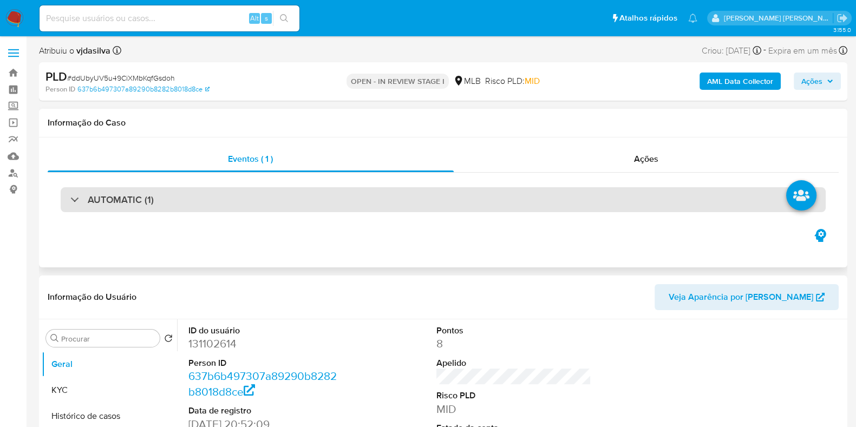
click at [430, 198] on div "AUTOMATIC (1)" at bounding box center [443, 199] width 765 height 25
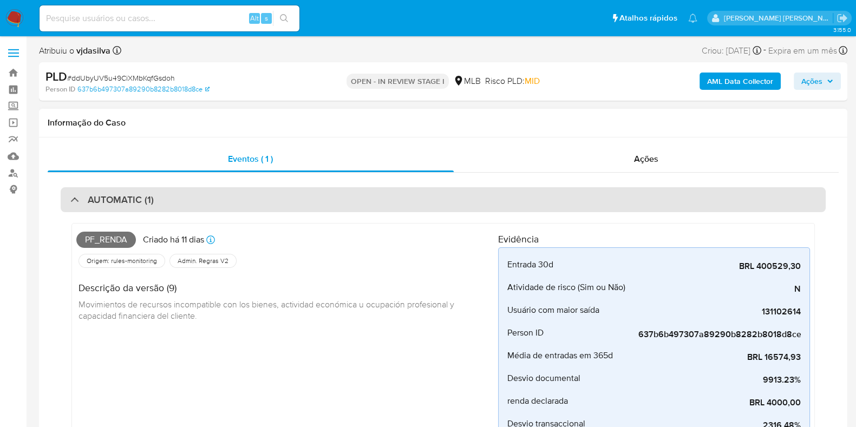
click at [430, 198] on div "AUTOMATIC (1)" at bounding box center [443, 199] width 765 height 25
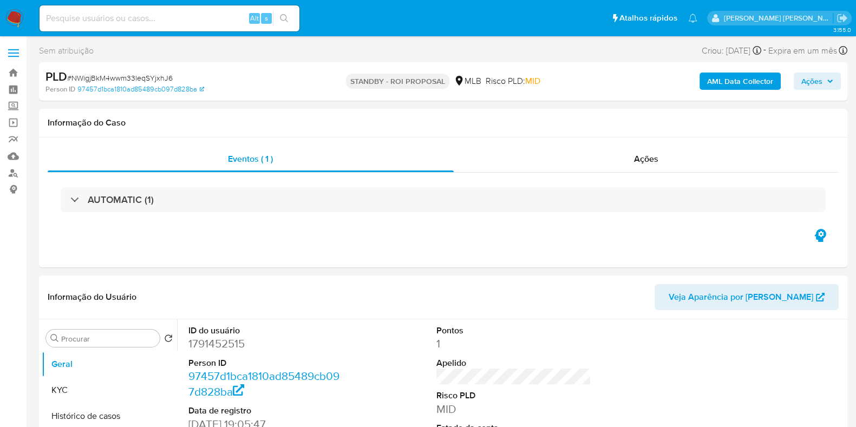
select select "10"
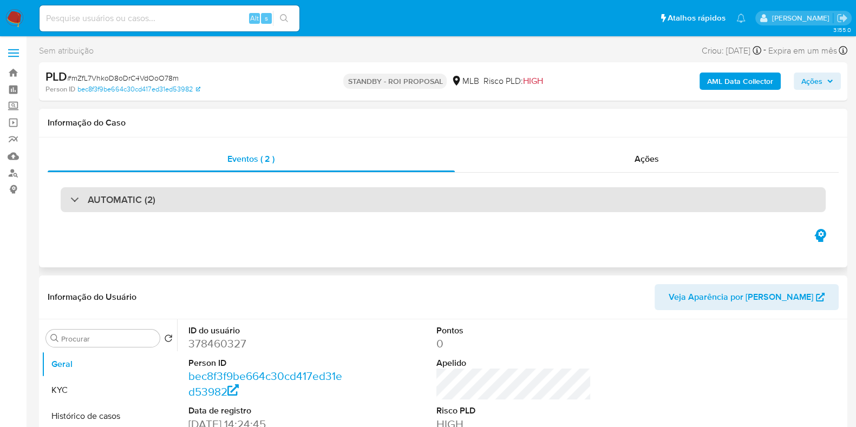
click at [269, 193] on div "AUTOMATIC (2)" at bounding box center [443, 199] width 765 height 25
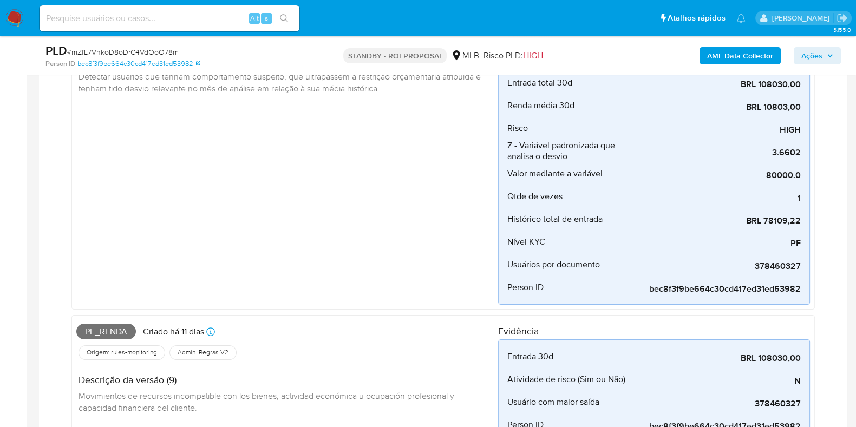
scroll to position [195, 0]
